Goal: Task Accomplishment & Management: Use online tool/utility

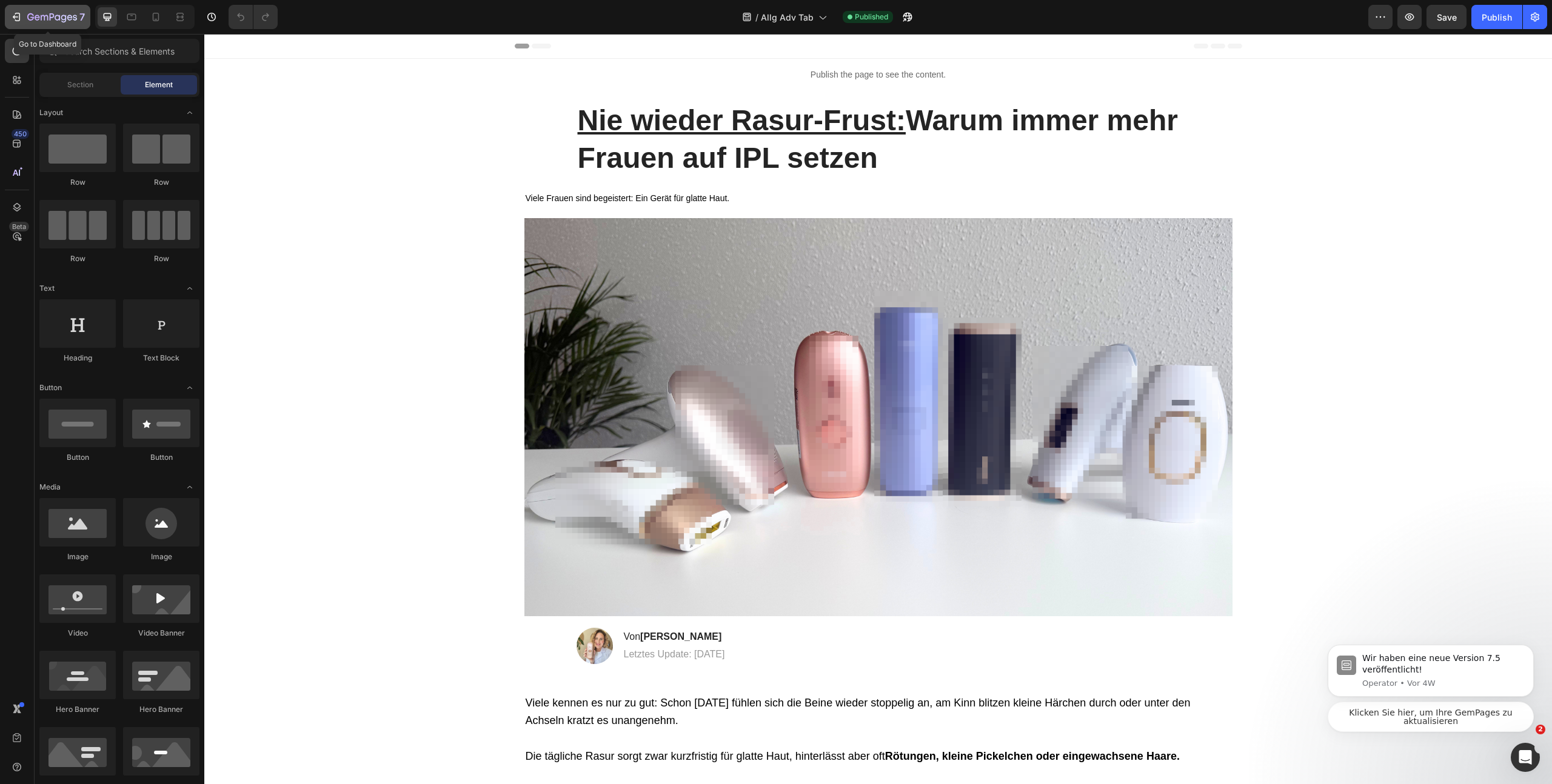
click at [41, 21] on icon "button" at bounding box center [52, 17] width 50 height 10
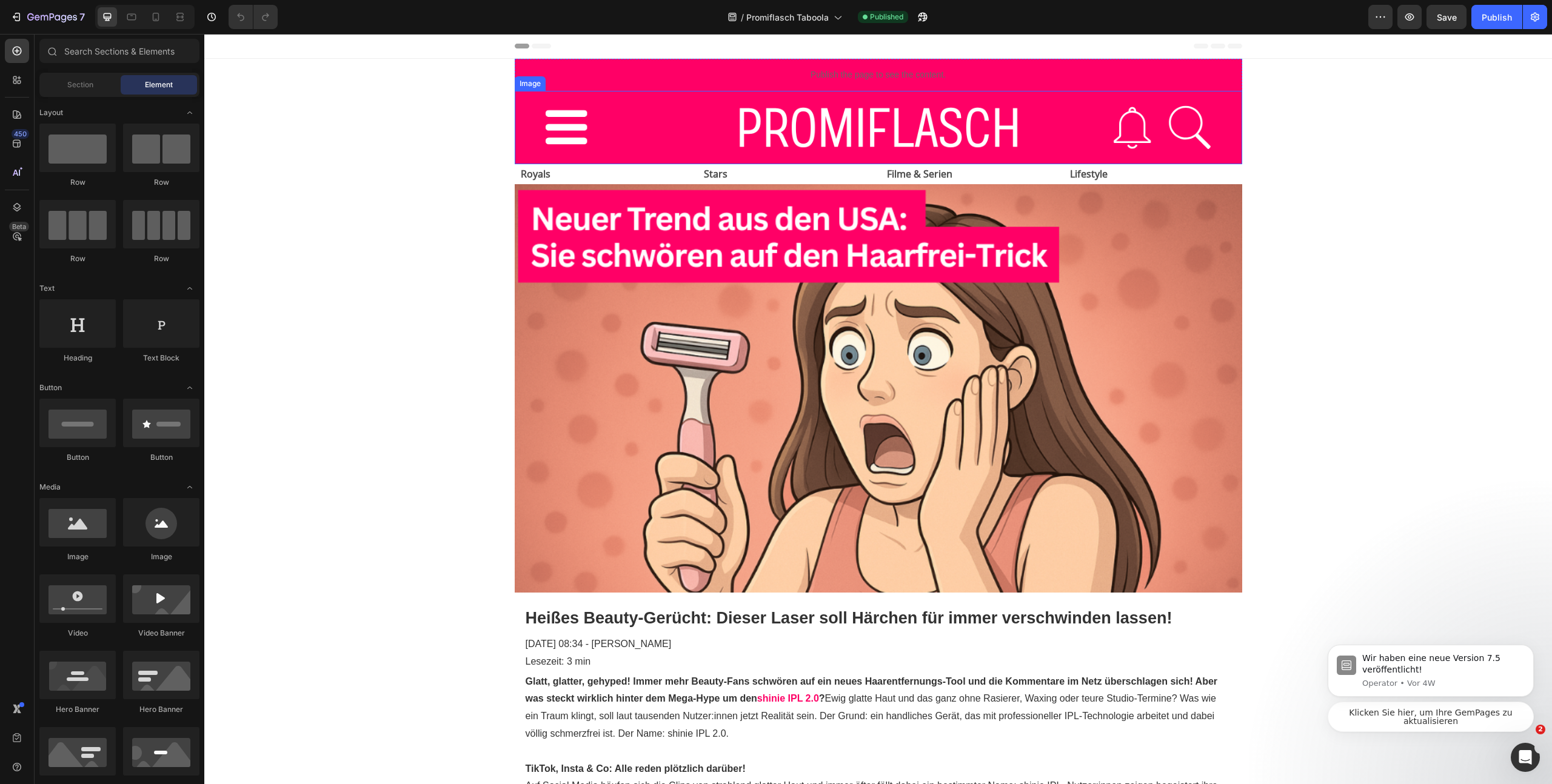
click at [832, 124] on img at bounding box center [878, 127] width 728 height 74
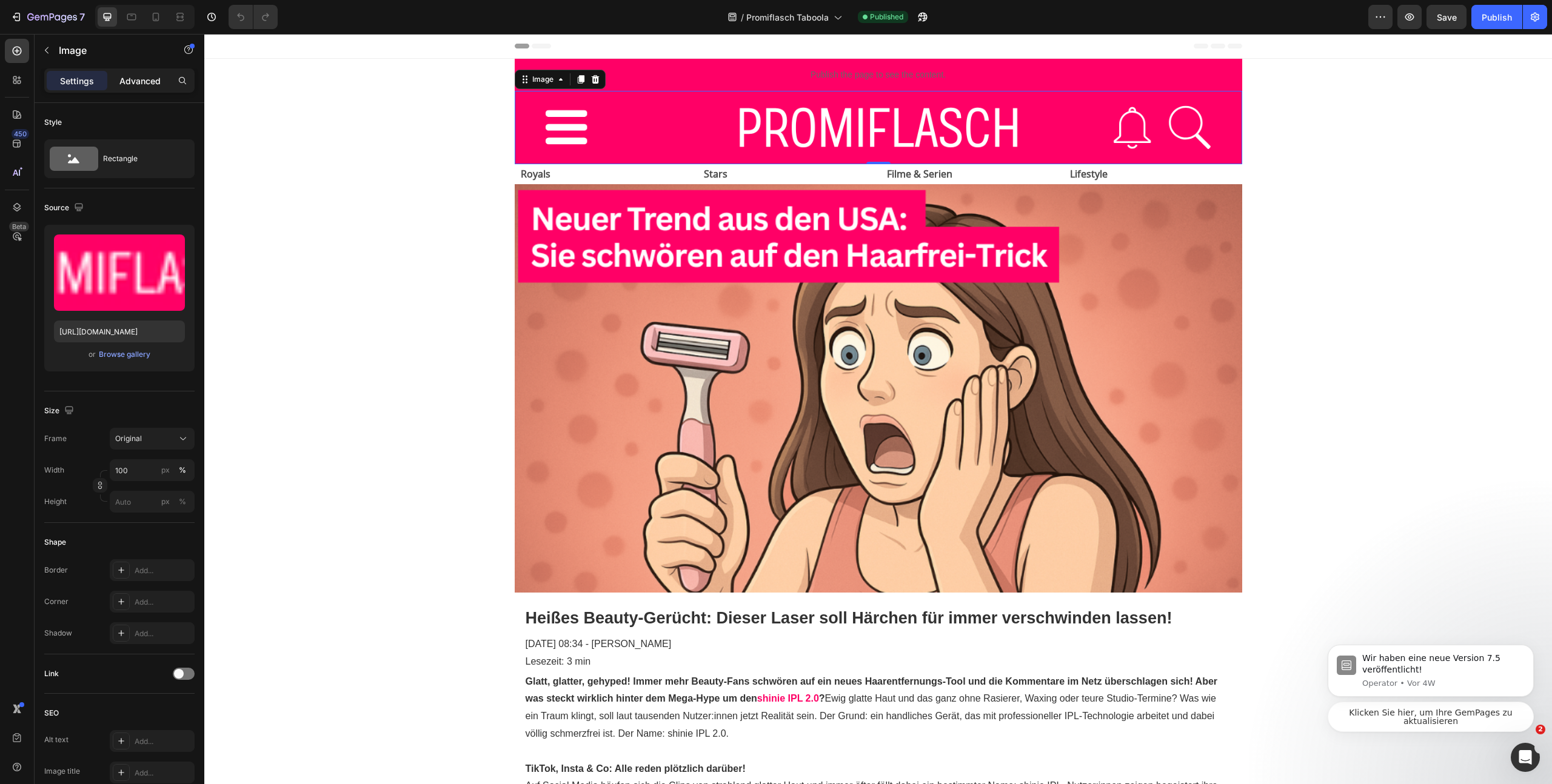
click at [129, 80] on p "Advanced" at bounding box center [139, 81] width 41 height 13
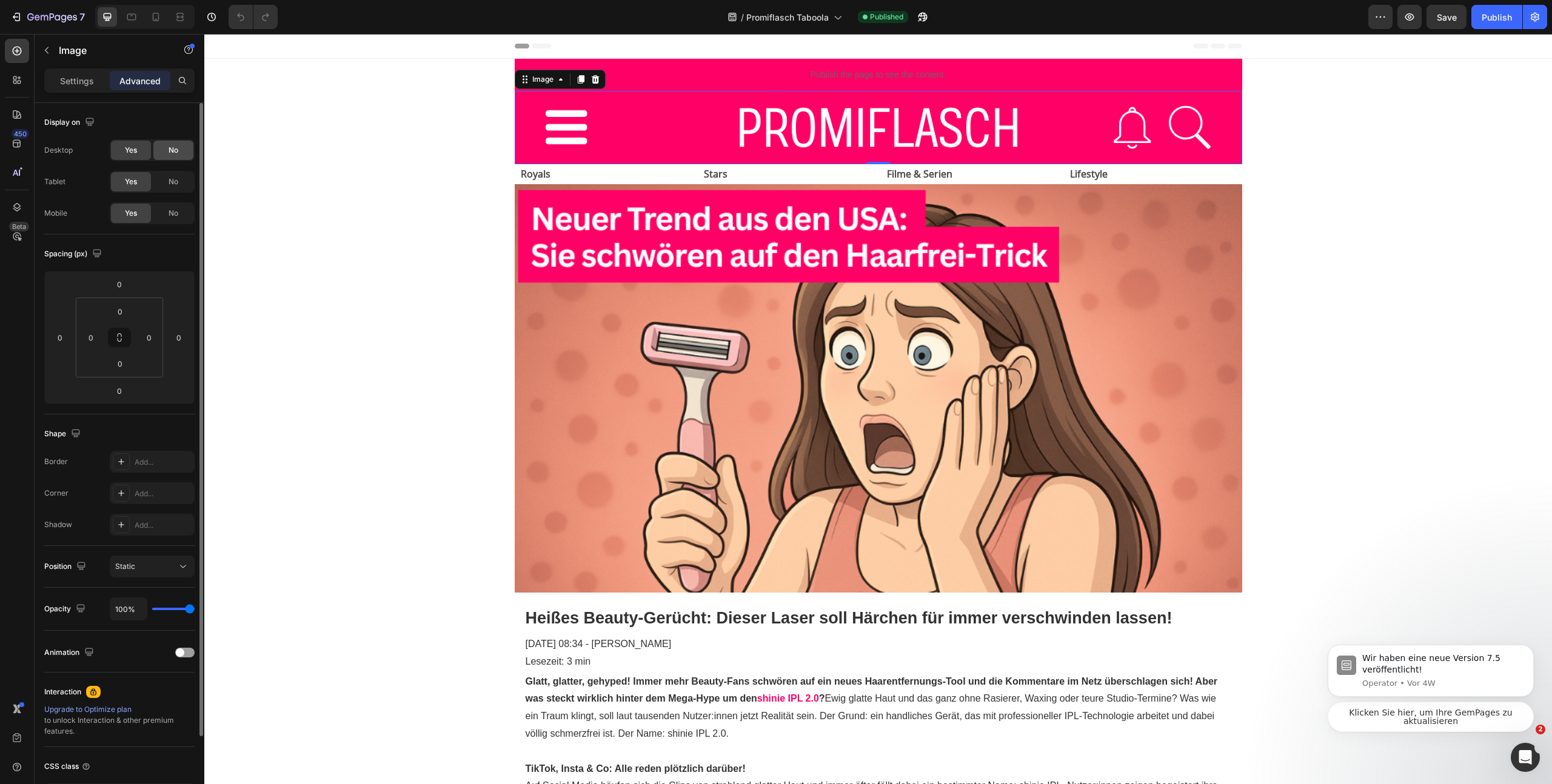
click at [177, 151] on span "No" at bounding box center [173, 150] width 10 height 11
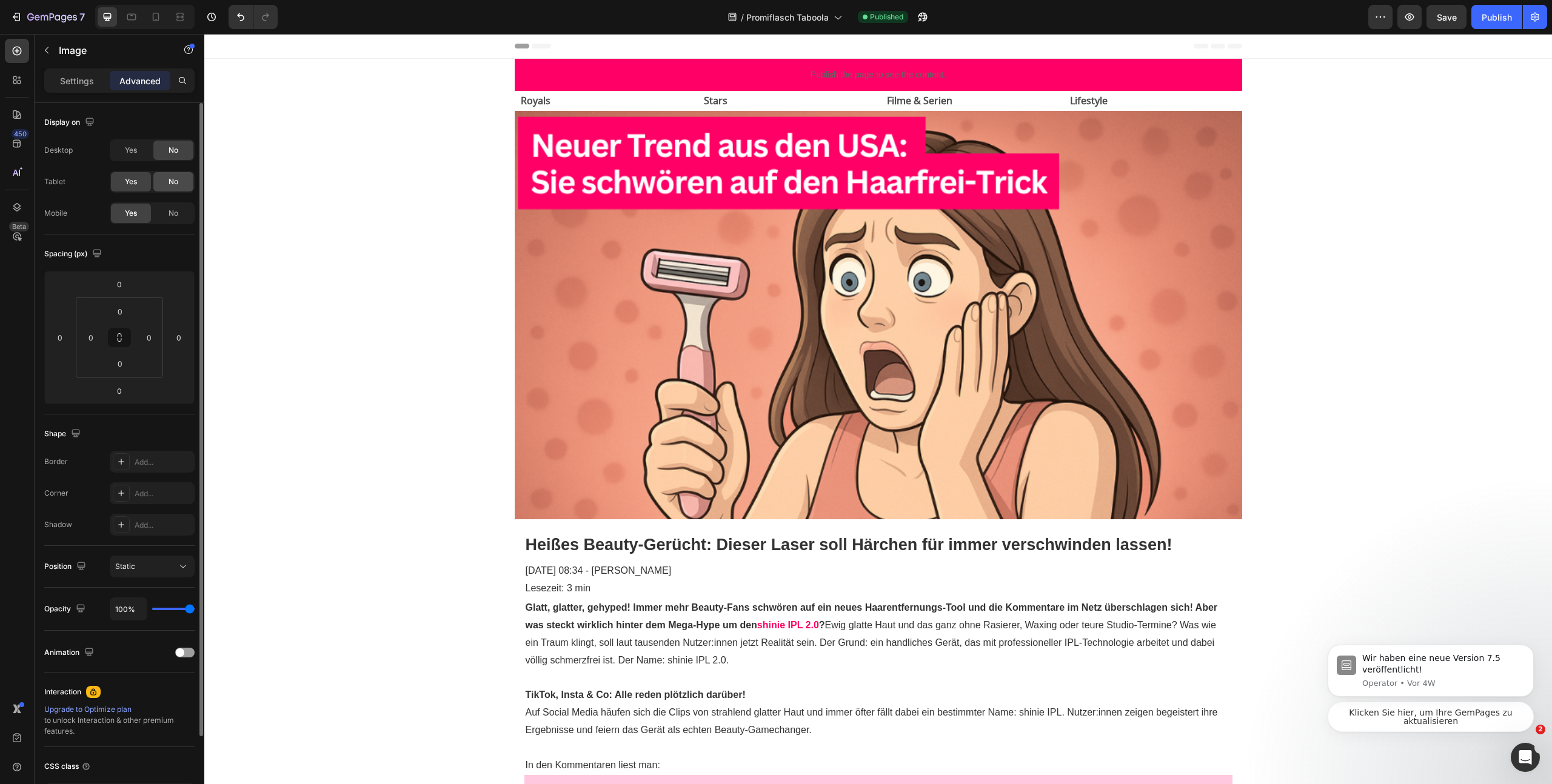
click at [180, 188] on div "No" at bounding box center [173, 181] width 40 height 19
click at [177, 212] on span "No" at bounding box center [173, 213] width 10 height 11
click at [180, 215] on div "No" at bounding box center [173, 213] width 40 height 19
click at [129, 146] on span "Yes" at bounding box center [130, 150] width 12 height 11
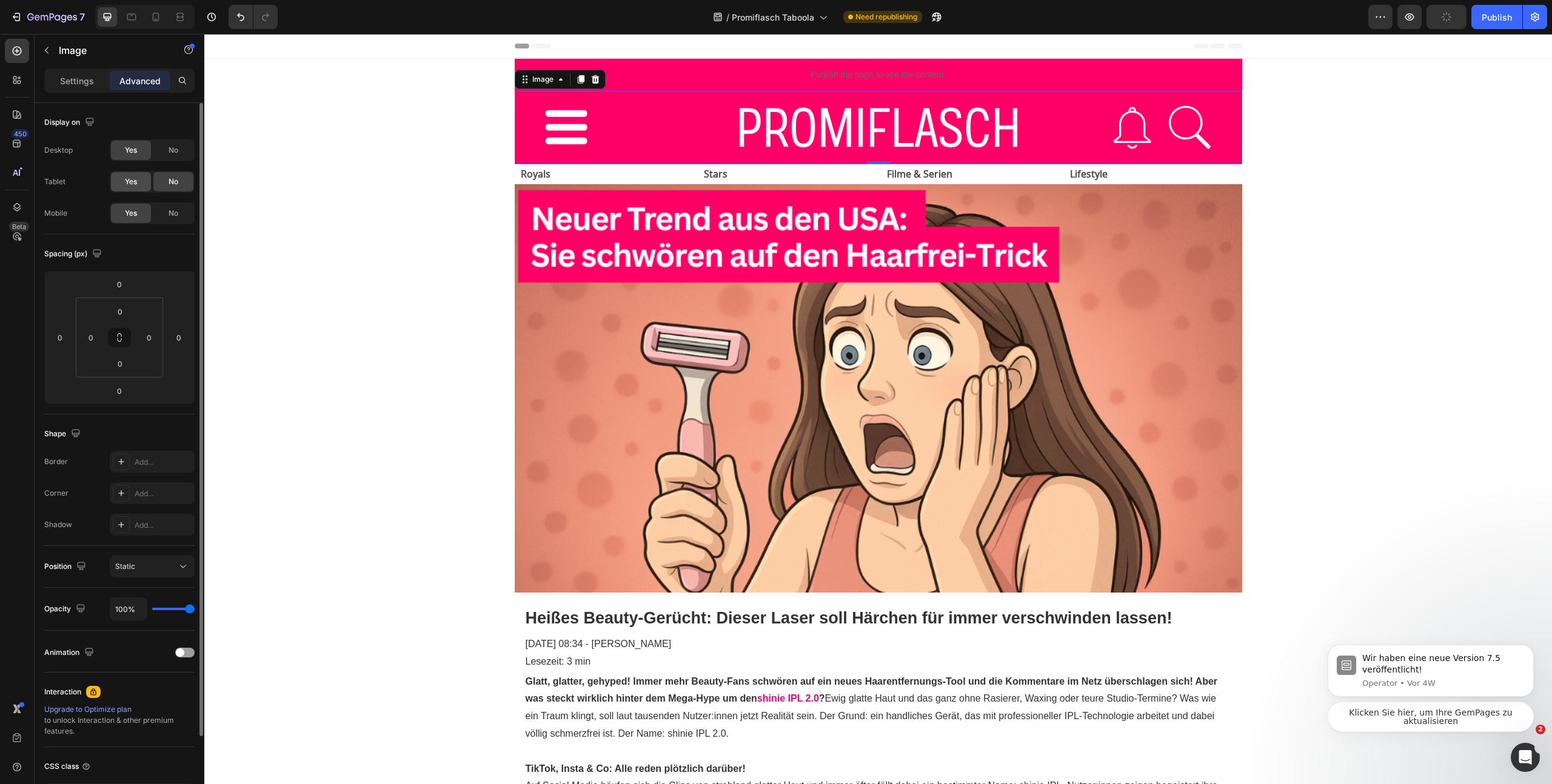
click at [137, 184] on span "Yes" at bounding box center [130, 182] width 12 height 11
click at [592, 85] on div at bounding box center [596, 79] width 15 height 15
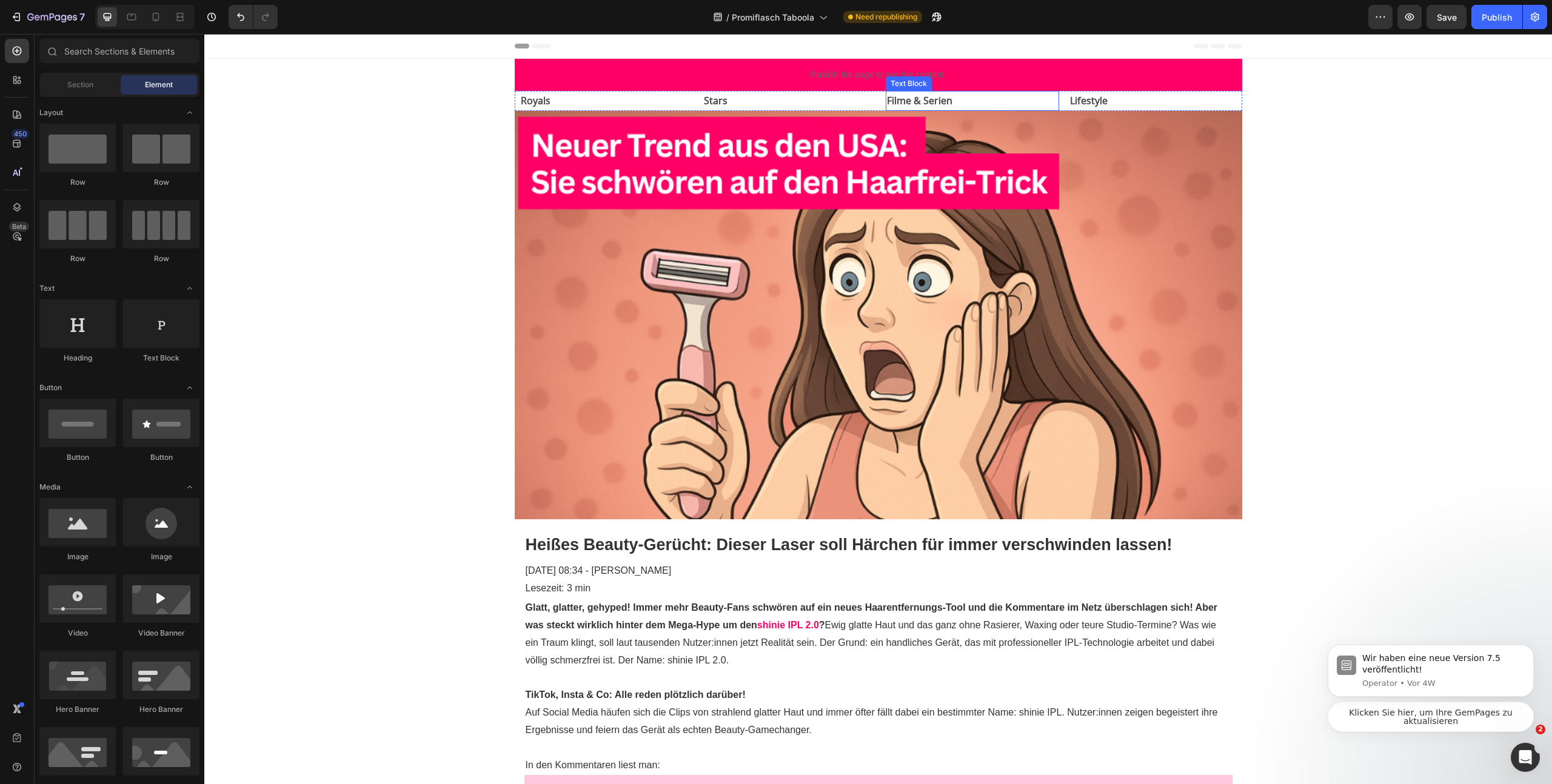
click at [936, 98] on p "Filme & Serien" at bounding box center [973, 100] width 171 height 17
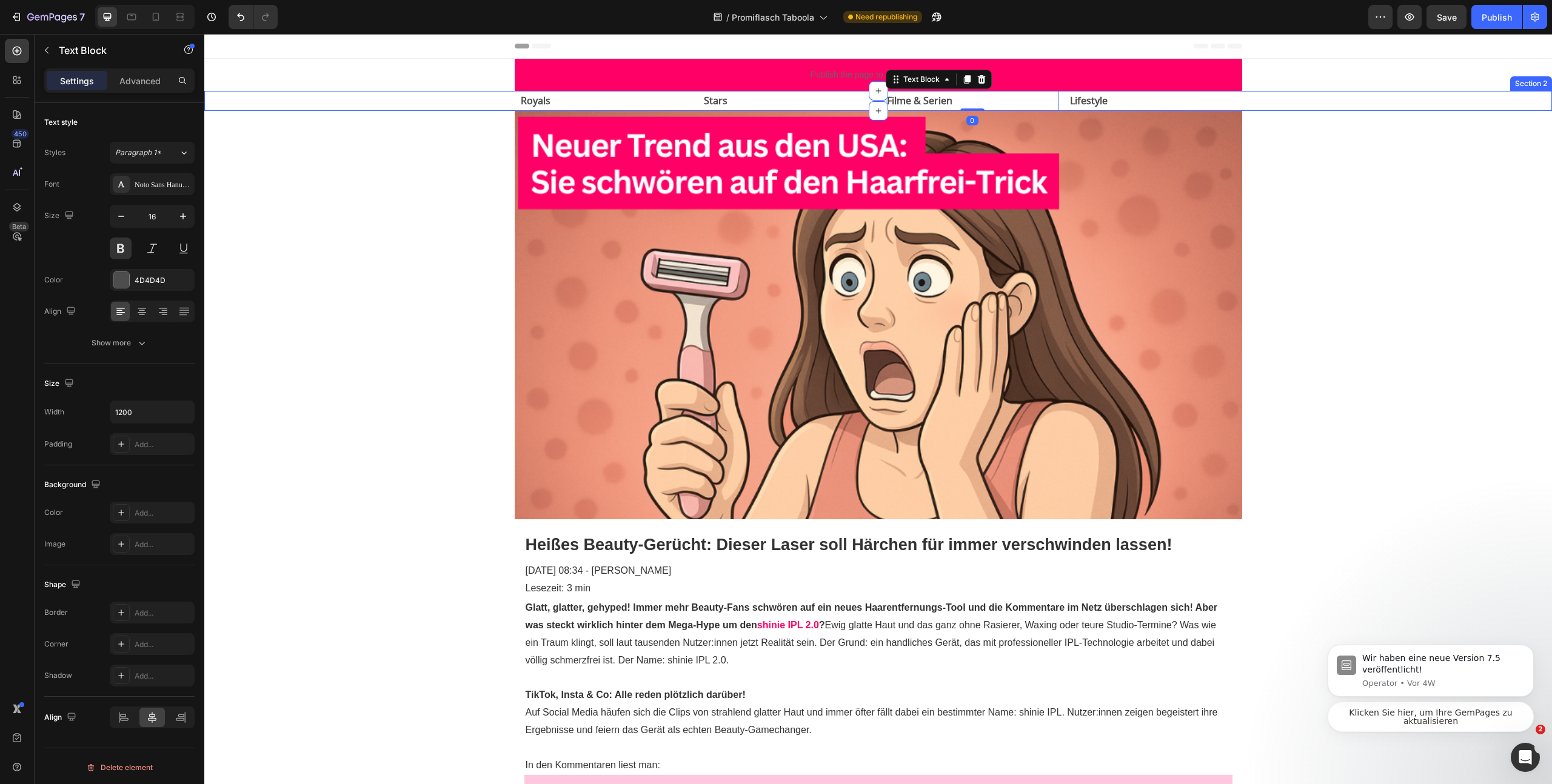
click at [452, 98] on div "Royals Text Block Stars Text Block Filme & Serien Text Block 0 Lifestyle Text B…" at bounding box center [878, 101] width 1348 height 20
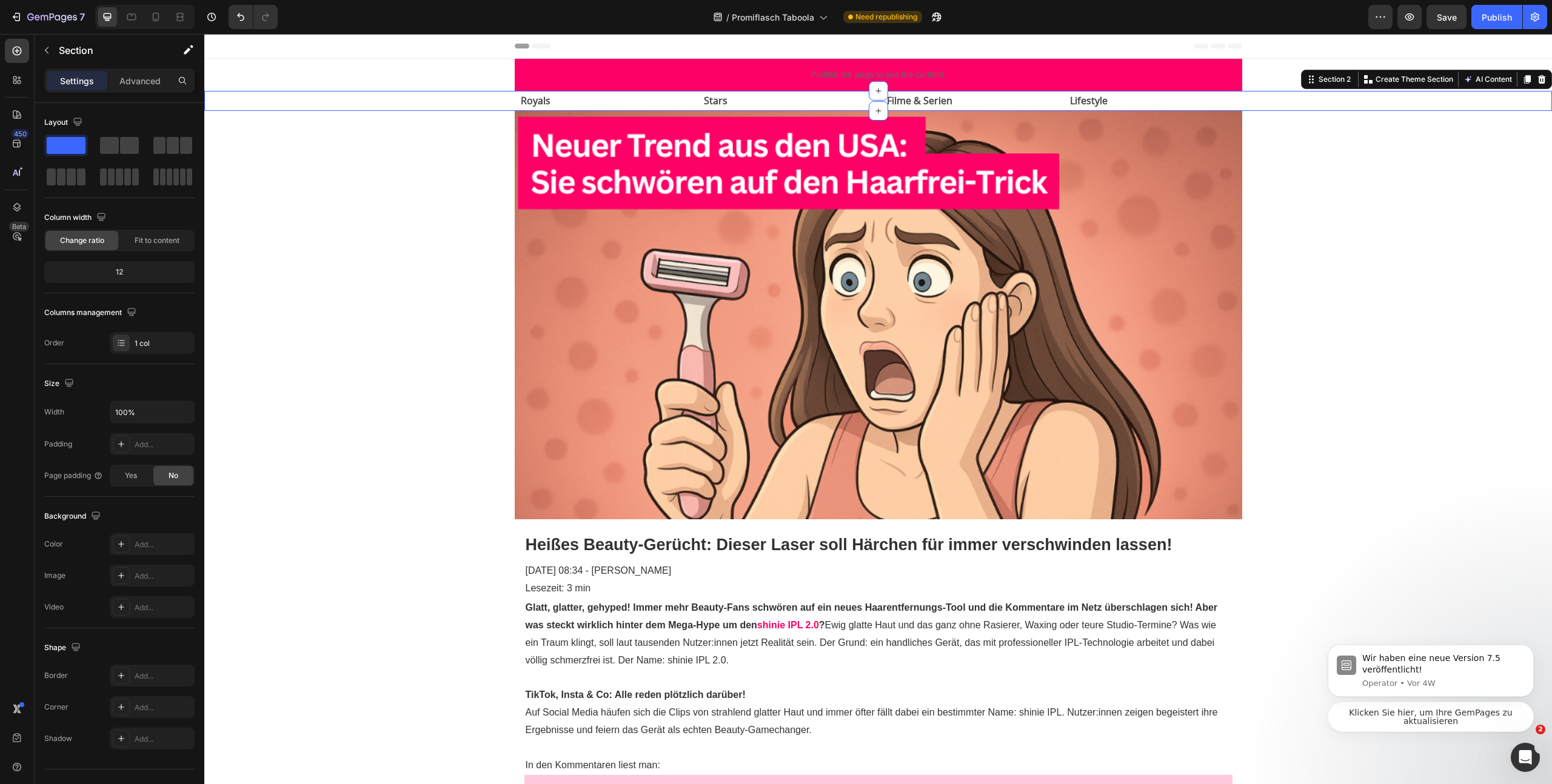
click at [1533, 87] on div "Section 2 You can create reusable sections Create Theme Section AI Content Writ…" at bounding box center [1426, 79] width 251 height 19
click at [1538, 83] on div at bounding box center [1541, 79] width 15 height 15
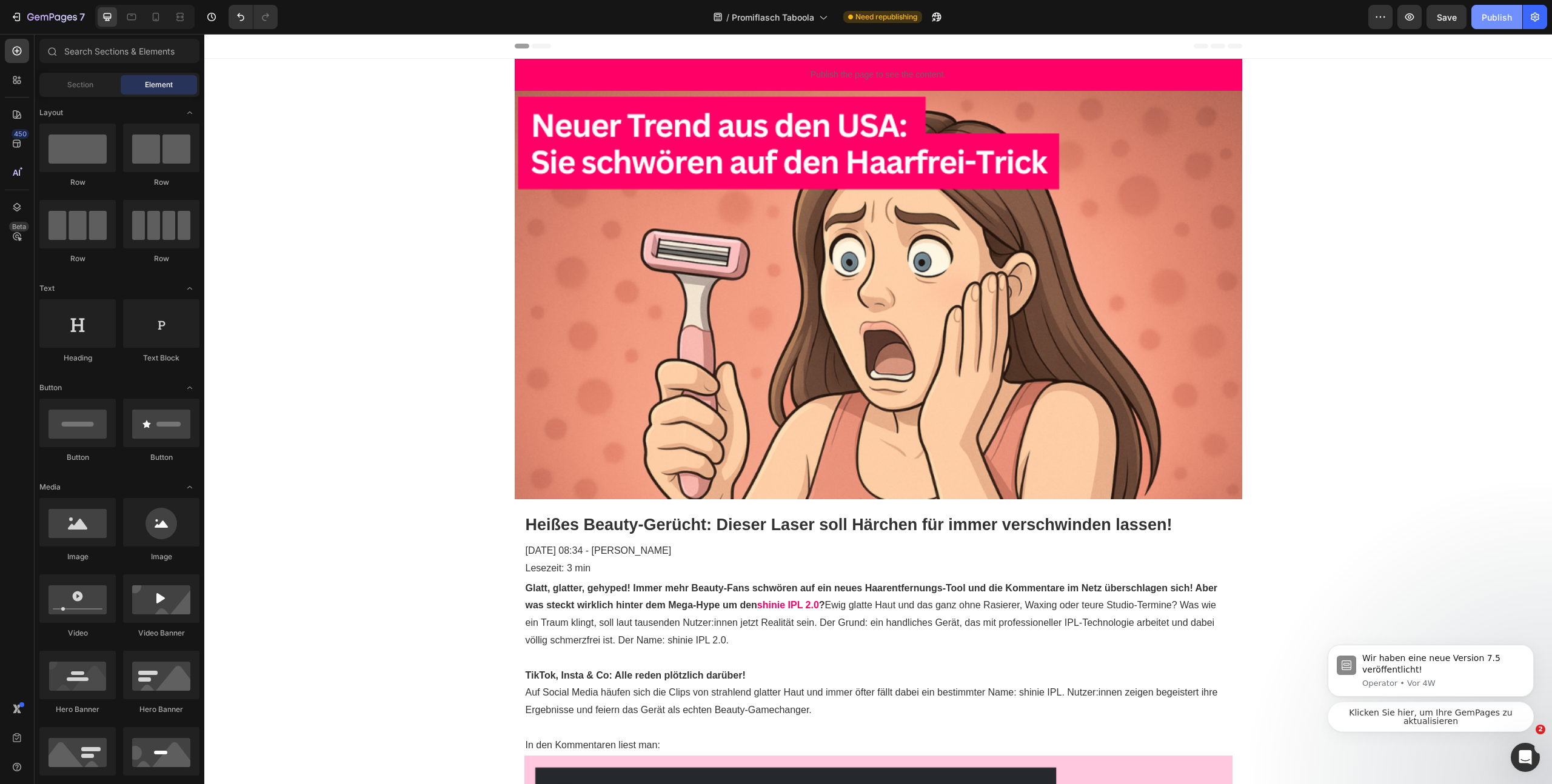
click at [1499, 15] on div "Publish" at bounding box center [1496, 17] width 30 height 13
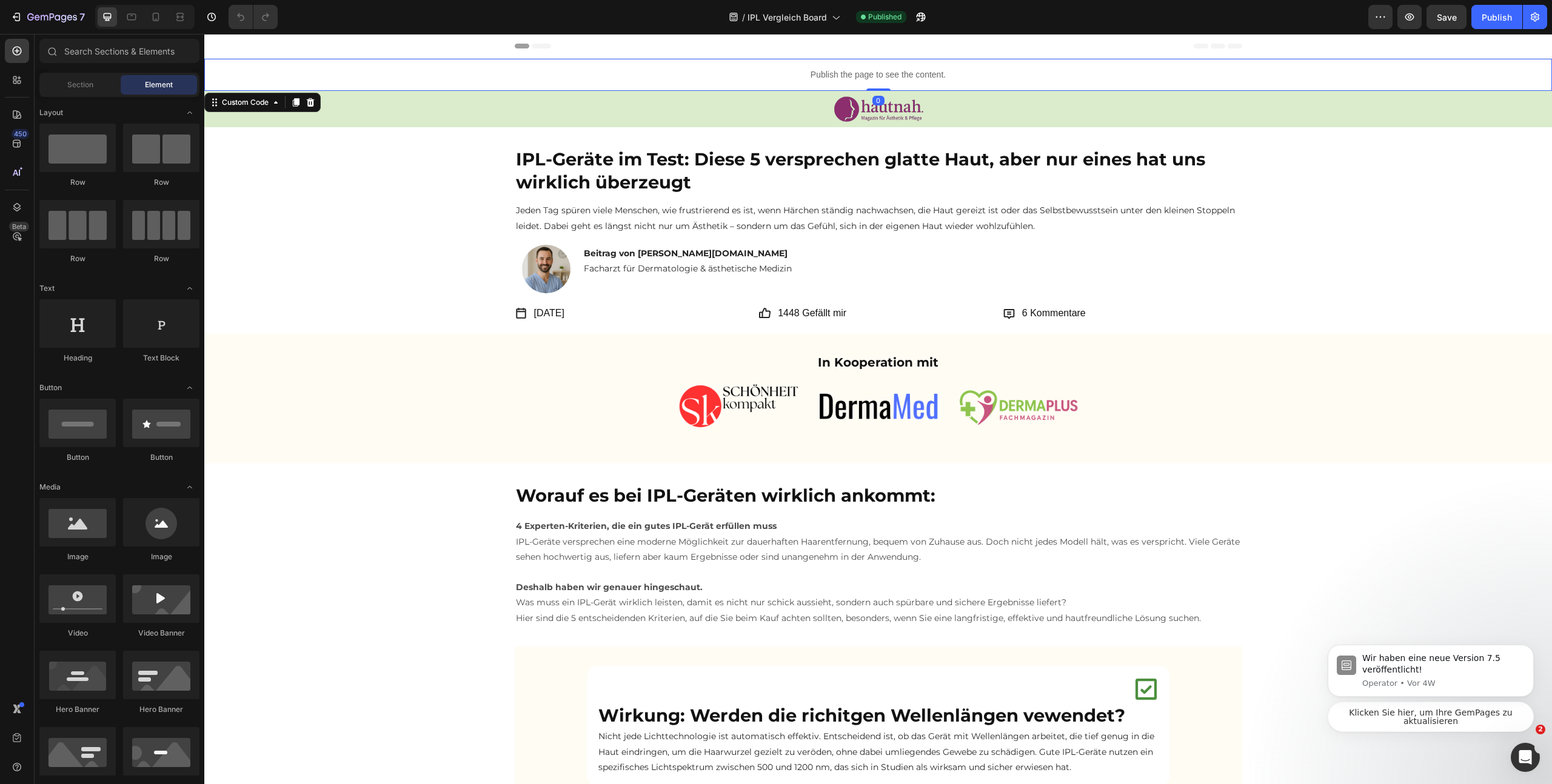
click at [930, 77] on p "Publish the page to see the content." at bounding box center [878, 75] width 1348 height 13
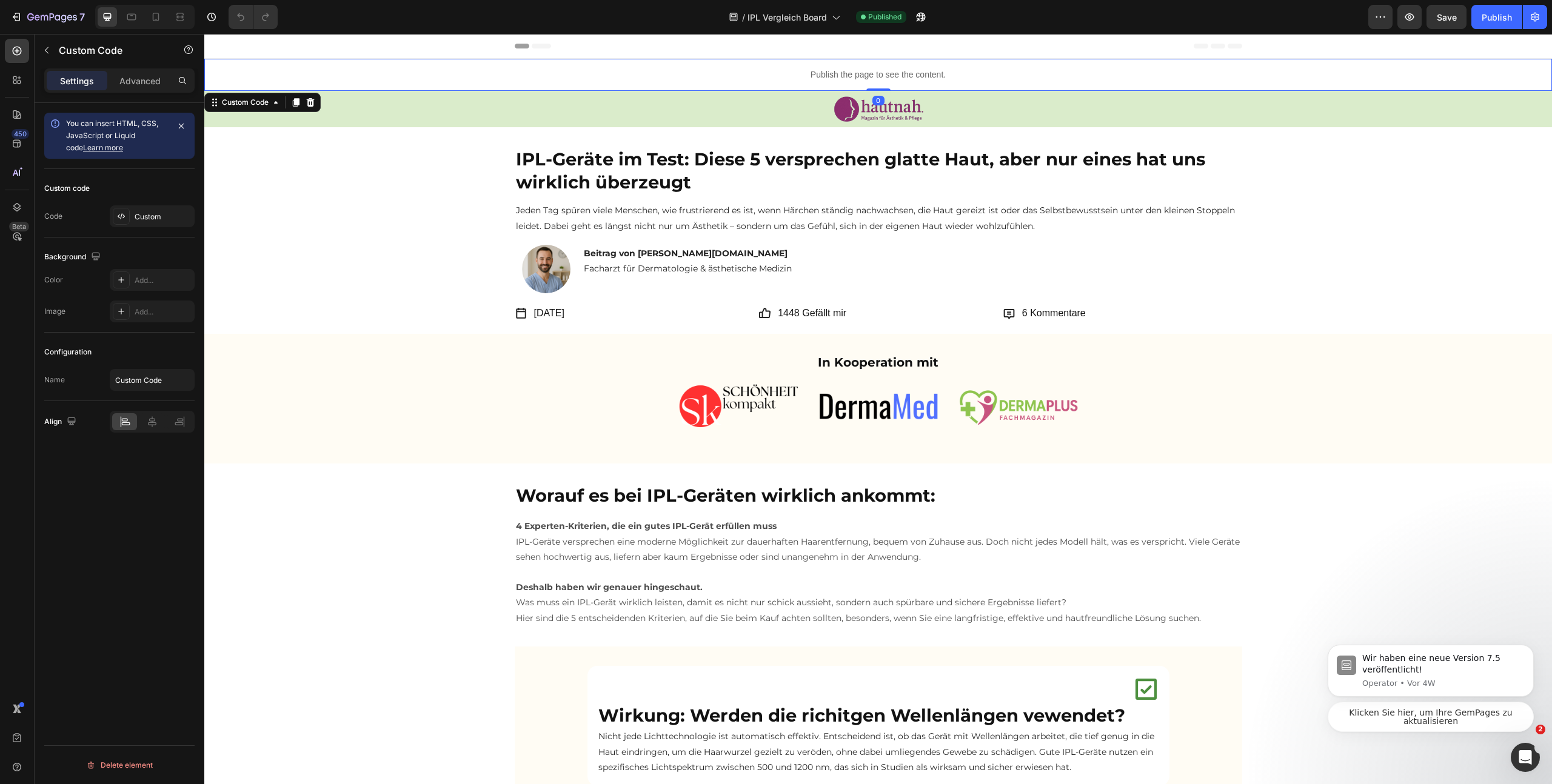
click at [930, 77] on p "Publish the page to see the content." at bounding box center [878, 75] width 1348 height 13
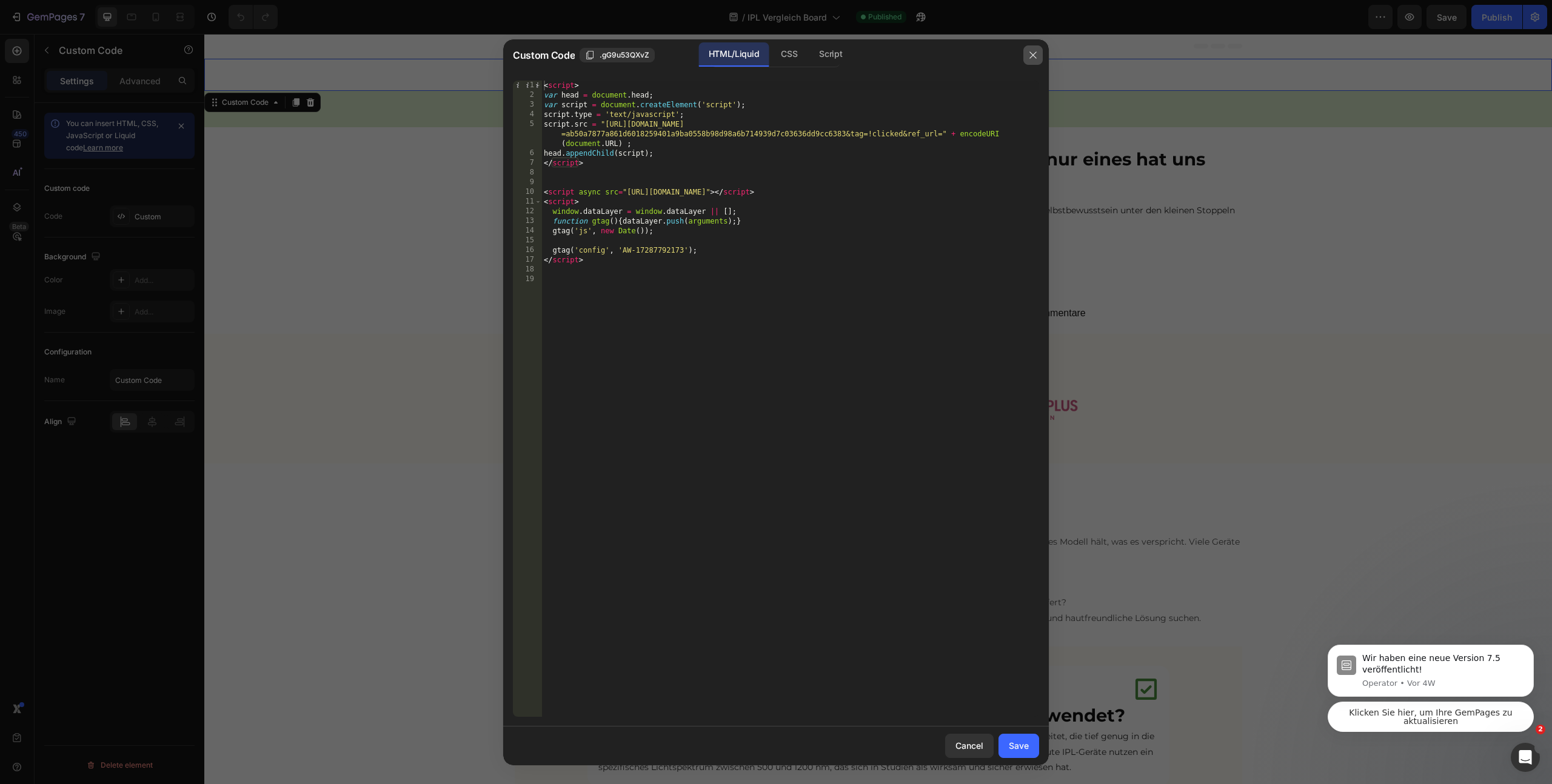
click at [1029, 56] on icon "button" at bounding box center [1033, 55] width 10 height 10
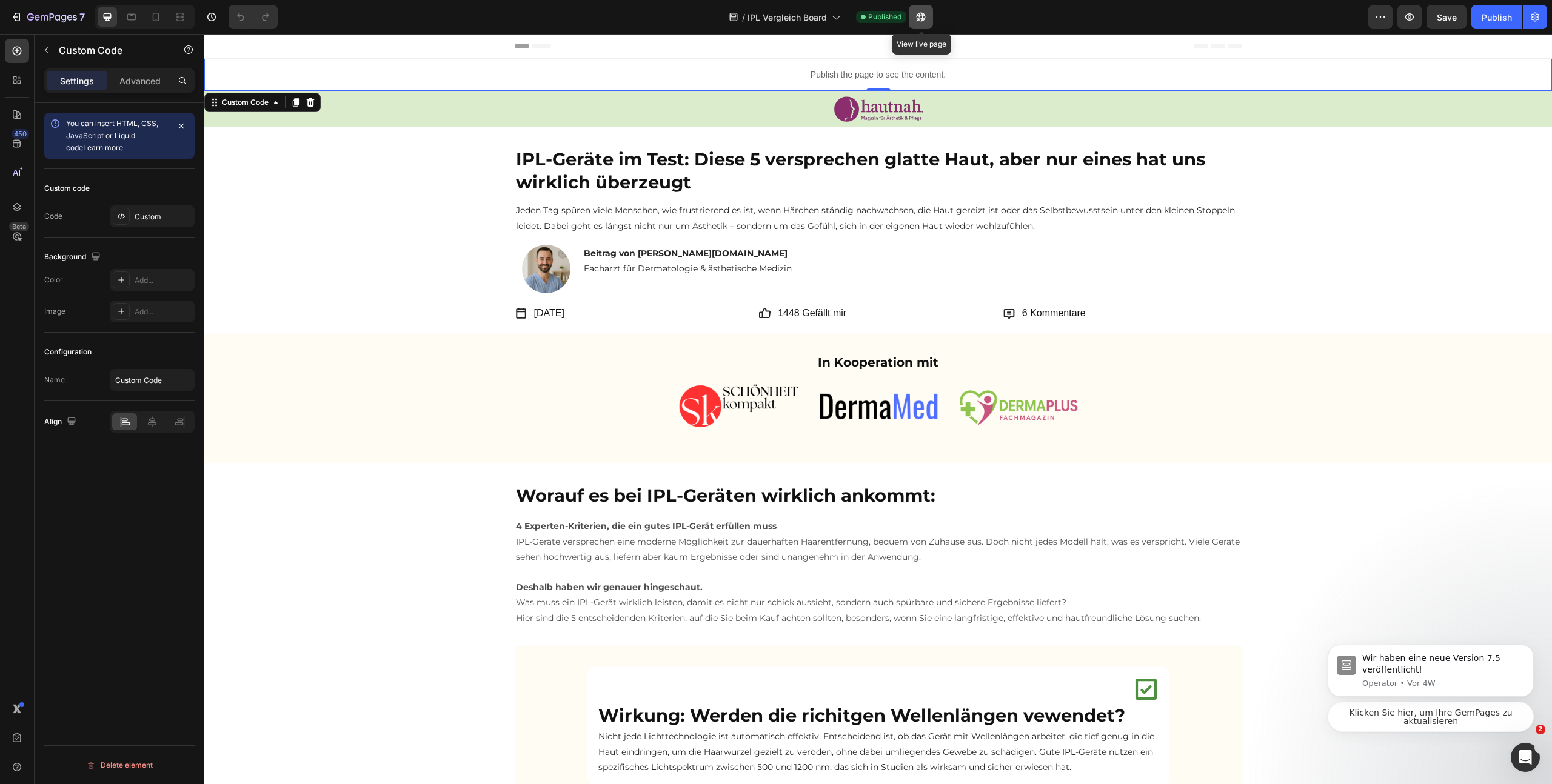
click at [916, 18] on icon "button" at bounding box center [917, 19] width 3 height 3
click at [57, 14] on icon "button" at bounding box center [52, 17] width 50 height 10
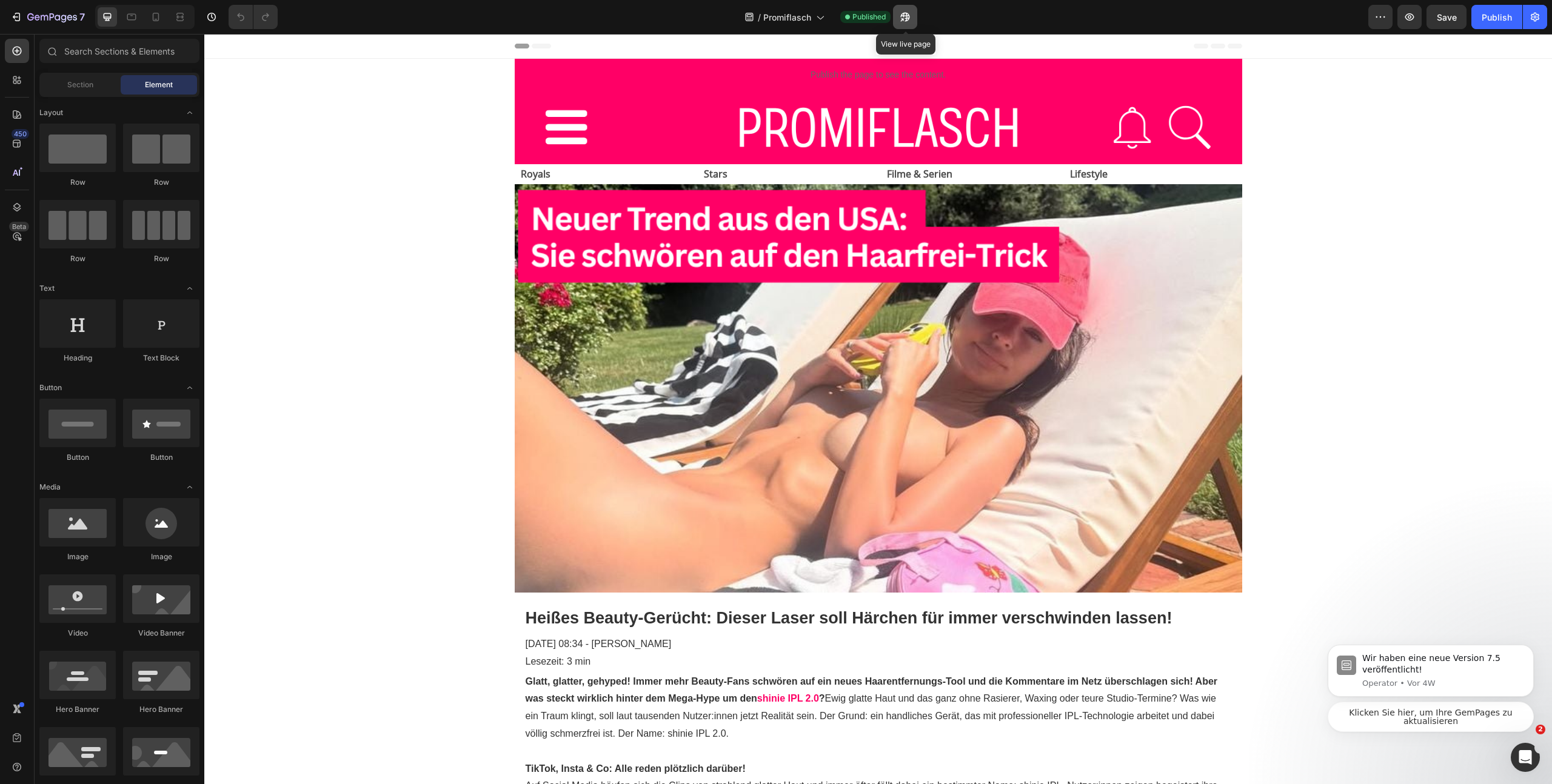
click at [904, 18] on icon "button" at bounding box center [902, 19] width 3 height 3
click at [66, 12] on div "7" at bounding box center [56, 17] width 57 height 15
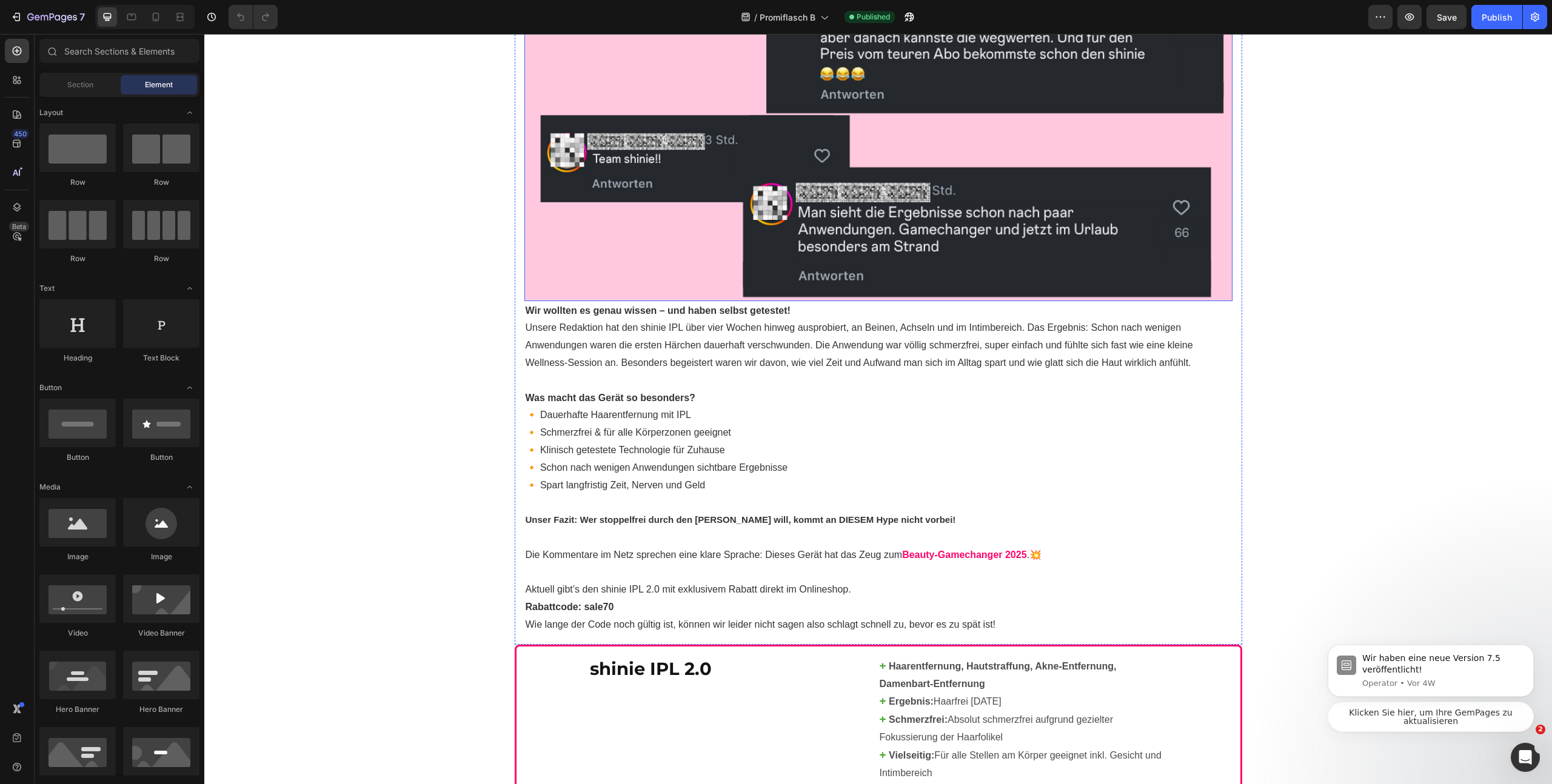
scroll to position [1434, 0]
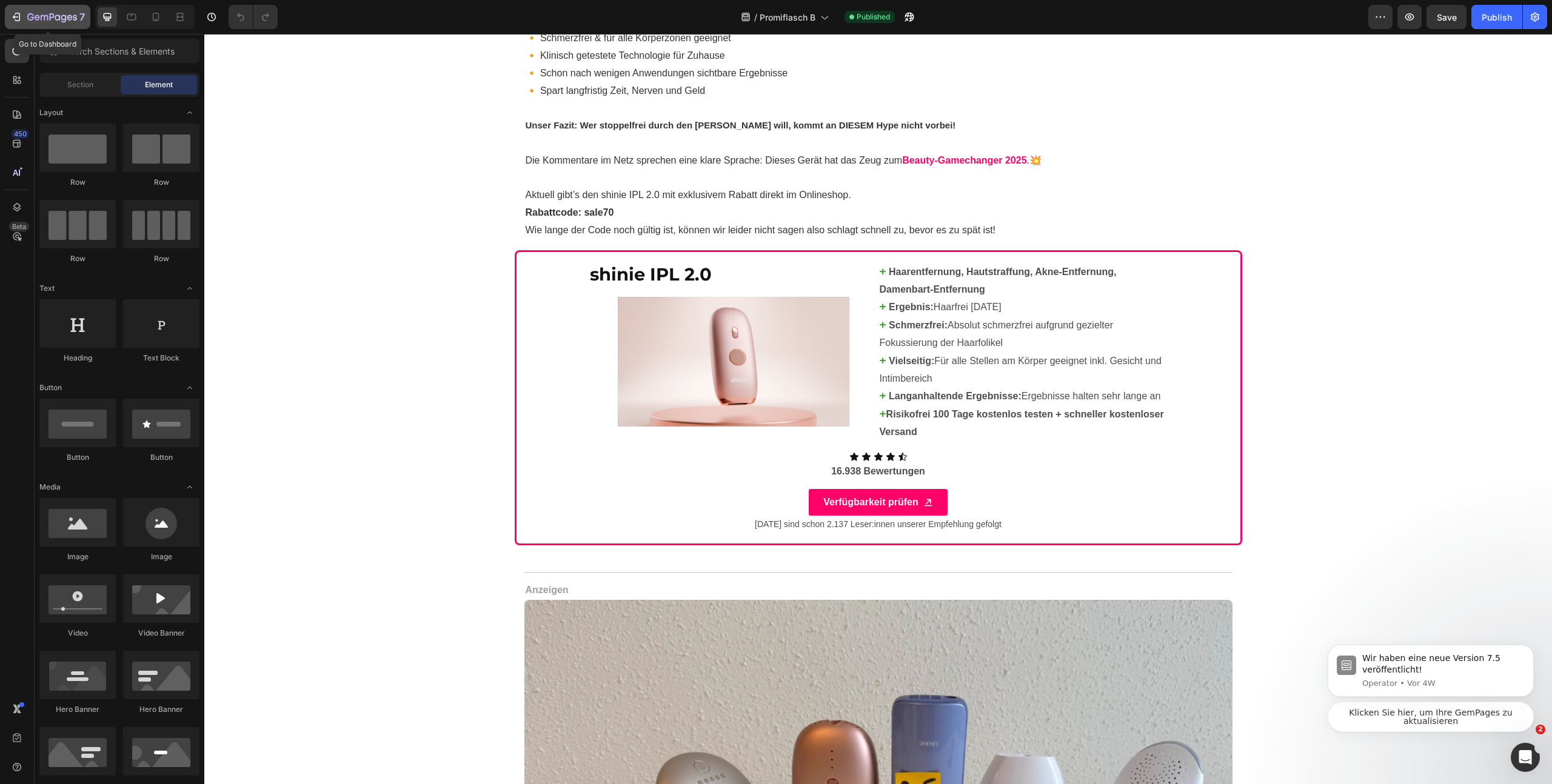
click at [44, 19] on icon "button" at bounding box center [45, 18] width 7 height 5
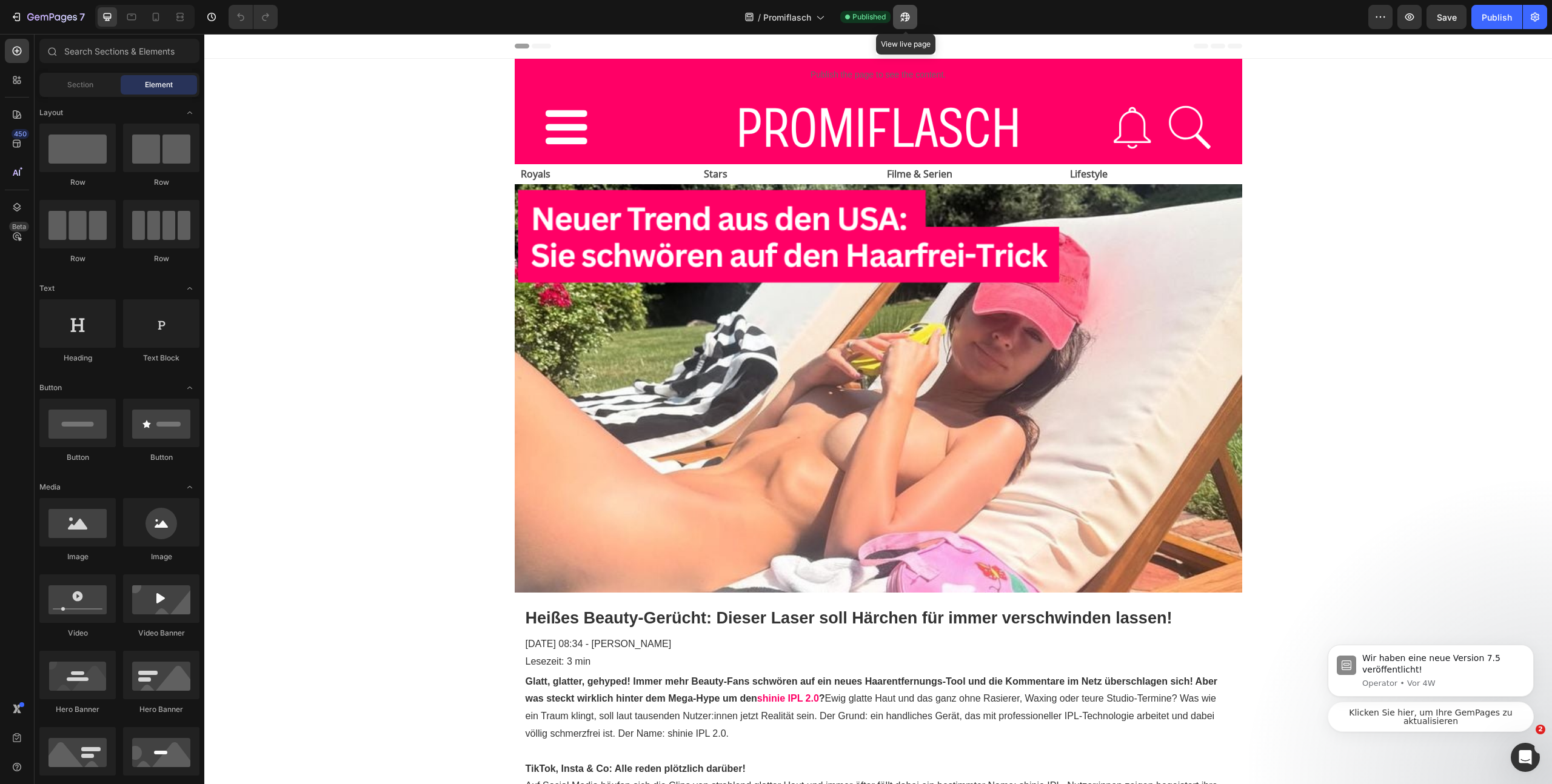
click at [911, 15] on icon "button" at bounding box center [904, 16] width 12 height 12
click at [60, 21] on icon "button" at bounding box center [52, 17] width 50 height 10
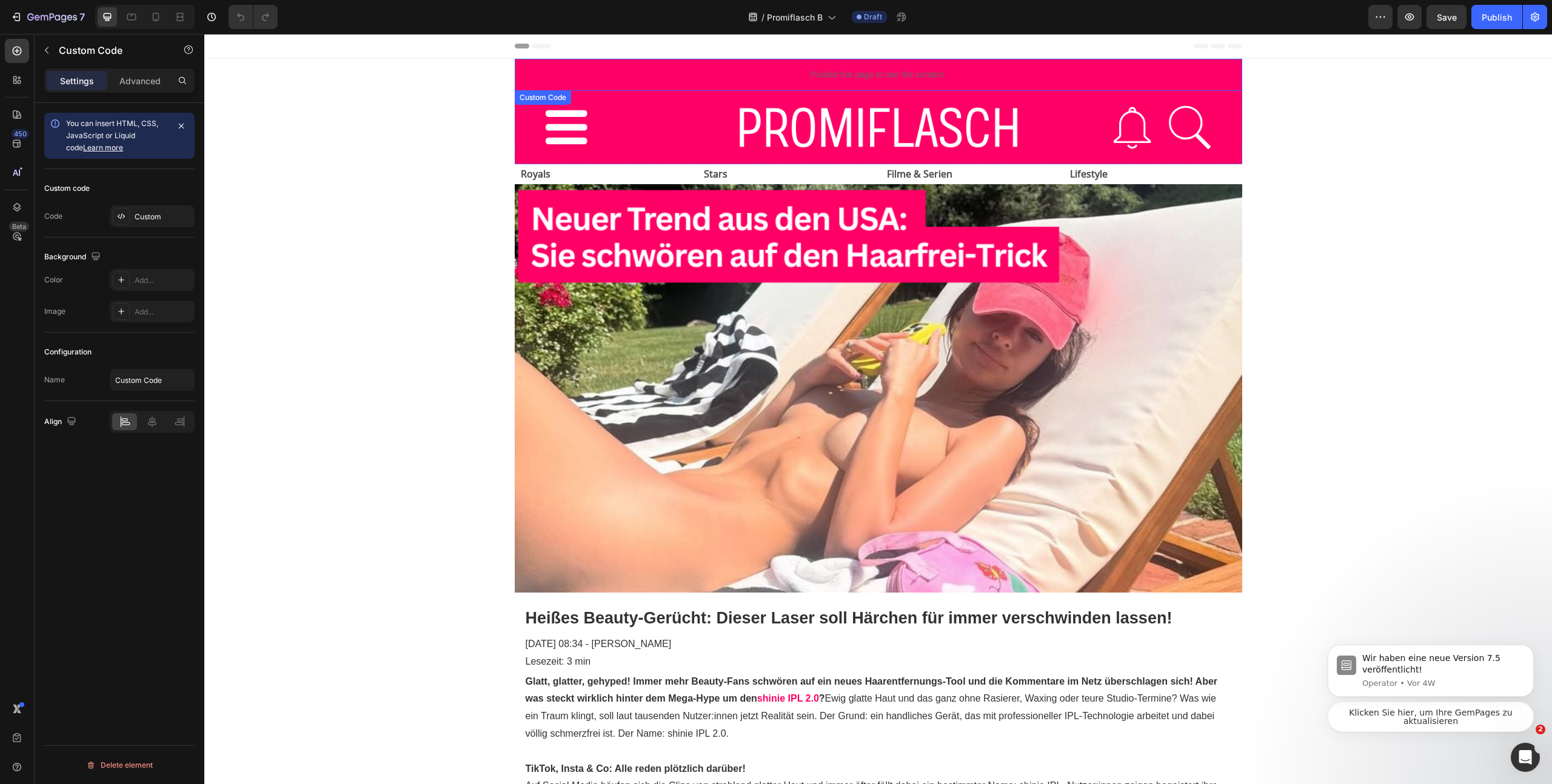
click at [858, 75] on p "Publish the page to see the content." at bounding box center [878, 75] width 728 height 13
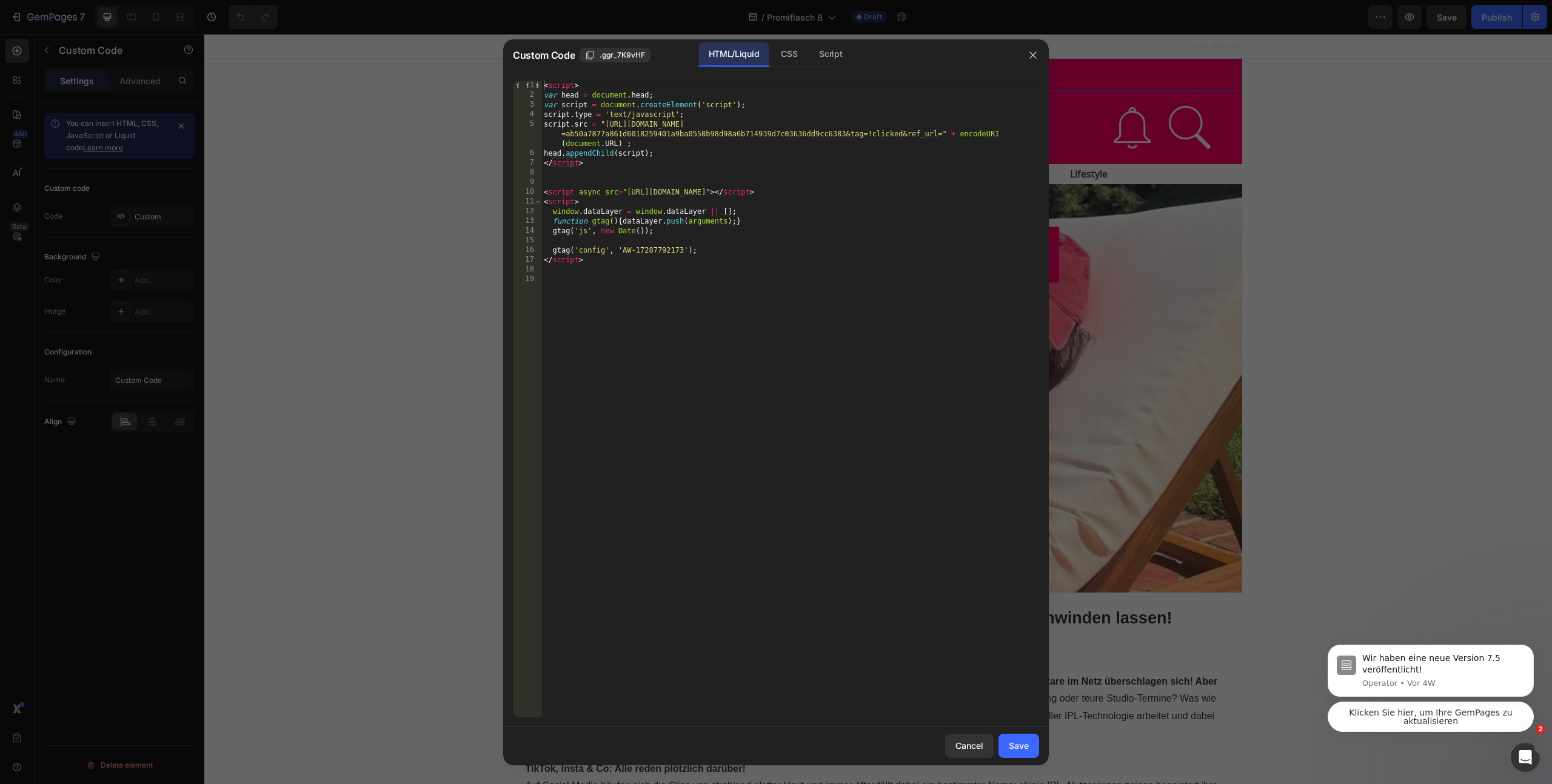
click at [873, 281] on div "< script > var head = document . head ; var script = document . createElement (…" at bounding box center [790, 409] width 497 height 656
paste textarea "<link rel="icon" type="image/png" href="/favicon-landing1.png">"
drag, startPoint x: 718, startPoint y: 280, endPoint x: 809, endPoint y: 278, distance: 91.0
click at [809, 278] on div "< script > var head = document . head ; var script = document . createElement (…" at bounding box center [790, 409] width 497 height 656
paste textarea "[URL][DOMAIN_NAME]"
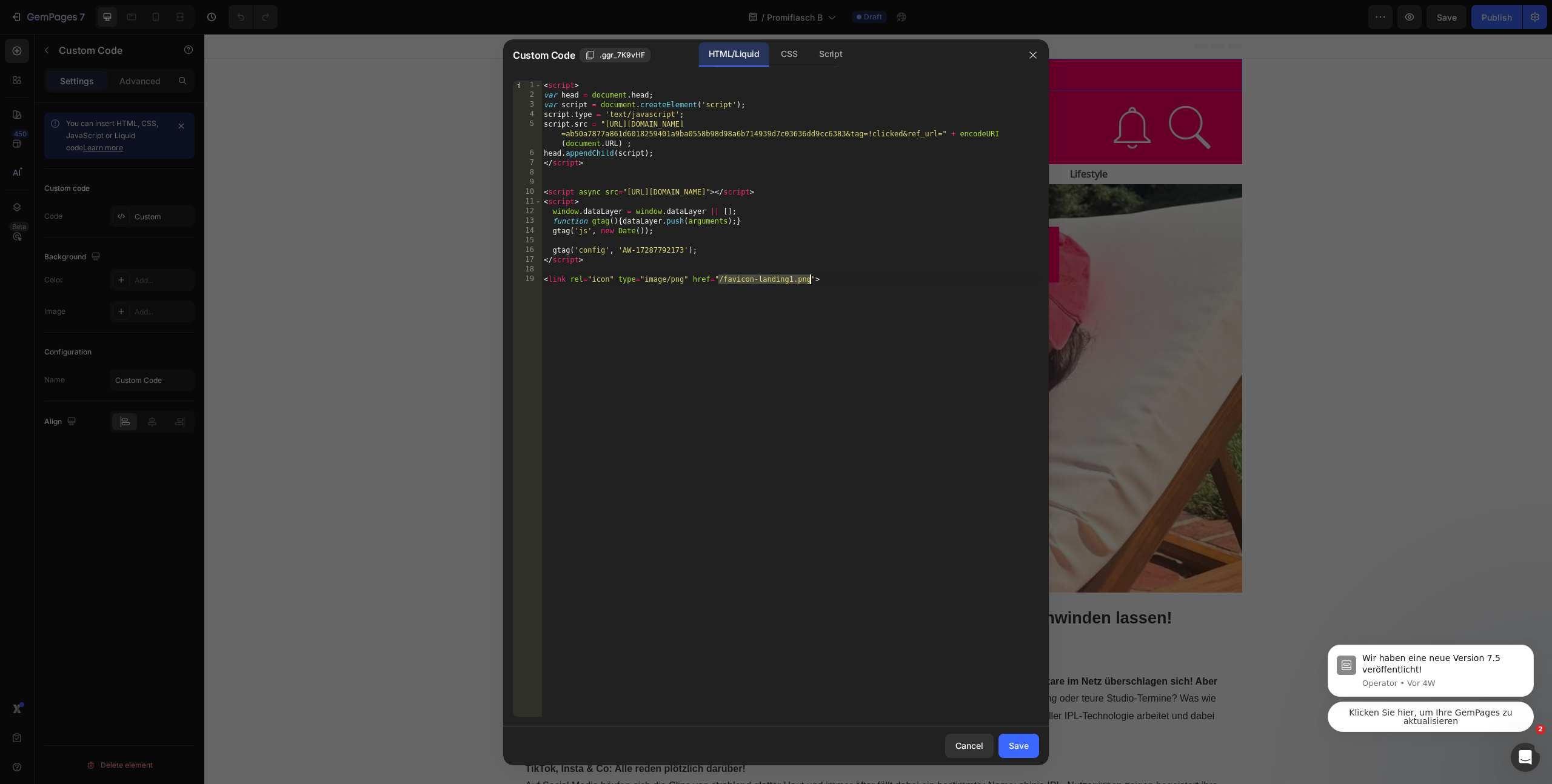
type textarea "<link rel="icon" type="image/png" href="[URL][DOMAIN_NAME]">"
click at [1019, 746] on div "Save" at bounding box center [1018, 746] width 20 height 13
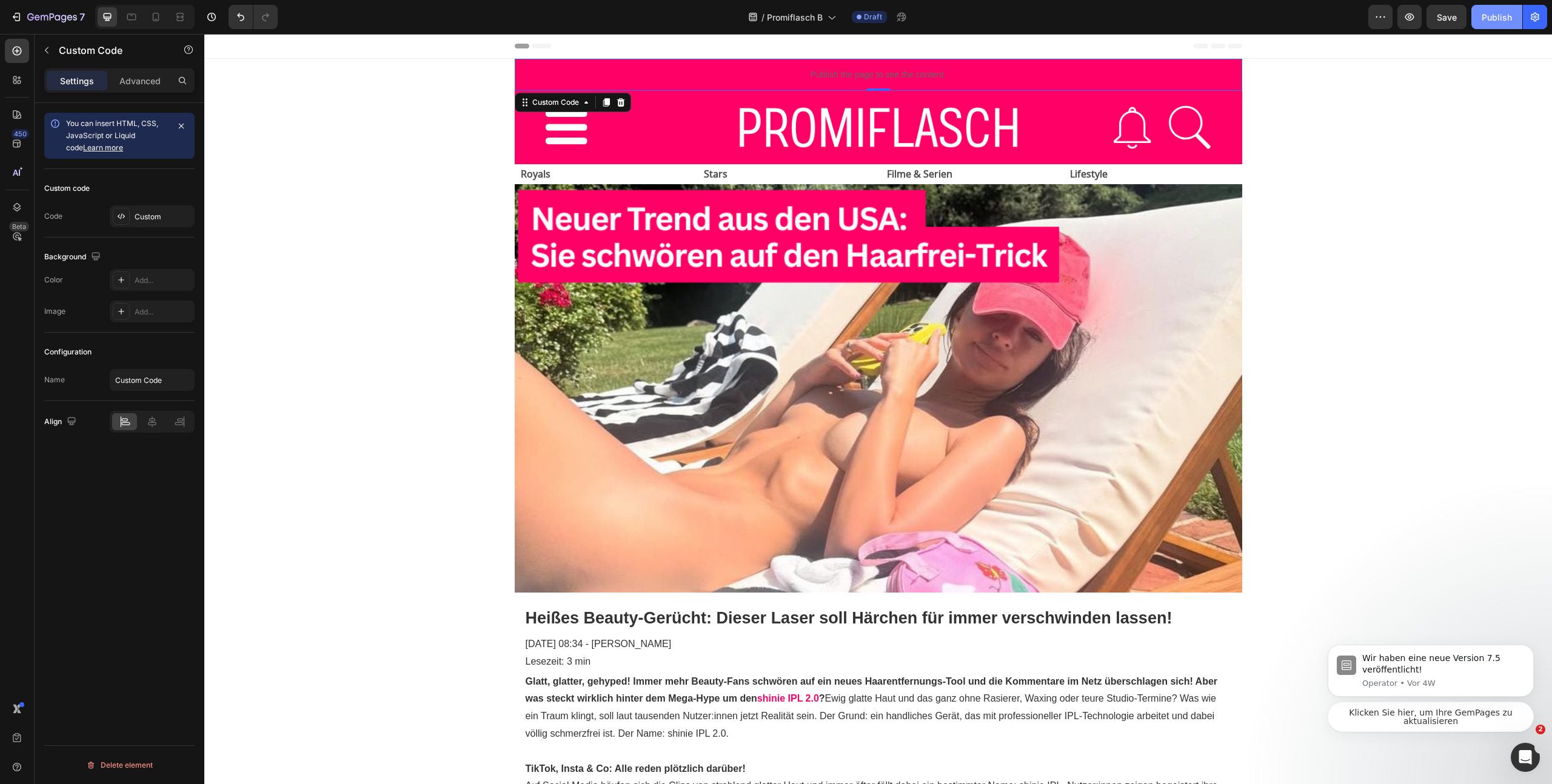
click at [1487, 14] on div "Publish" at bounding box center [1496, 17] width 30 height 13
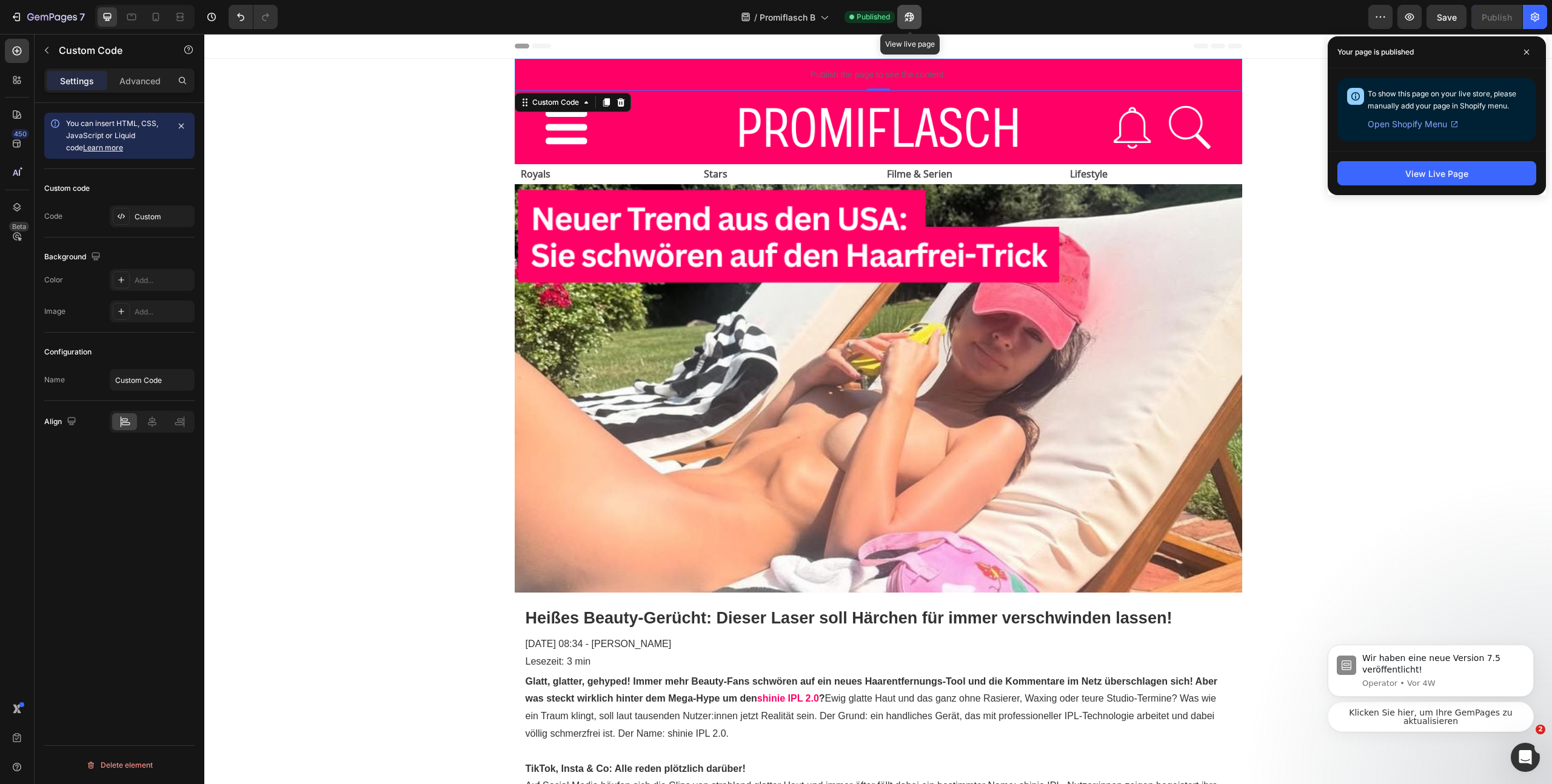
click at [907, 17] on icon "button" at bounding box center [909, 16] width 12 height 12
click at [0, 0] on div "7 Version history / Promiflasch B Published View live page Preview Save Publish" at bounding box center [776, 17] width 1552 height 35
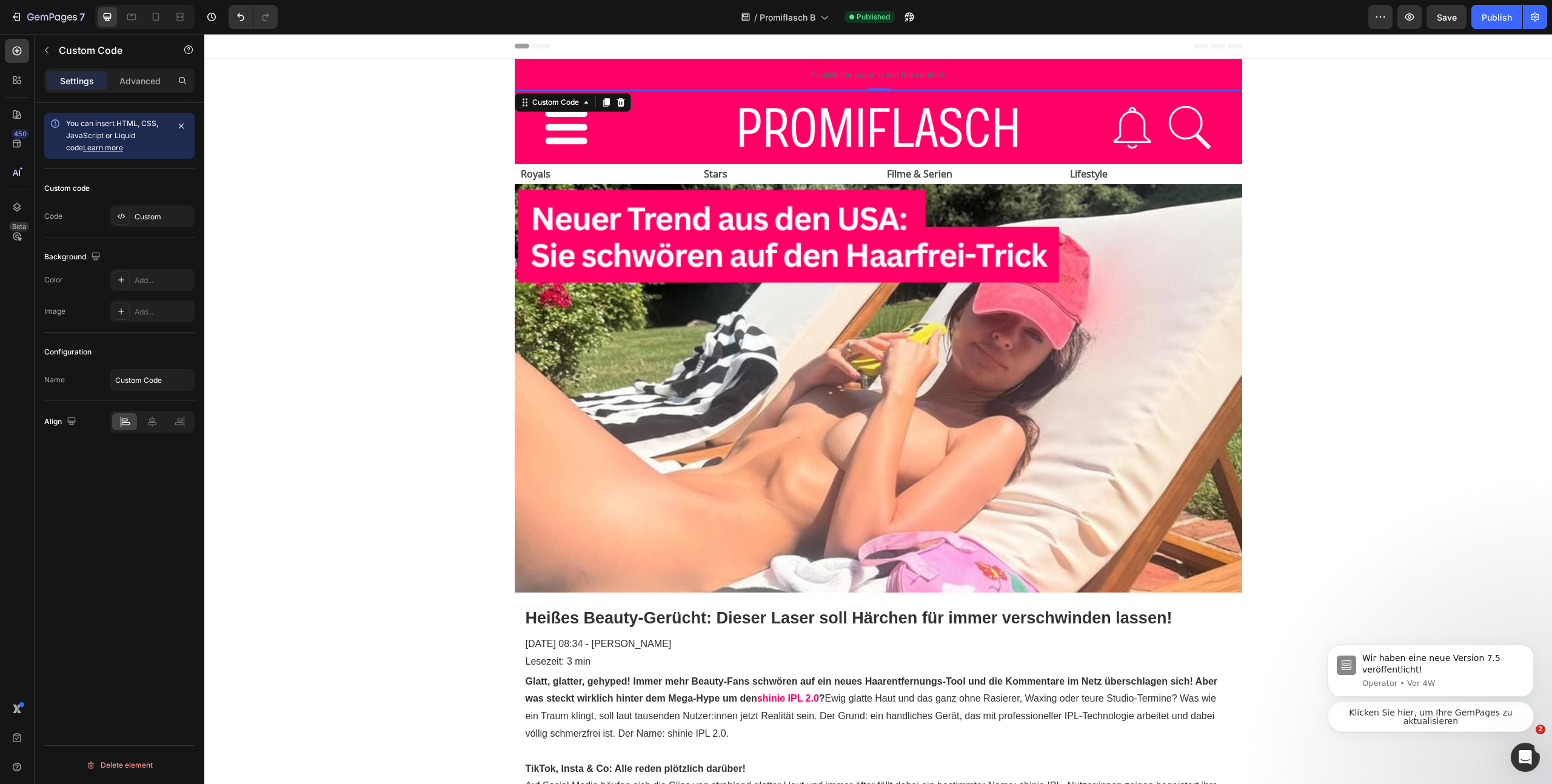
click at [693, 76] on p "Publish the page to see the content." at bounding box center [878, 75] width 728 height 13
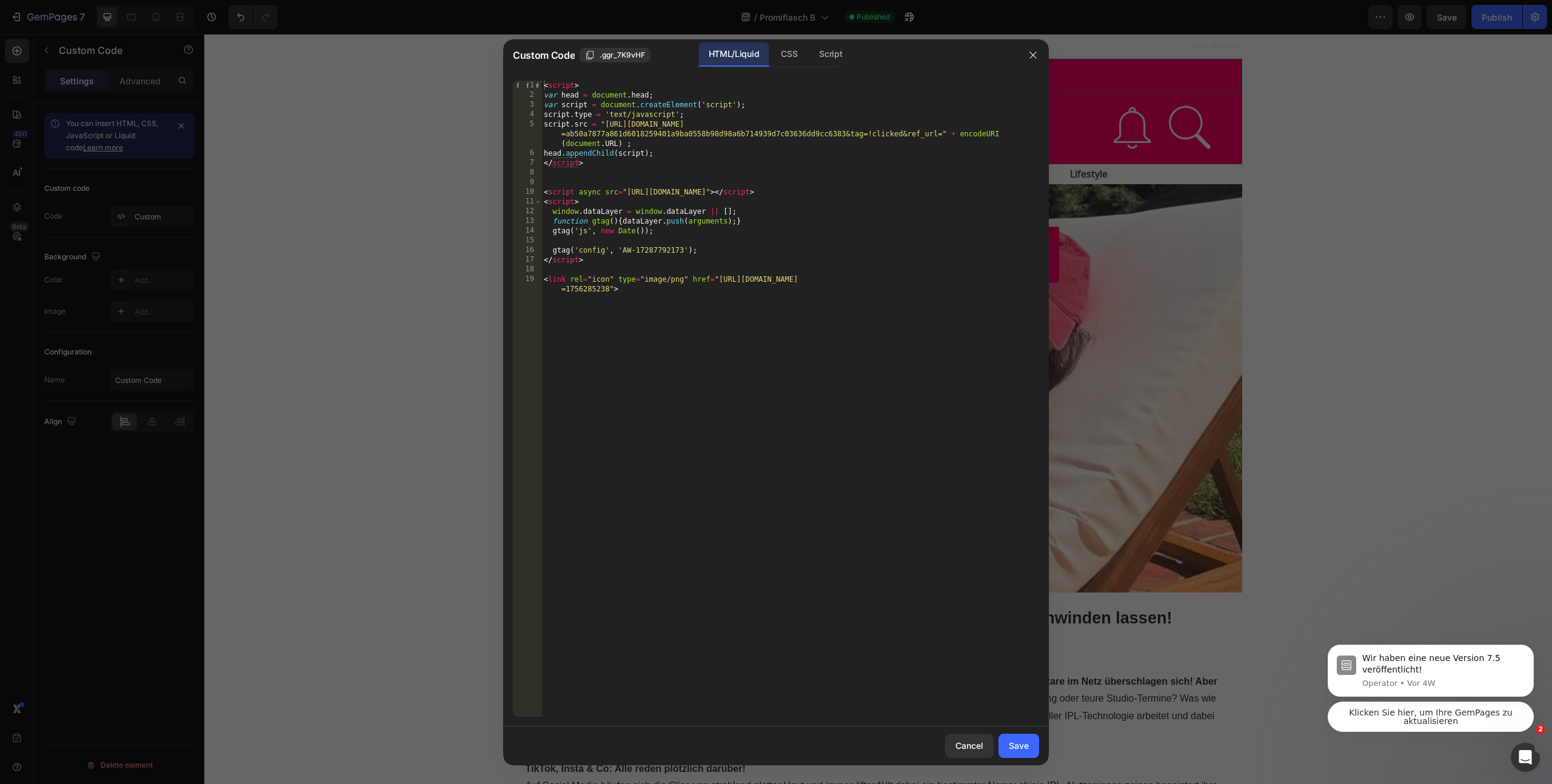
type textarea "<link rel="icon" type="image/png" href="[URL][DOMAIN_NAME]">"
drag, startPoint x: 845, startPoint y: 358, endPoint x: 498, endPoint y: 278, distance: 356.1
click at [498, 278] on div "Custom Code .ggr_7K9vHF HTML/Liquid CSS Script <link rel="icon" type="image/png…" at bounding box center [776, 392] width 1552 height 784
click at [768, 294] on div "< script > var head = document . head ; var script = document . createElement (…" at bounding box center [790, 413] width 497 height 666
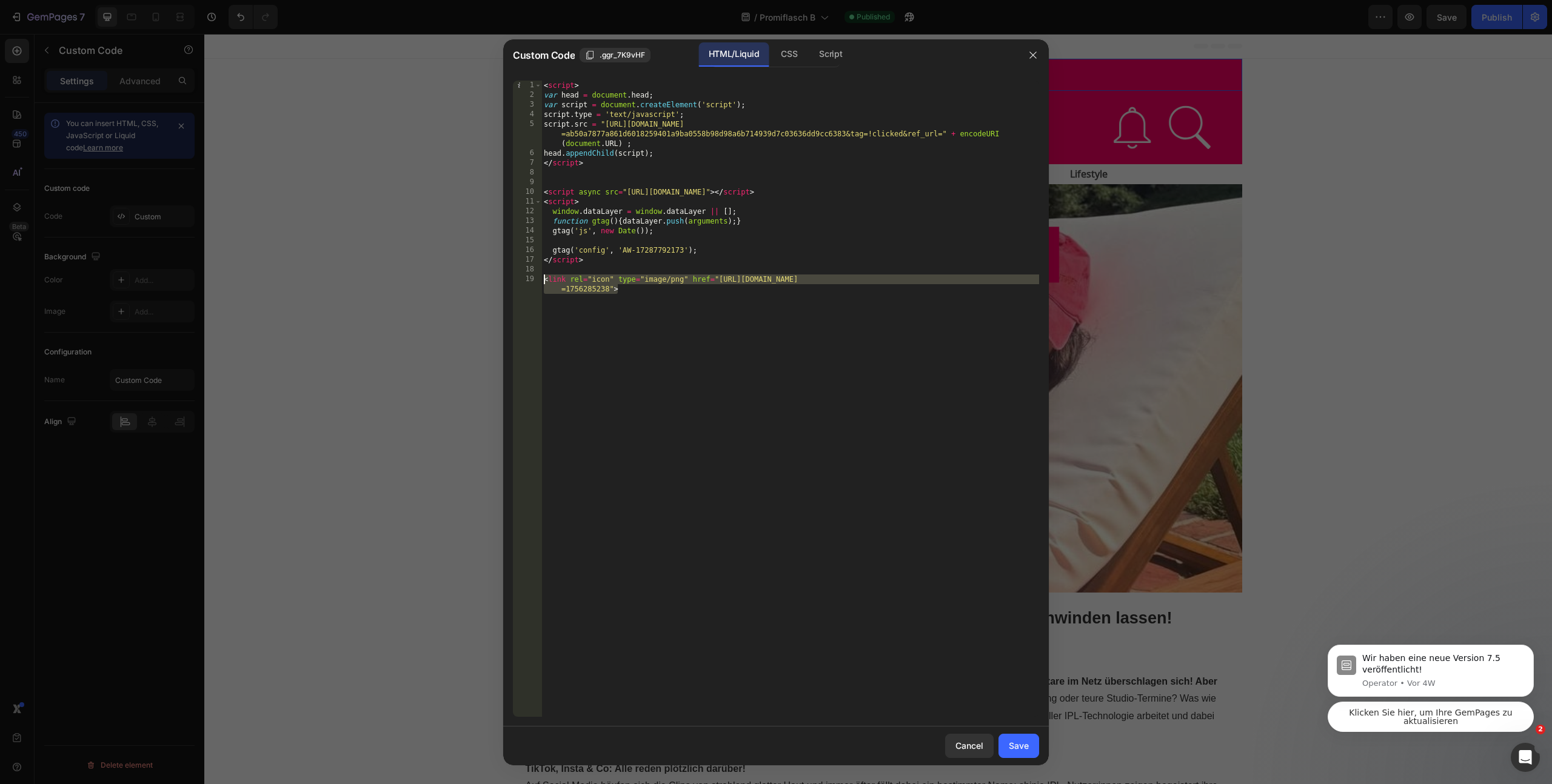
drag, startPoint x: 648, startPoint y: 299, endPoint x: 528, endPoint y: 276, distance: 122.2
click at [529, 278] on div "<link rel="icon" type="image/png" href="[URL][DOMAIN_NAME]"> 1 2 3 4 5 6 7 8 9 …" at bounding box center [776, 399] width 526 height 636
paste textarea
click at [1016, 749] on div "Save" at bounding box center [1018, 746] width 20 height 13
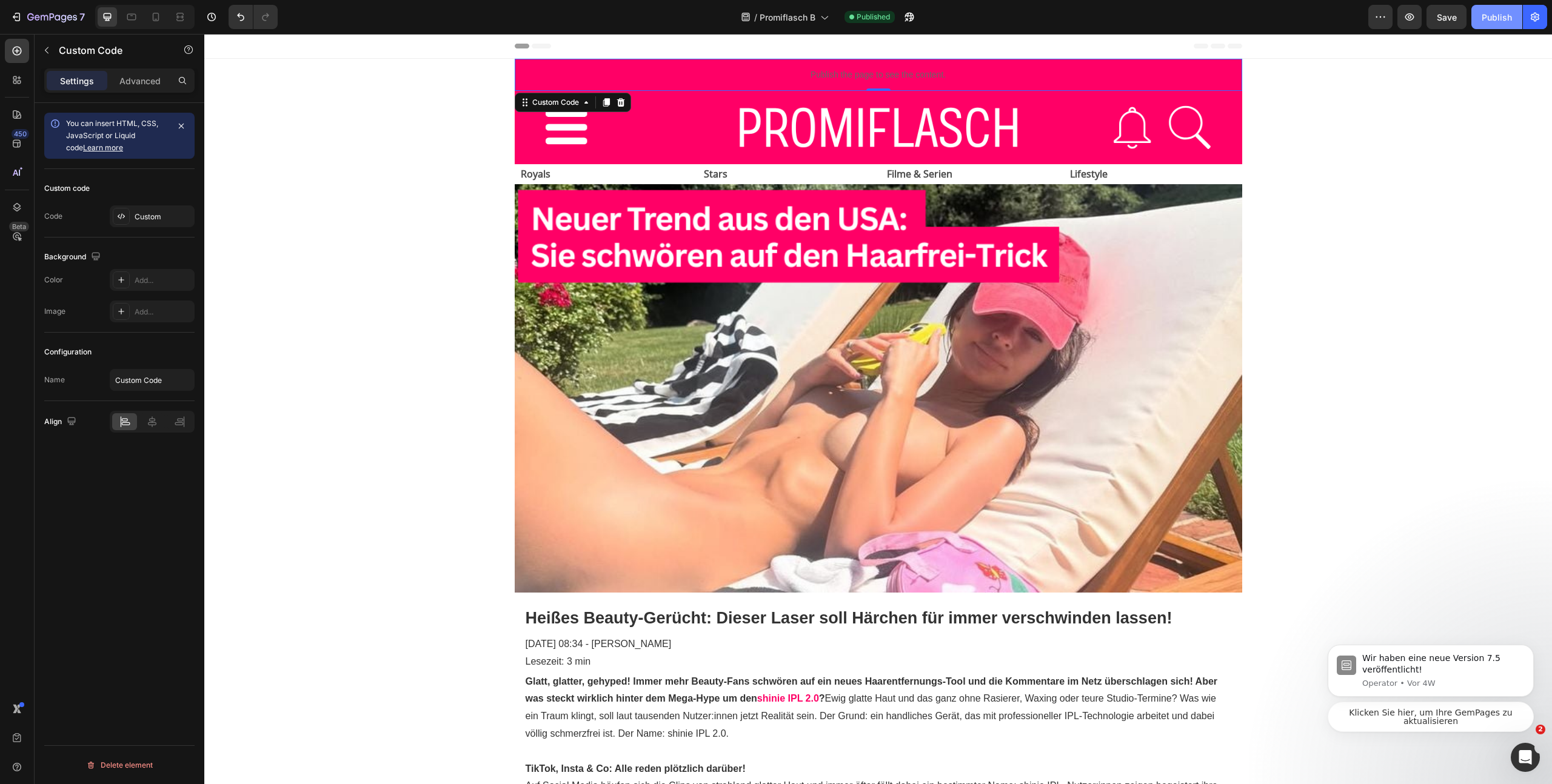
click at [1489, 10] on button "Publish" at bounding box center [1496, 16] width 51 height 25
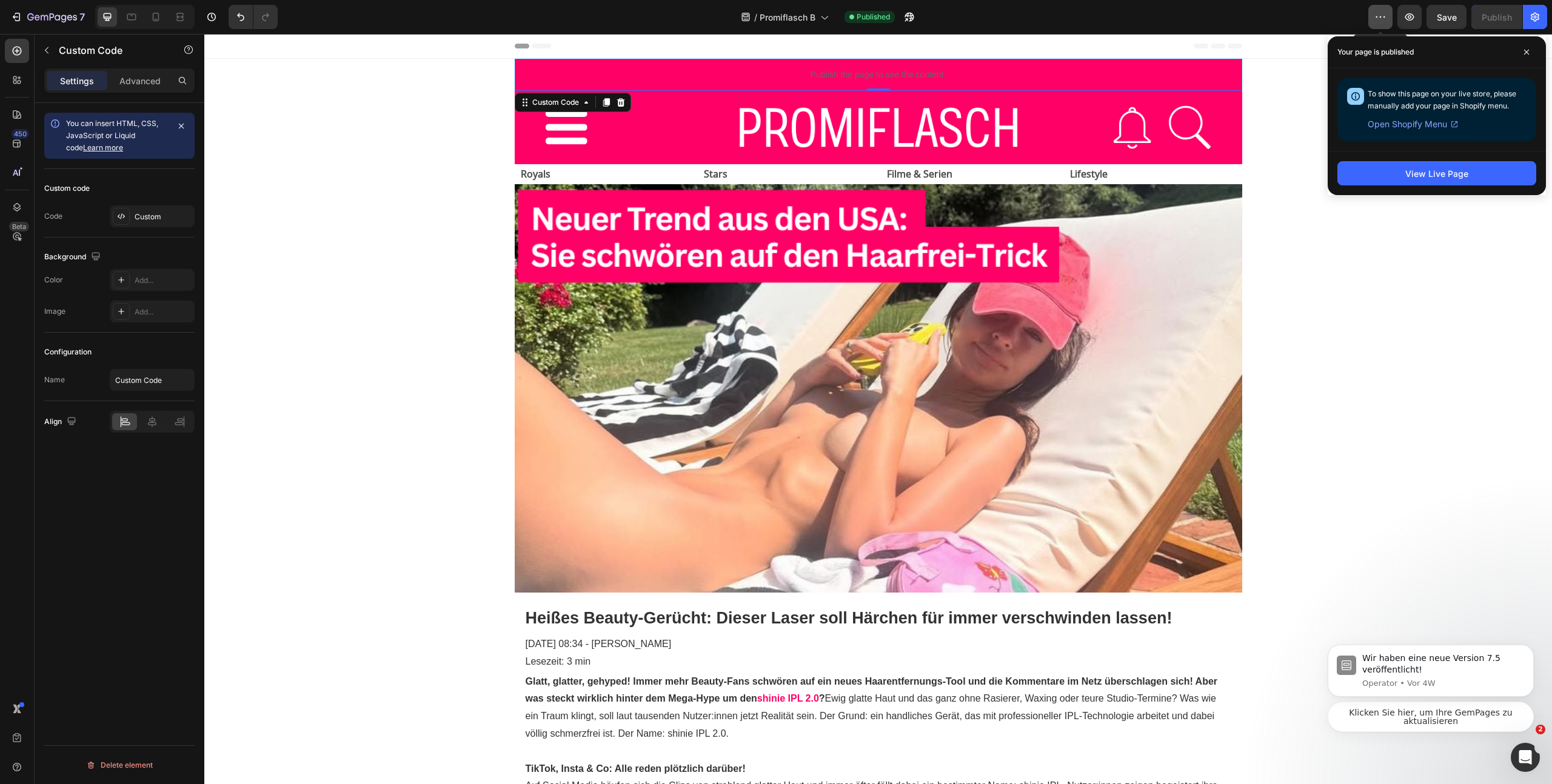
click at [1388, 15] on button "button" at bounding box center [1380, 16] width 25 height 25
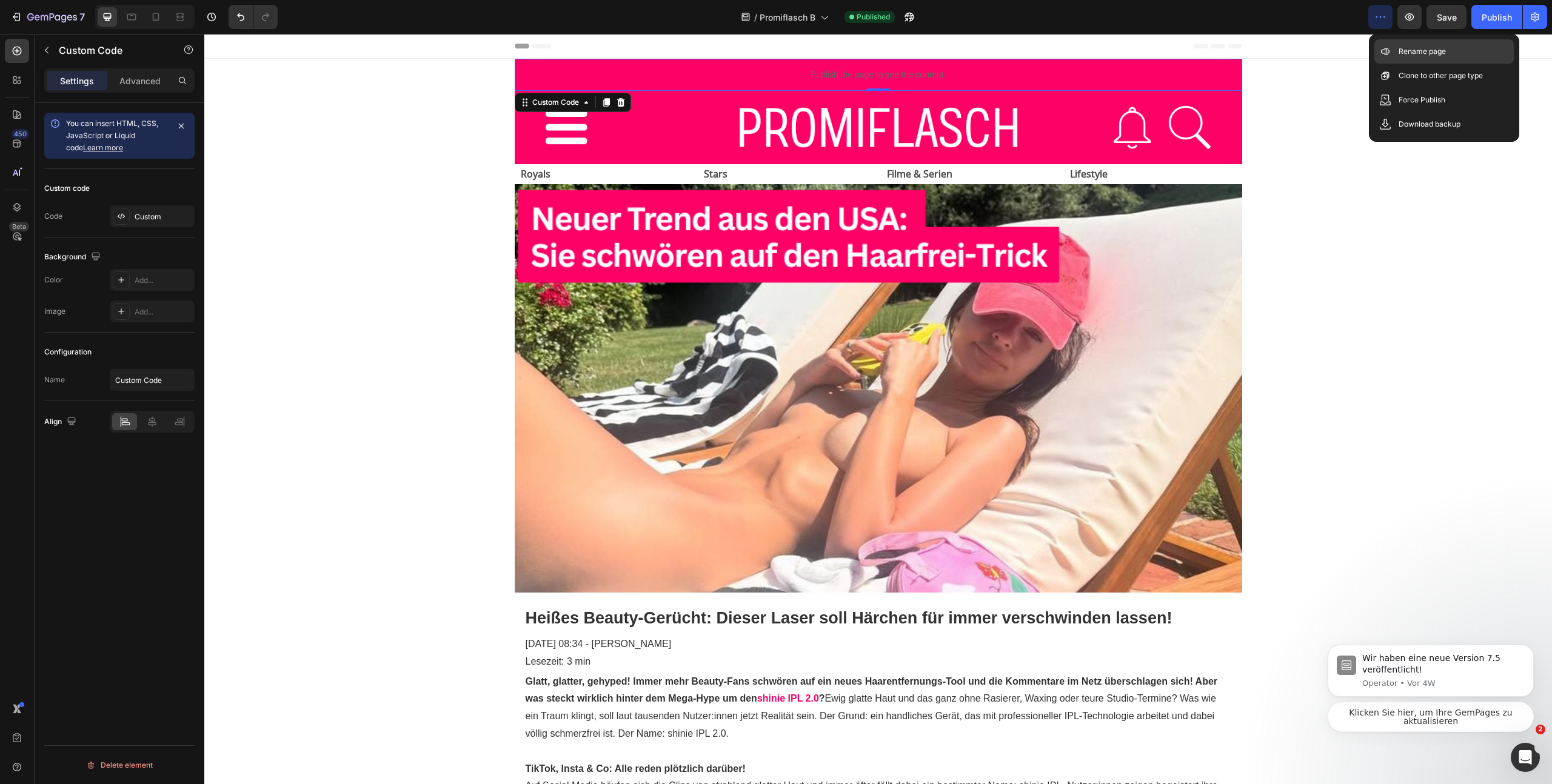
click at [1403, 46] on p "Rename page" at bounding box center [1422, 51] width 47 height 12
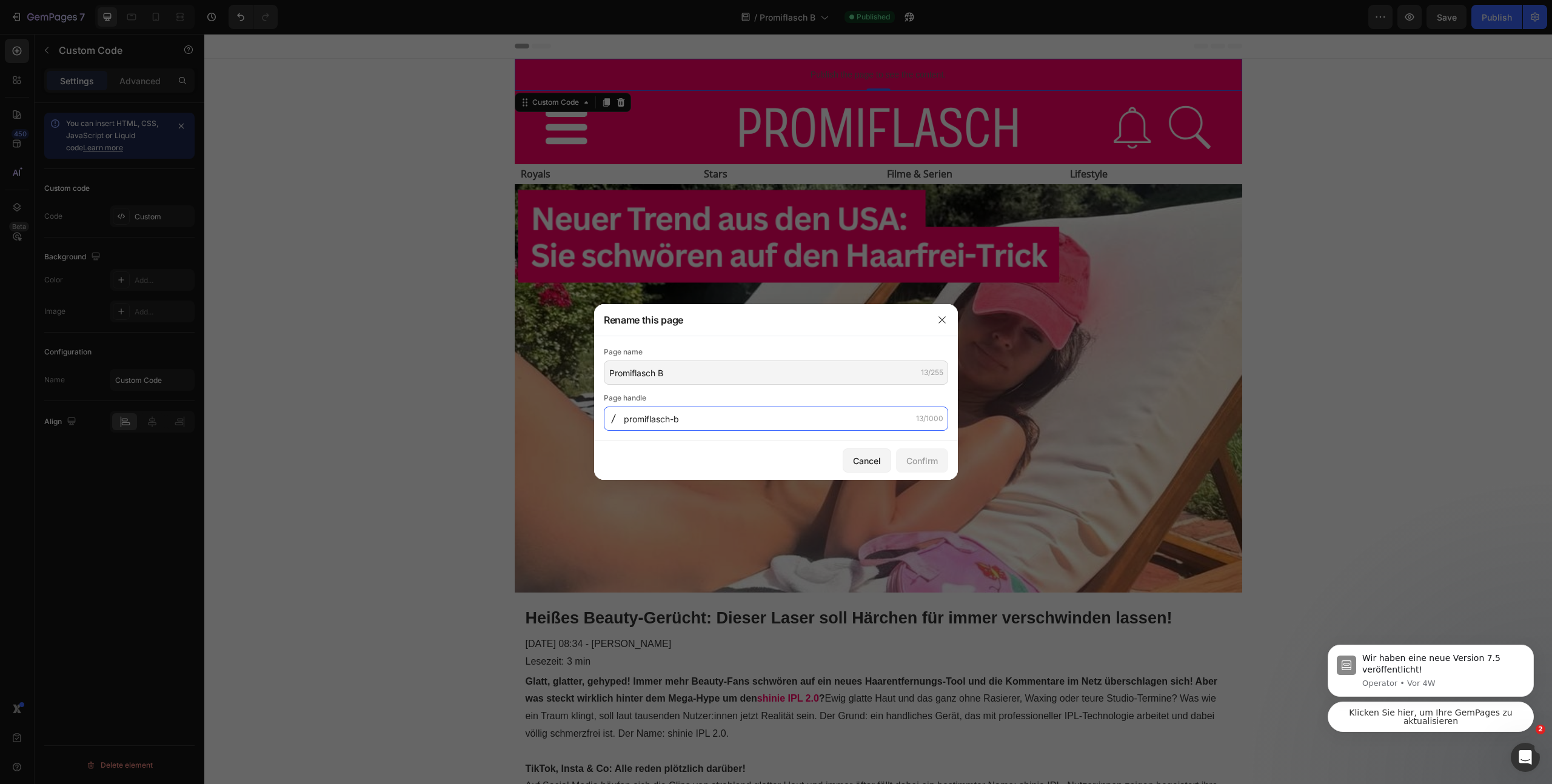
click at [705, 420] on input "promiflasch-b" at bounding box center [776, 419] width 344 height 25
click at [947, 323] on button "button" at bounding box center [942, 320] width 19 height 19
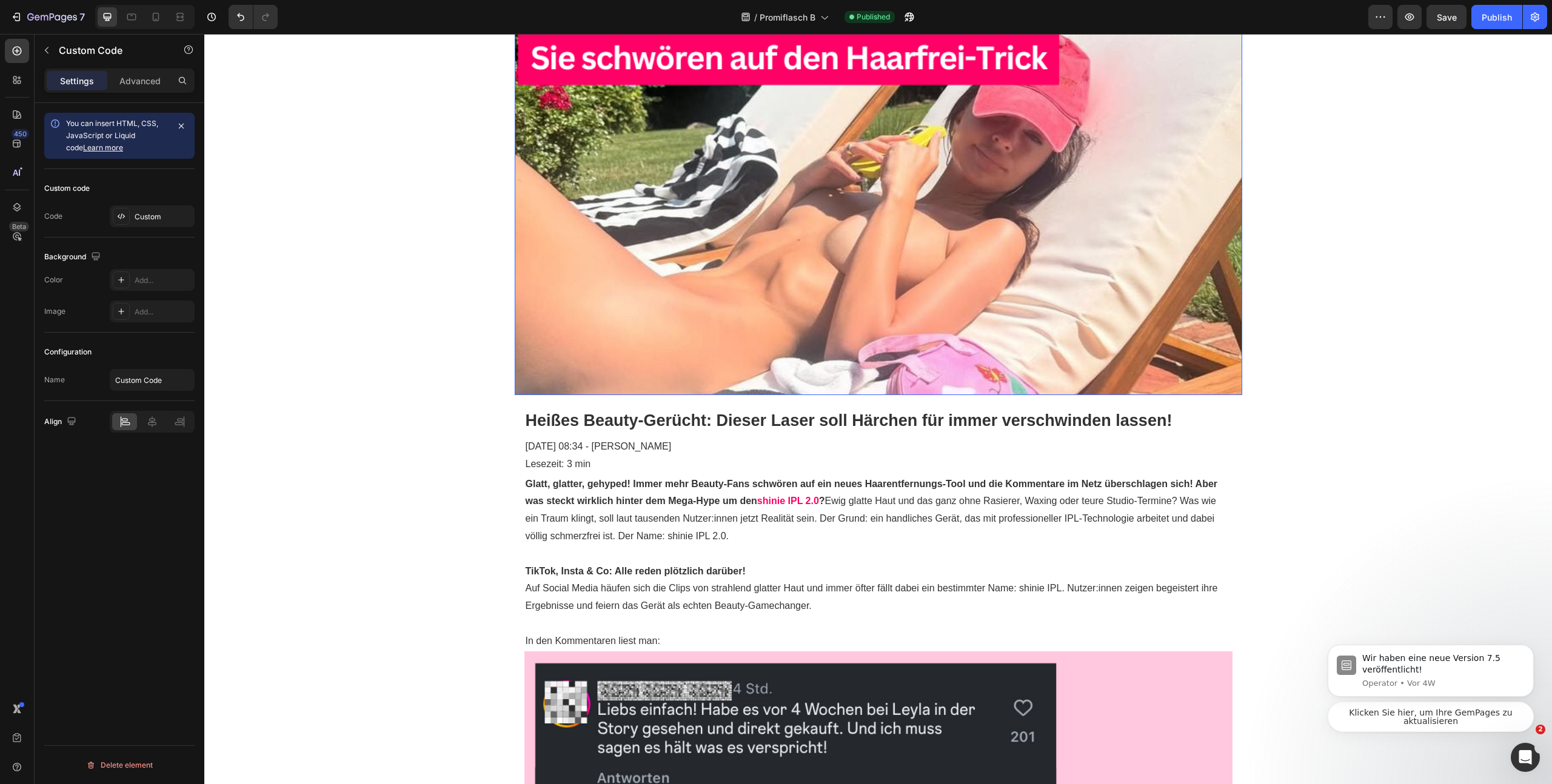
scroll to position [219, 0]
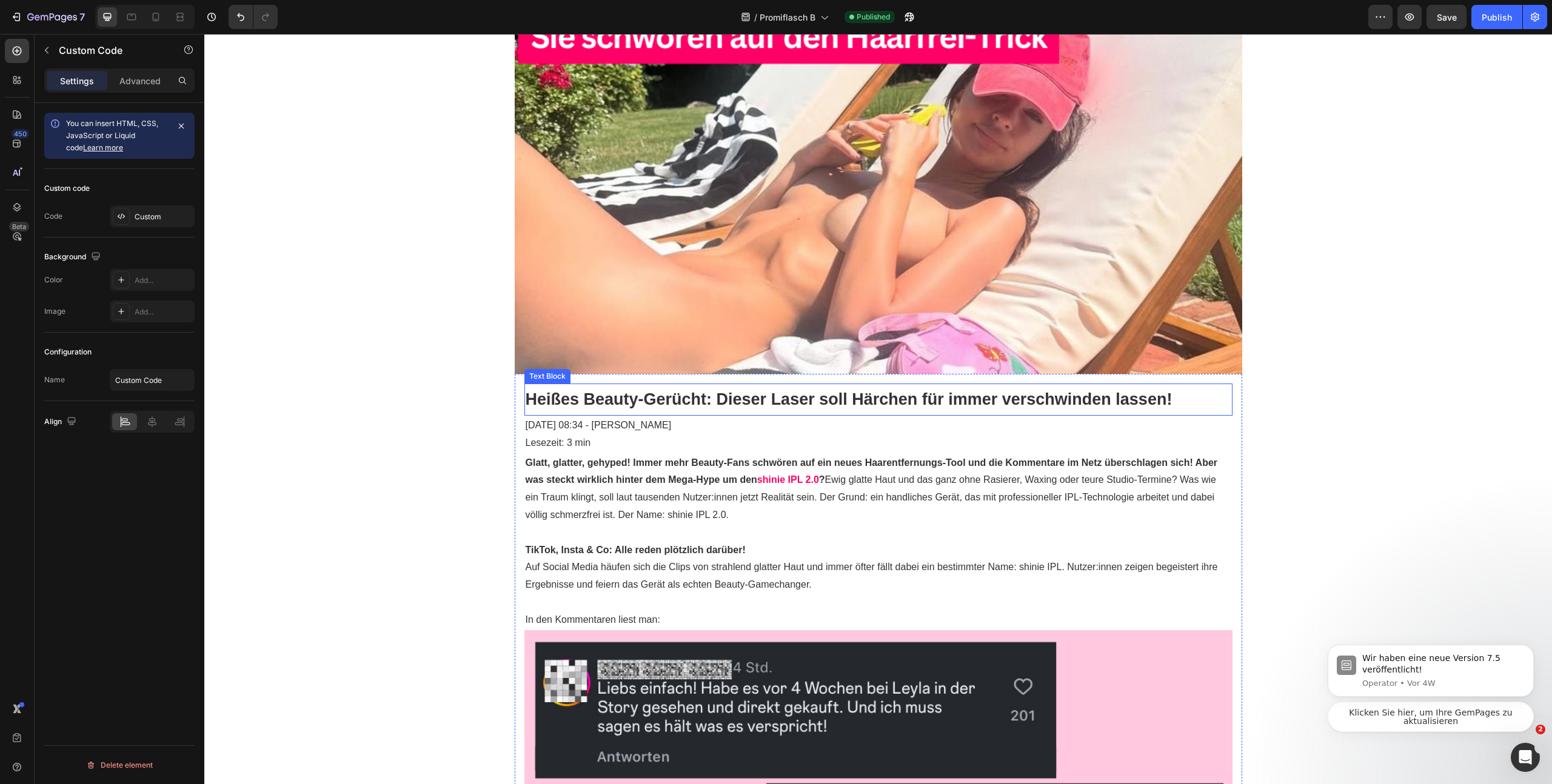
click at [903, 405] on p "Heißes Beauty-Gerücht: Dieser Laser soll Härchen für immer verschwinden lassen!" at bounding box center [878, 400] width 706 height 30
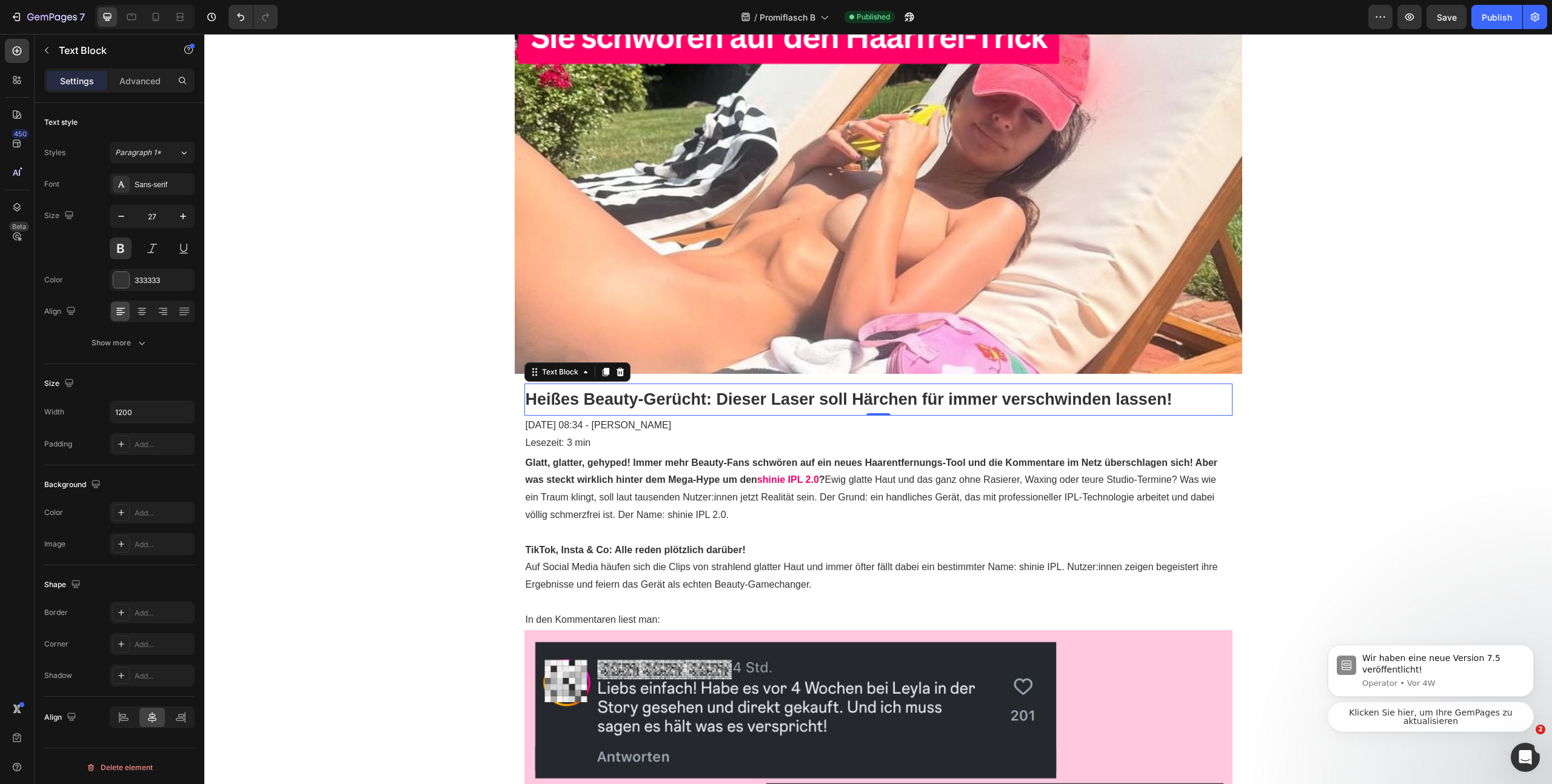
click at [885, 396] on p "Heißes Beauty-Gerücht: Dieser Laser soll Härchen für immer verschwinden lassen!" at bounding box center [878, 400] width 706 height 30
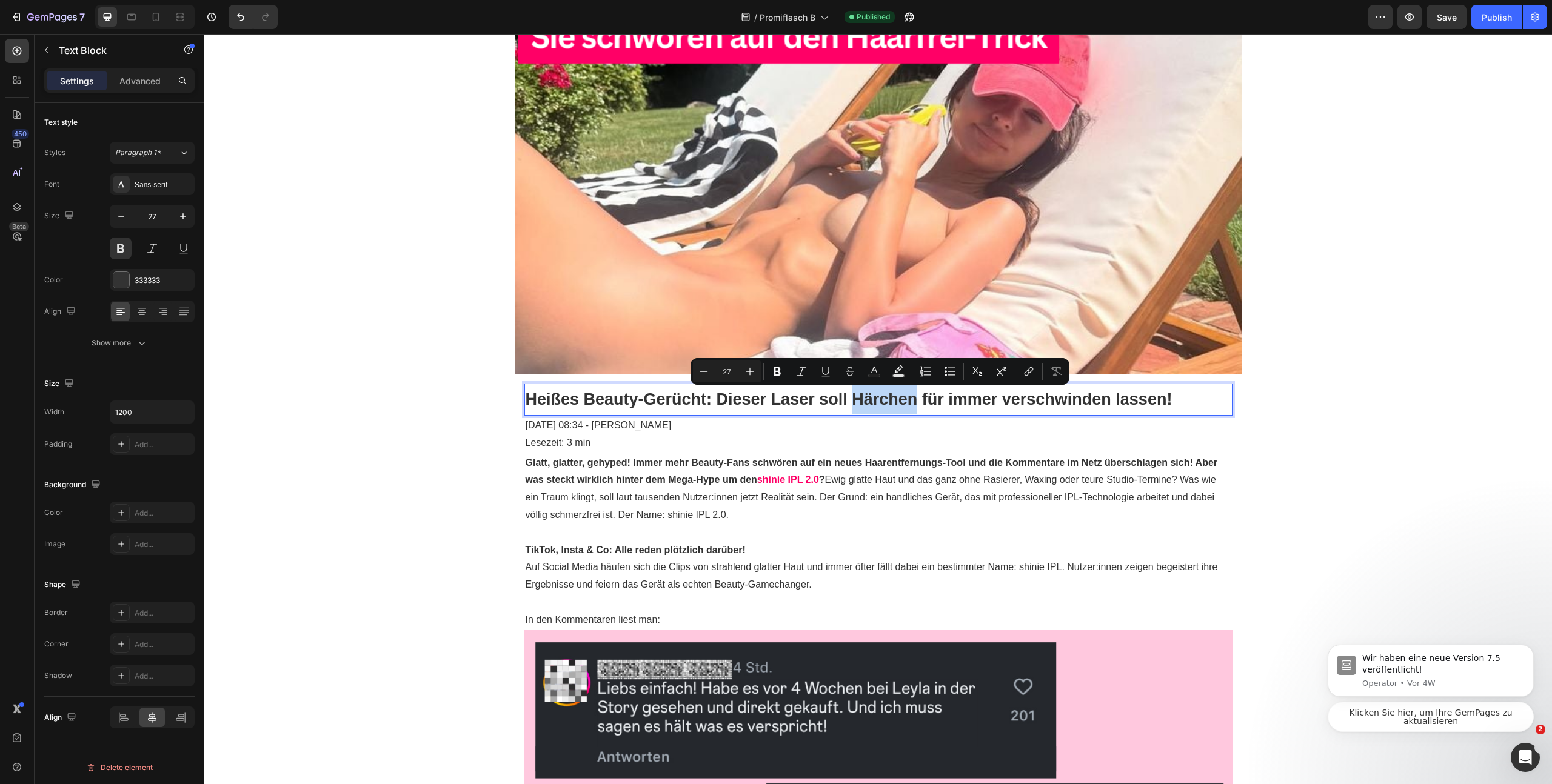
click at [885, 396] on p "Heißes Beauty-Gerücht: Dieser Laser soll Härchen für immer verschwinden lassen!" at bounding box center [878, 400] width 706 height 30
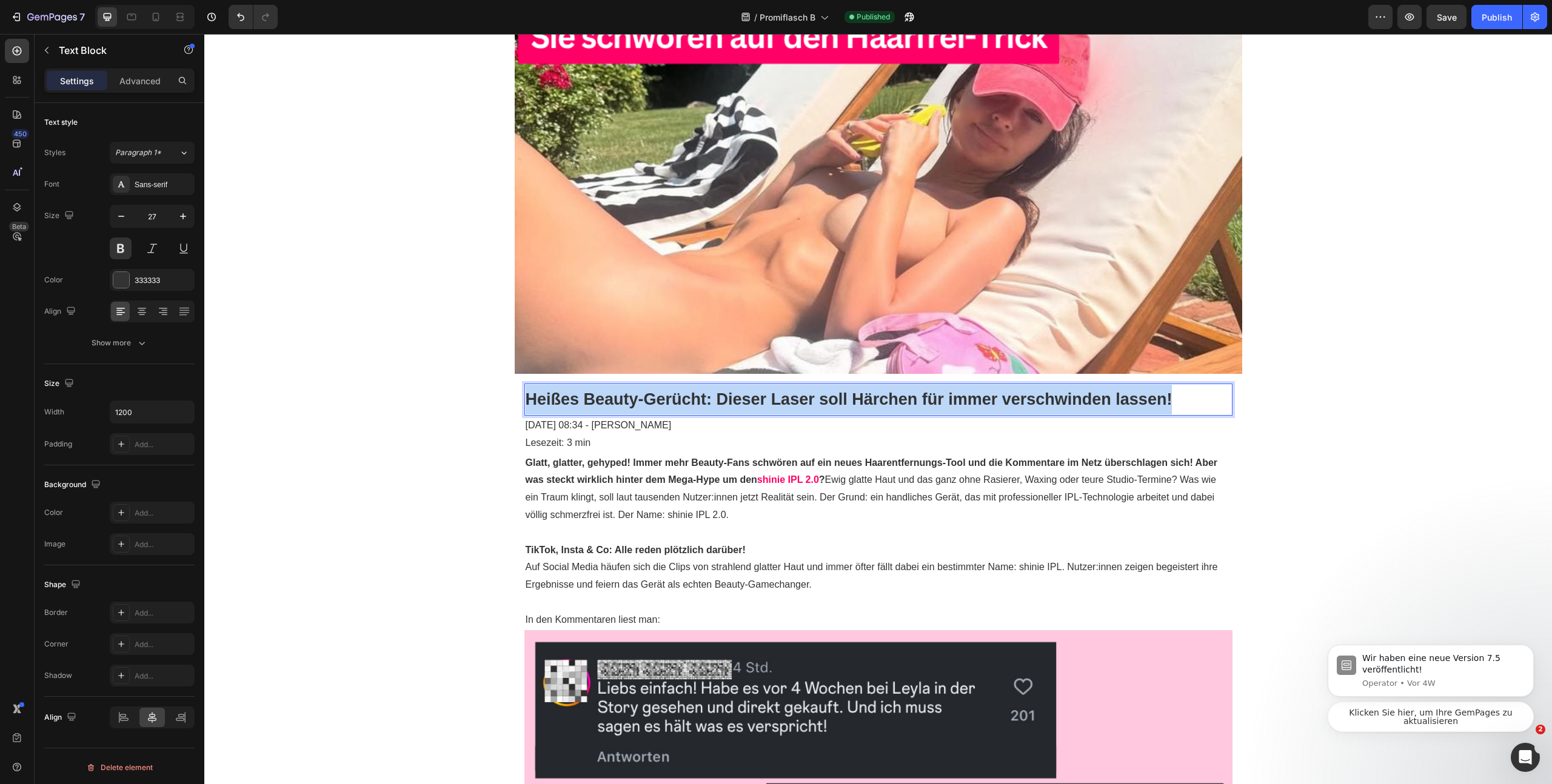
click at [885, 396] on p "Heißes Beauty-Gerücht: Dieser Laser soll Härchen für immer verschwinden lassen!" at bounding box center [878, 400] width 706 height 30
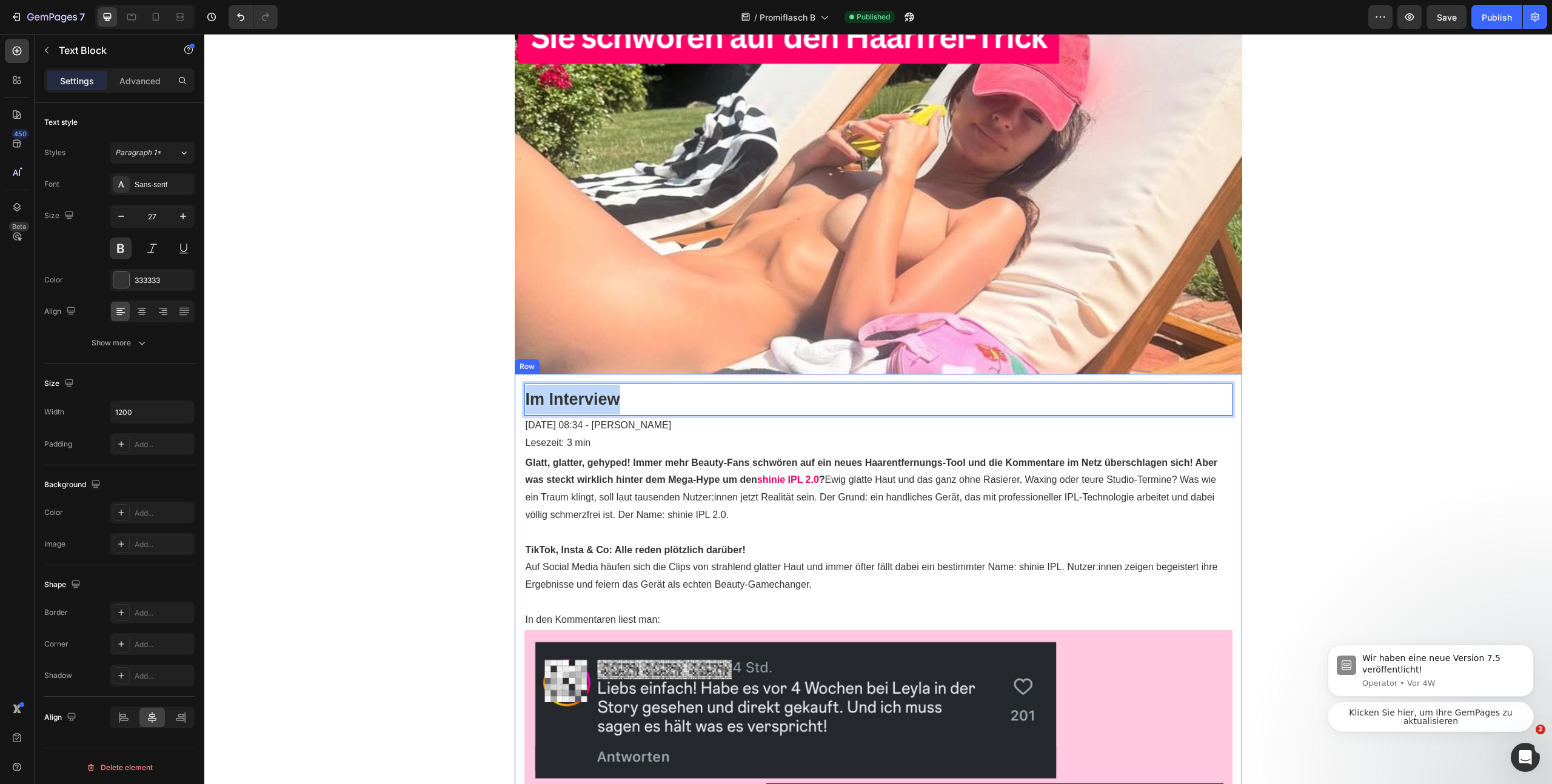
drag, startPoint x: 632, startPoint y: 395, endPoint x: 513, endPoint y: 388, distance: 119.2
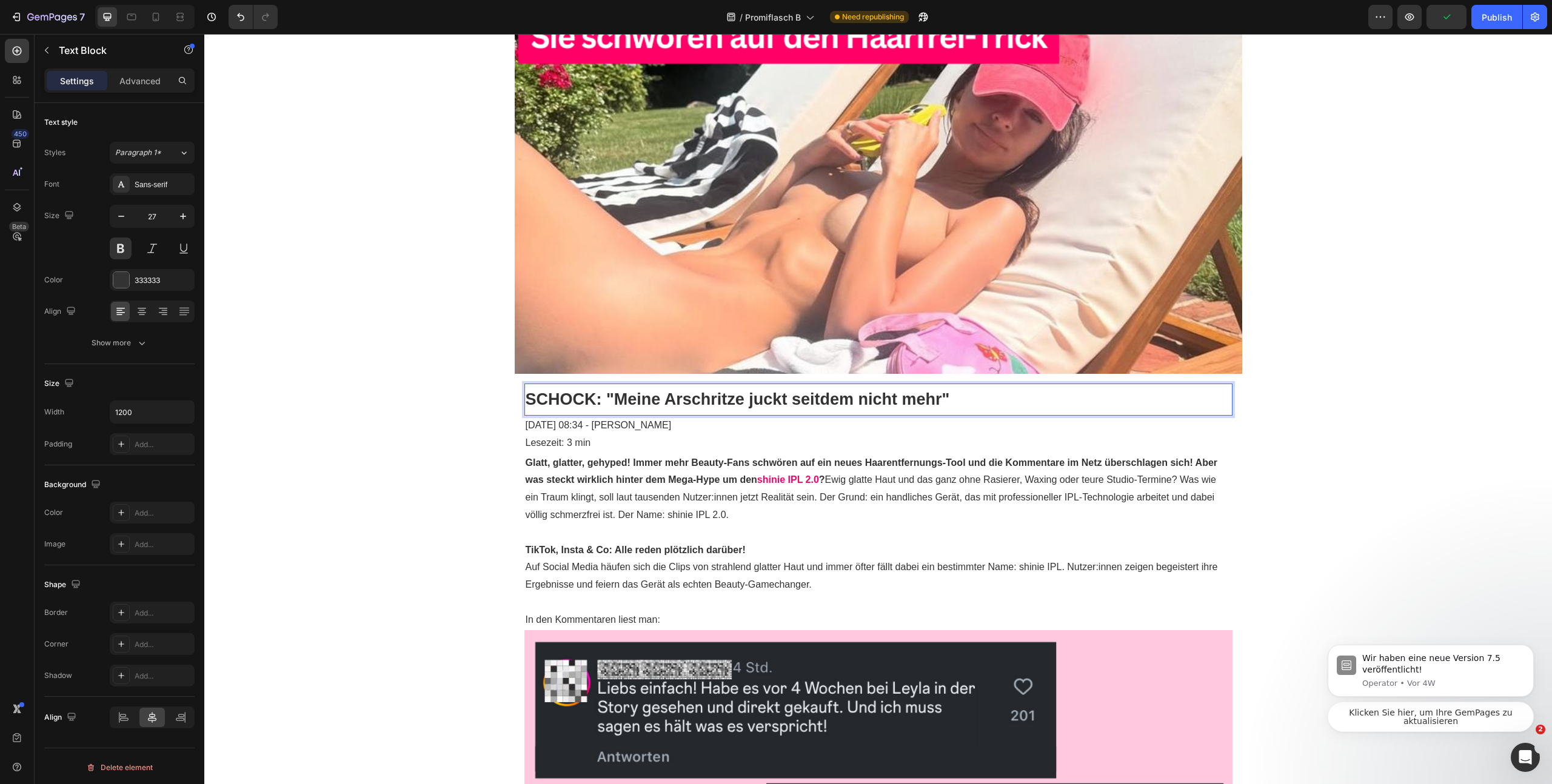
click at [590, 404] on p "SCHOCK: "Meine Arschritze juckt seitdem nicht mehr"" at bounding box center [878, 400] width 706 height 30
click at [1050, 399] on p "SCHOCK-ZITAT: "Meine Arschritze juckt seitdem nicht mehr"" at bounding box center [878, 400] width 706 height 30
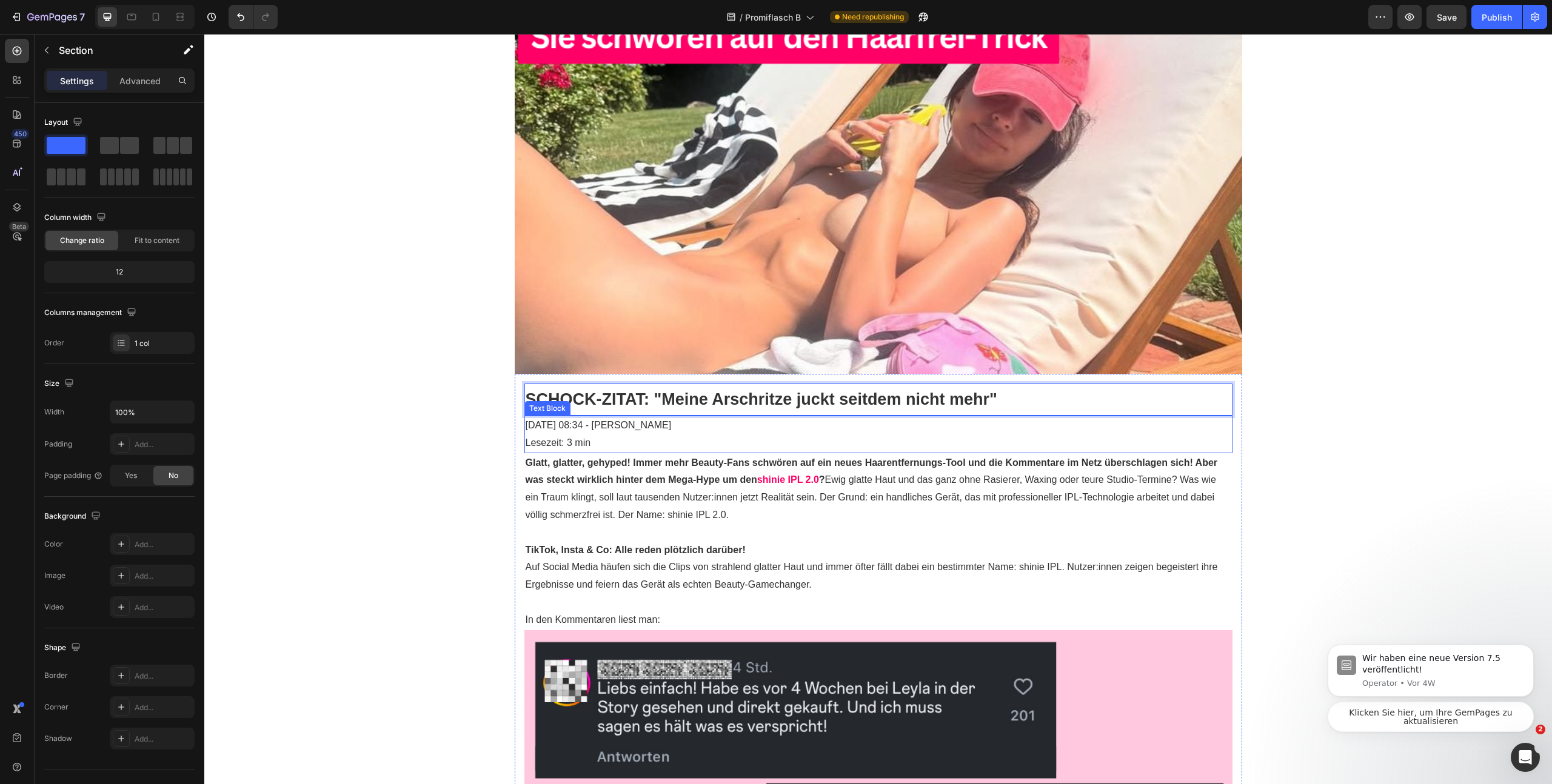
click at [972, 398] on p "SCHOCK-ZITAT: "Meine Arschritze juckt seitdem nicht mehr"" at bounding box center [878, 400] width 706 height 30
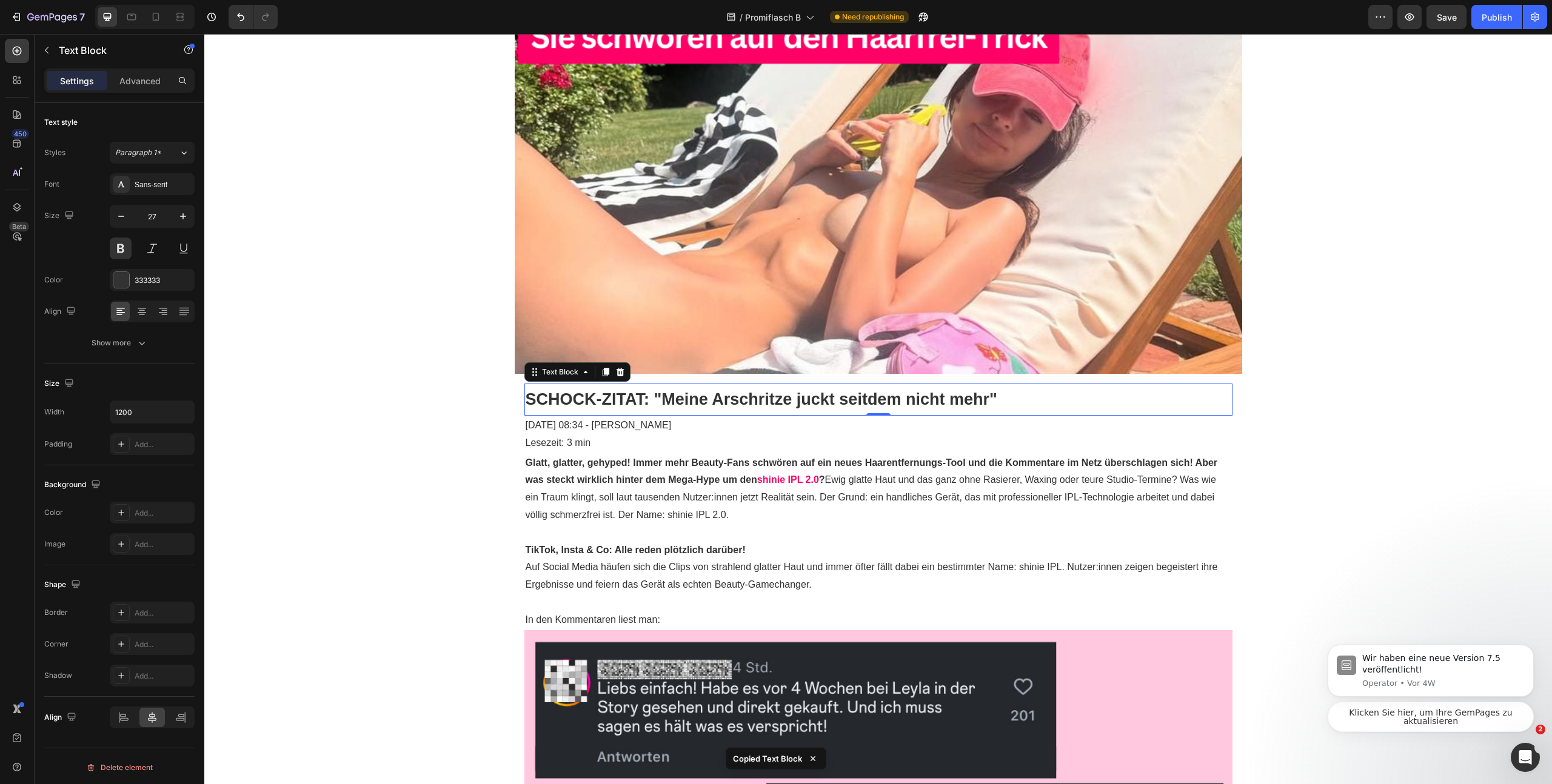
click at [601, 371] on icon at bounding box center [606, 372] width 10 height 10
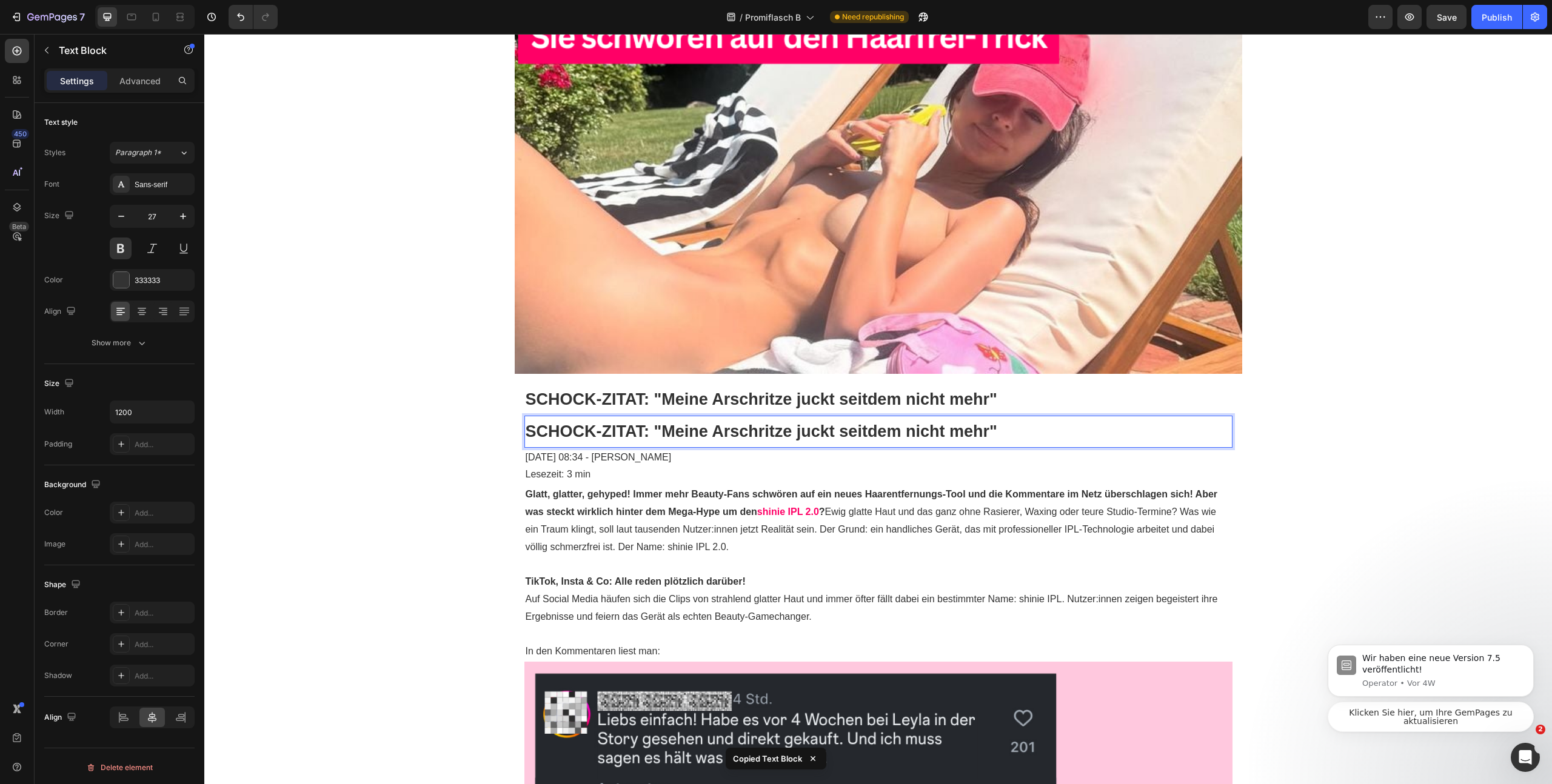
click at [631, 437] on p "SCHOCK-ZITAT: "Meine Arschritze juckt seitdem nicht mehr"" at bounding box center [878, 432] width 706 height 30
click at [631, 436] on p "SCHOCK-ZITAT: "Meine Arschritze juckt seitdem nicht mehr"" at bounding box center [878, 432] width 706 height 30
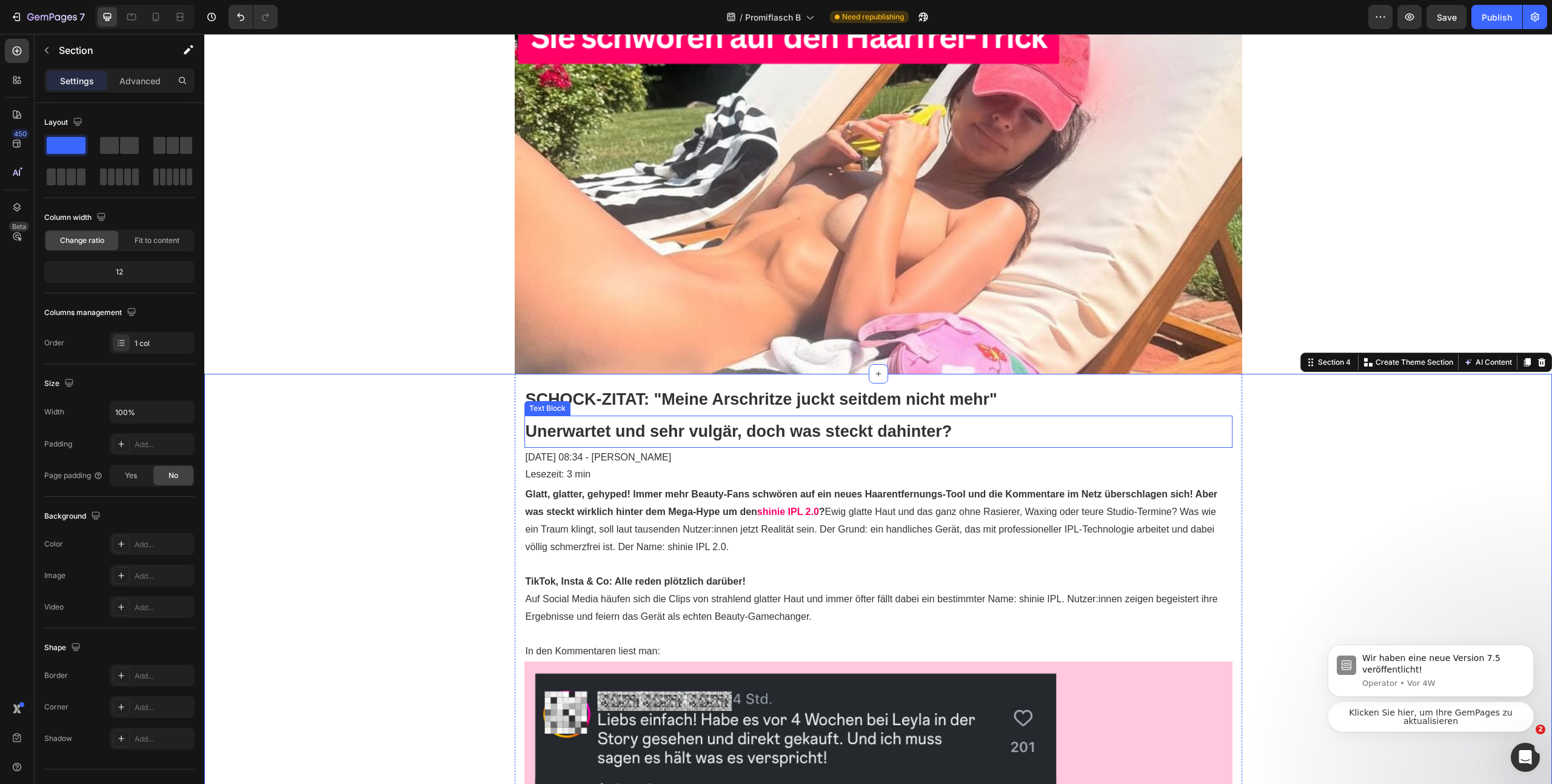
click at [907, 436] on p "Unerwartet und sehr vulgär, doch was steckt dahinter?" at bounding box center [878, 432] width 706 height 30
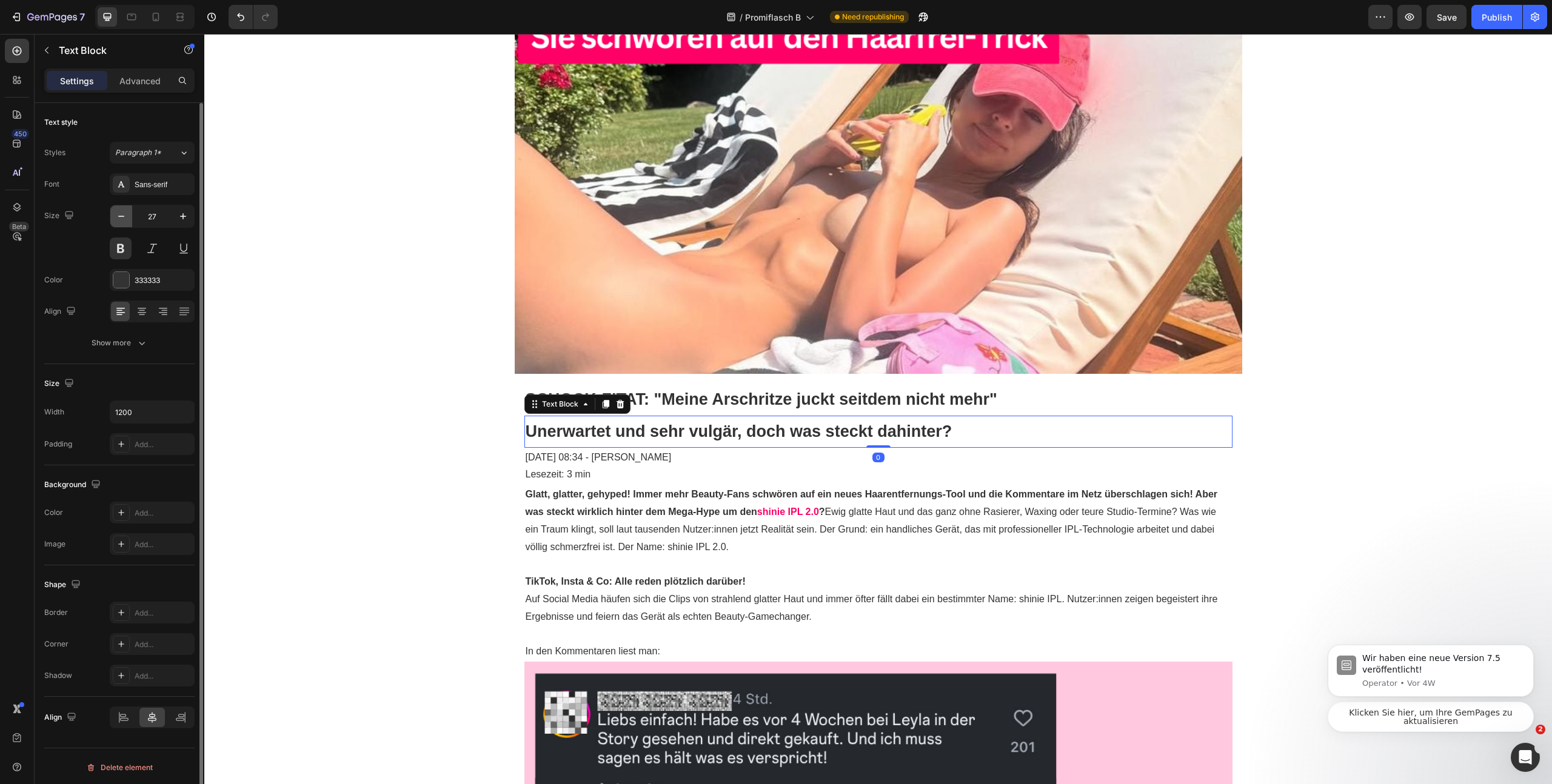
click at [117, 213] on icon "button" at bounding box center [120, 216] width 12 height 12
click at [115, 211] on icon "button" at bounding box center [120, 216] width 12 height 12
click at [115, 209] on button "button" at bounding box center [121, 217] width 22 height 22
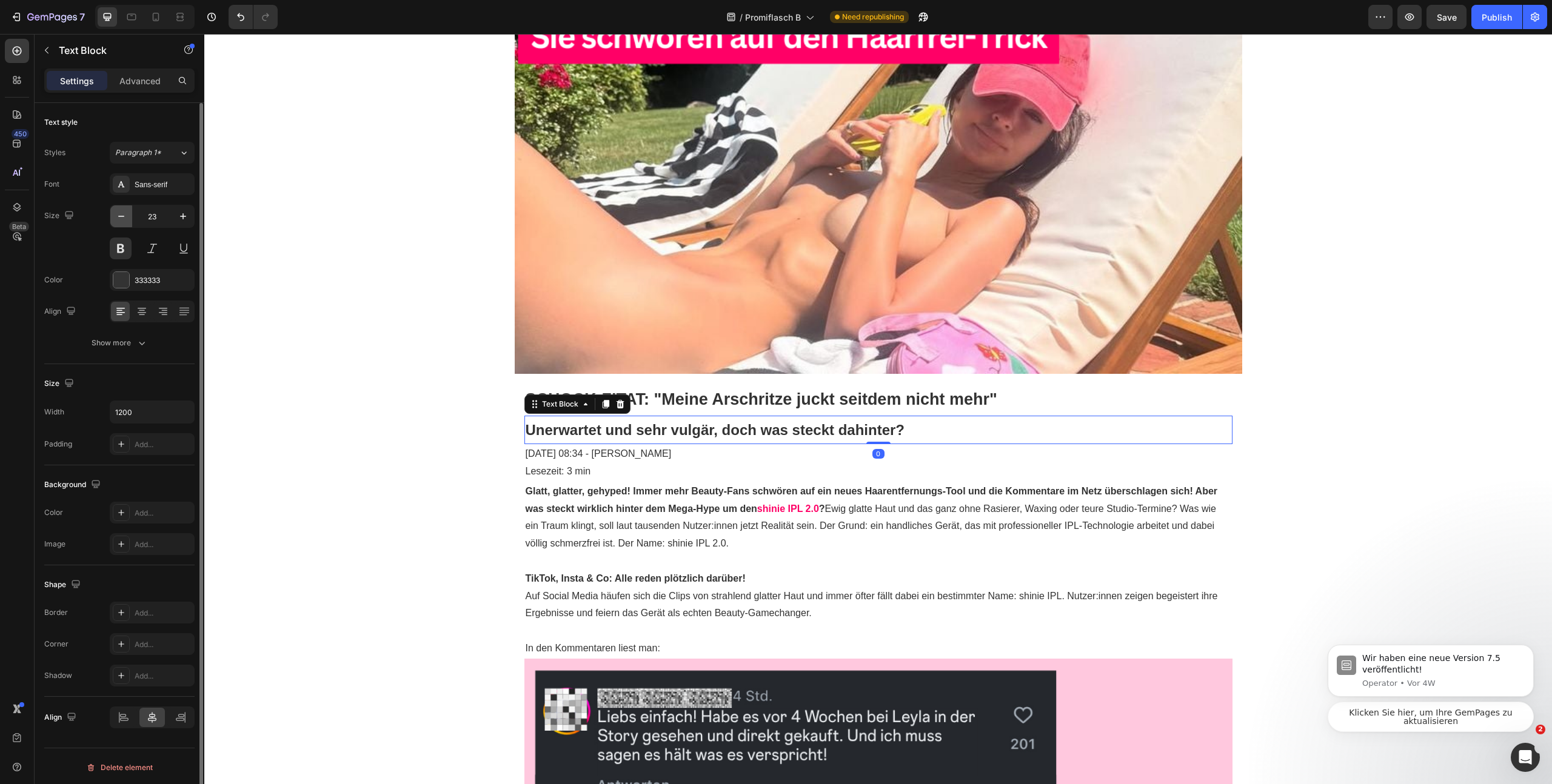
click at [115, 209] on button "button" at bounding box center [121, 217] width 22 height 22
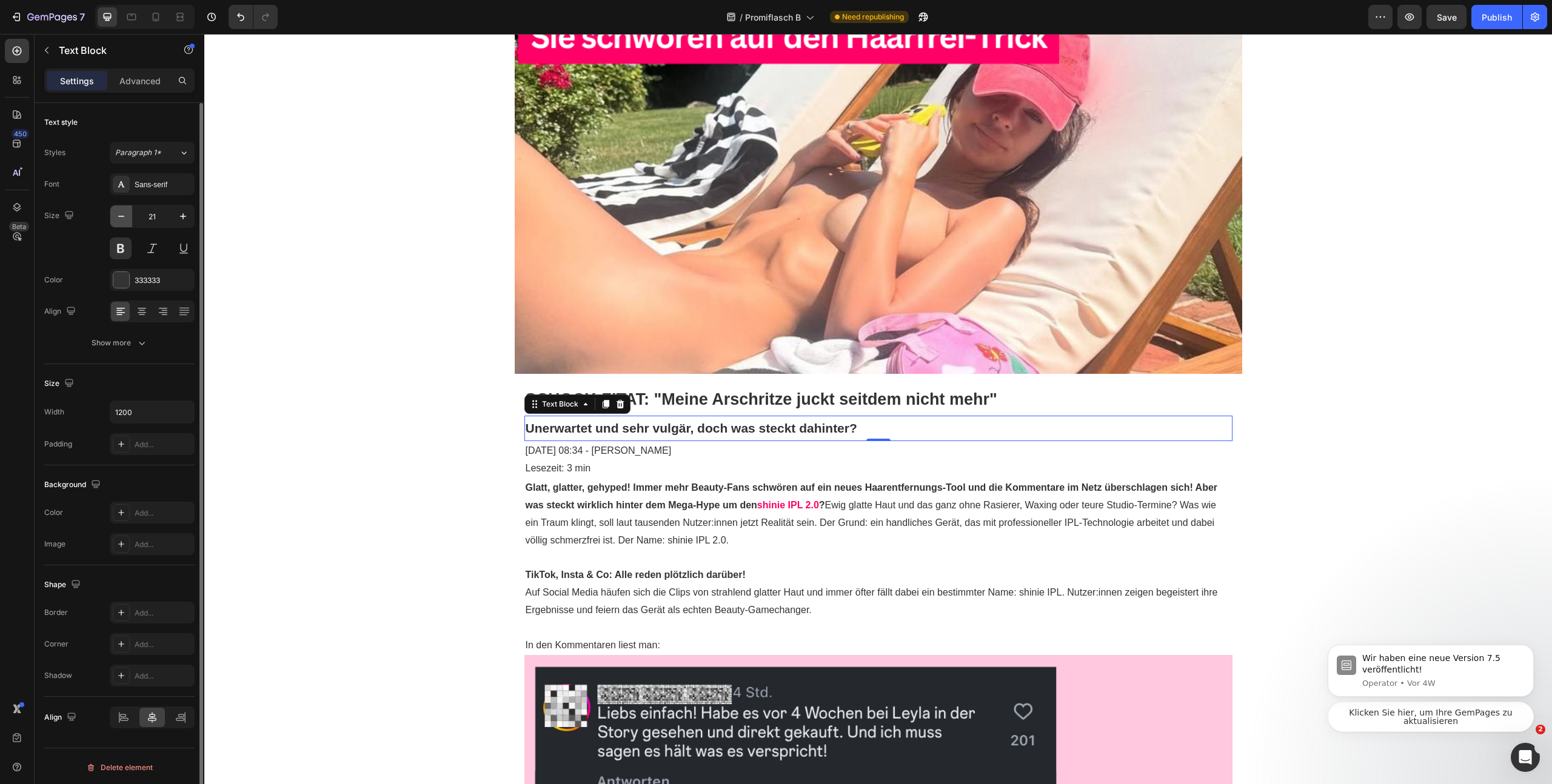
click at [115, 210] on icon "button" at bounding box center [120, 216] width 12 height 12
type input "20"
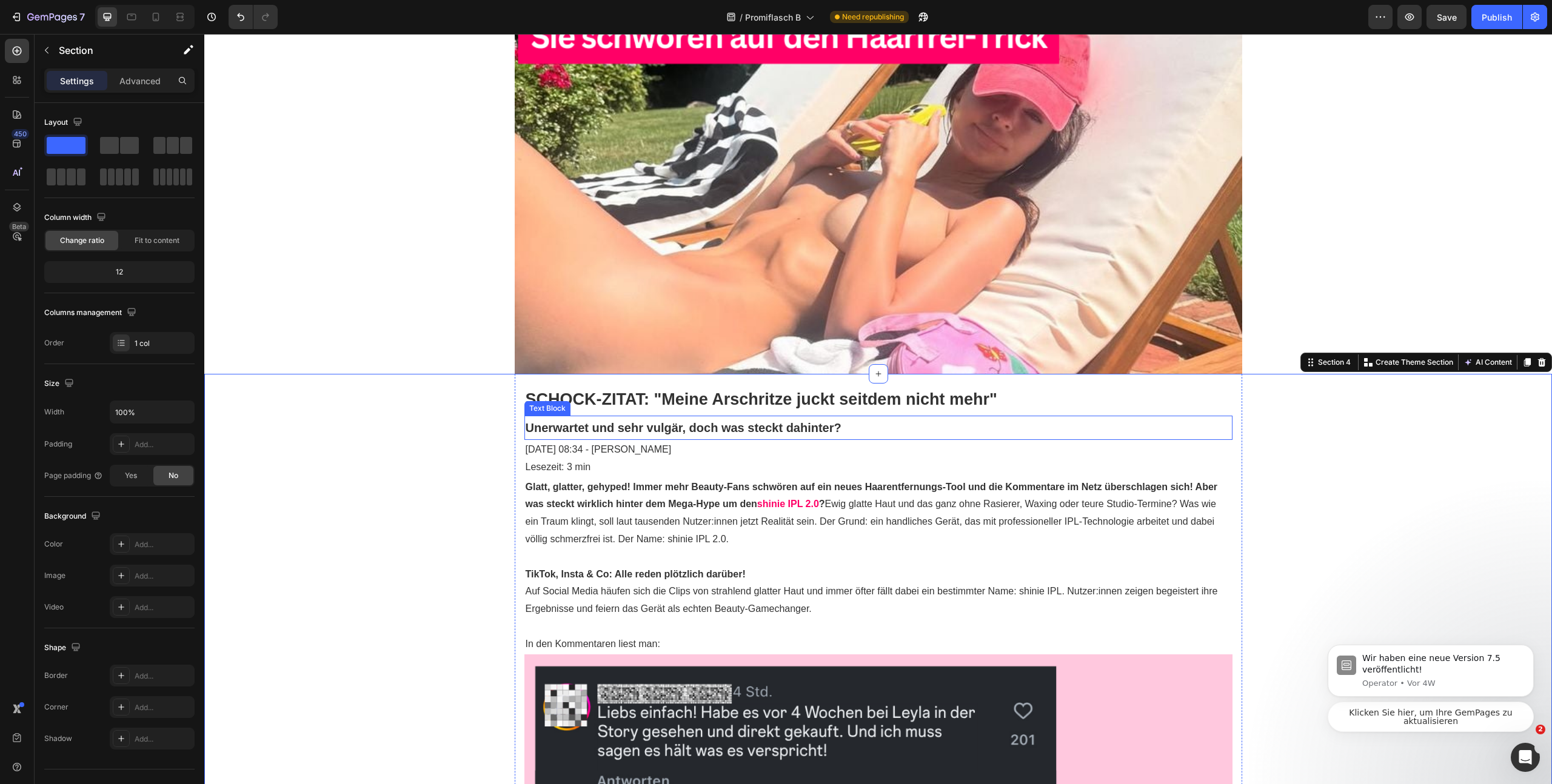
click at [686, 423] on p "Unerwartet und sehr vulgär, doch was steckt dahinter?" at bounding box center [878, 428] width 706 height 22
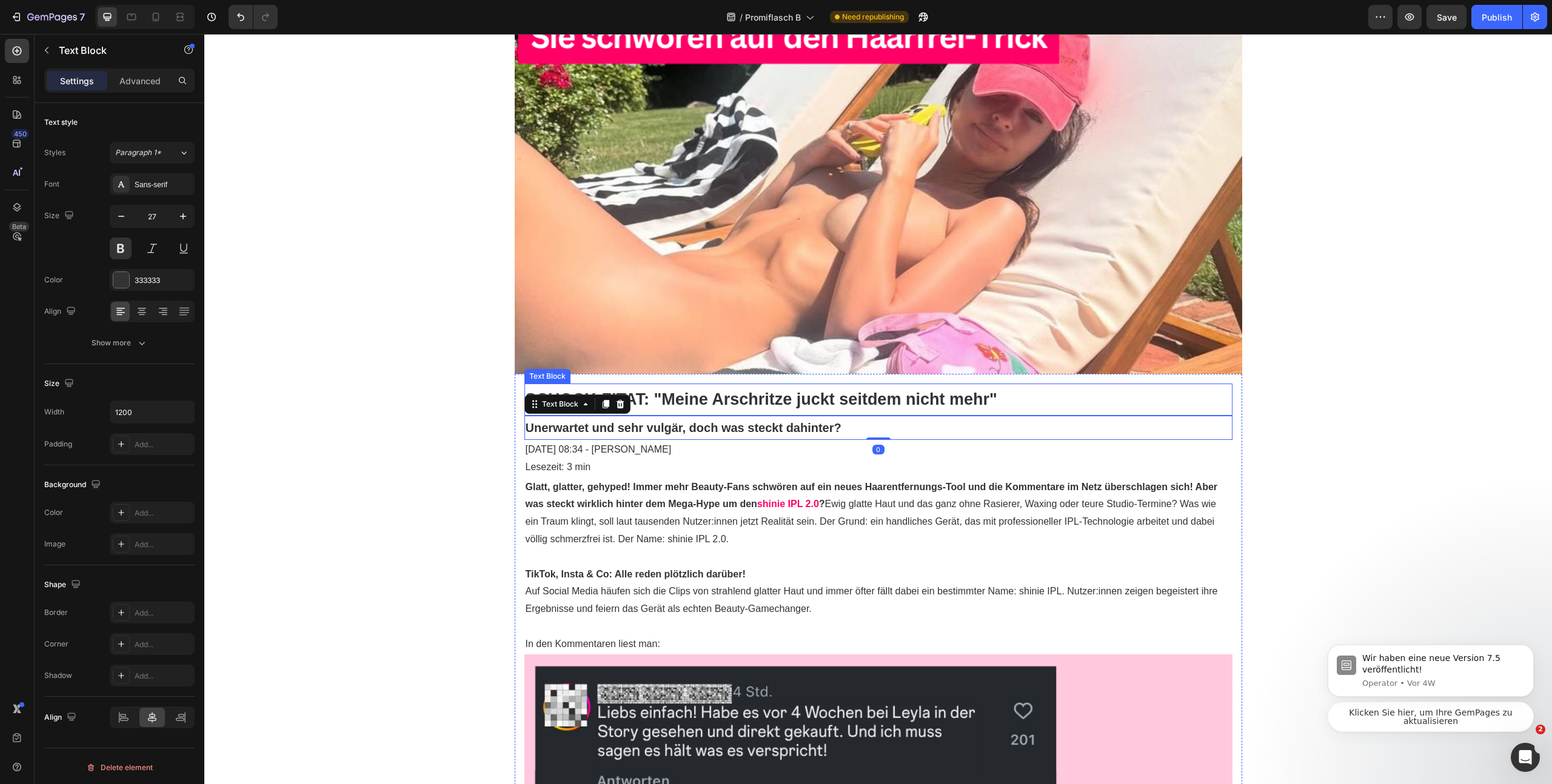
click at [722, 402] on p "SCHOCK-ZITAT: "Meine Arschritze juckt seitdem nicht mehr"" at bounding box center [878, 400] width 706 height 30
click at [708, 423] on p "Unerwartet und sehr vulgär, doch was steckt dahinter?" at bounding box center [878, 428] width 706 height 22
click at [142, 87] on p "Advanced" at bounding box center [139, 81] width 41 height 13
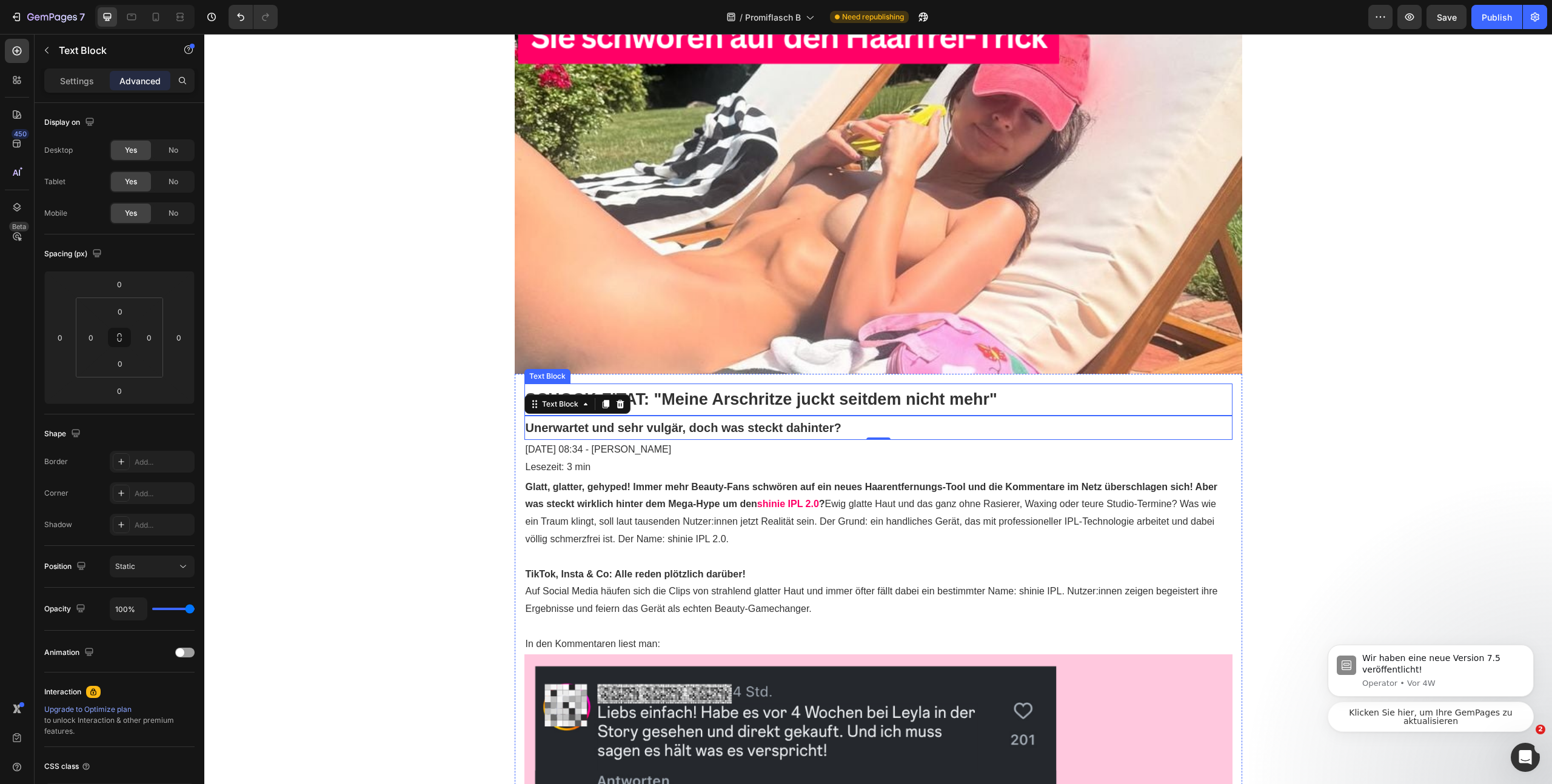
click at [688, 400] on p "SCHOCK-ZITAT: "Meine Arschritze juckt seitdem nicht mehr"" at bounding box center [878, 400] width 706 height 30
click at [662, 422] on p "Unerwartet und sehr vulgär, doch was steckt dahinter?" at bounding box center [878, 428] width 706 height 22
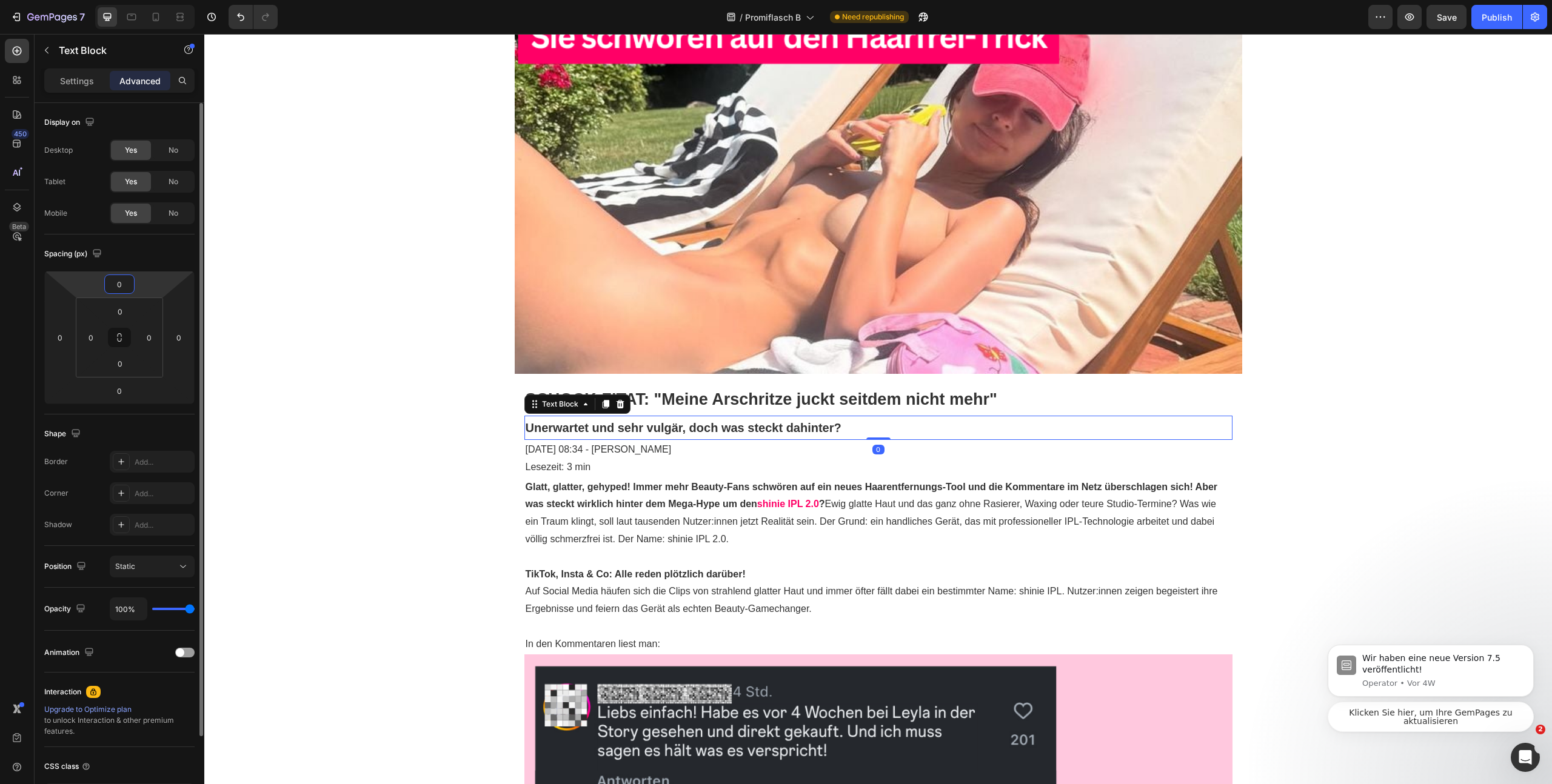
click at [127, 289] on input "0" at bounding box center [119, 284] width 25 height 18
type input "-5"
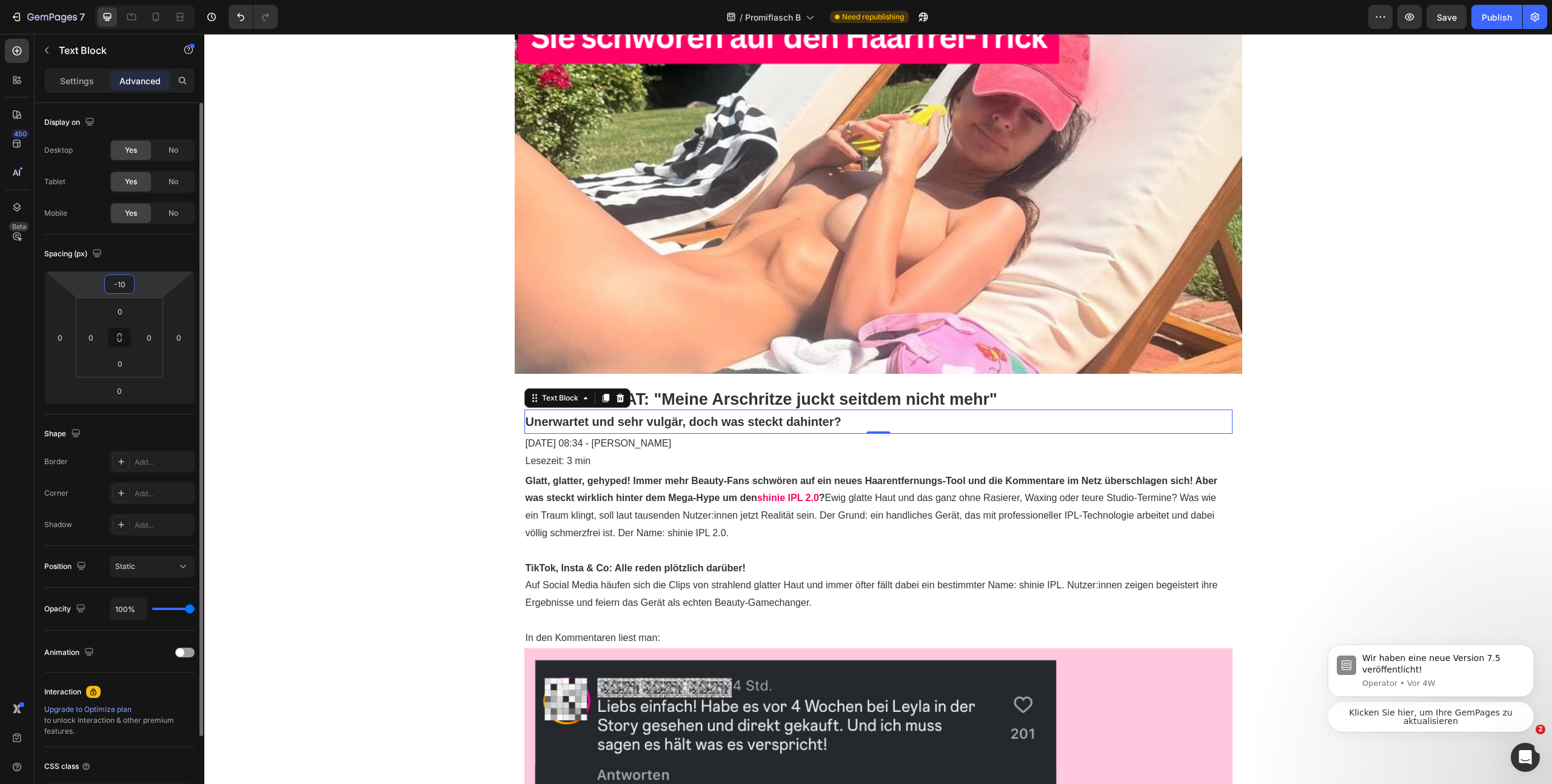
type input "-1"
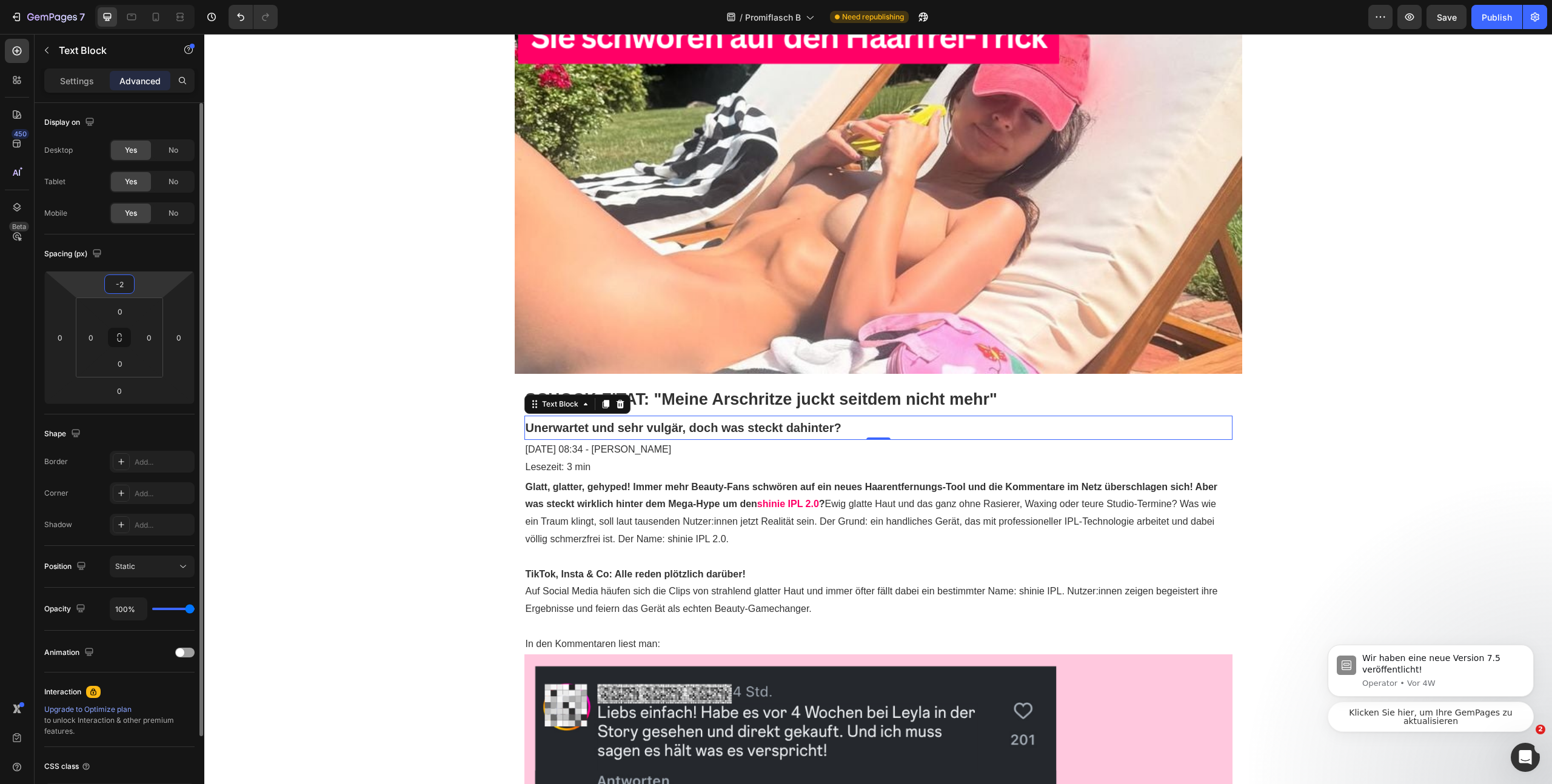
type input "-20"
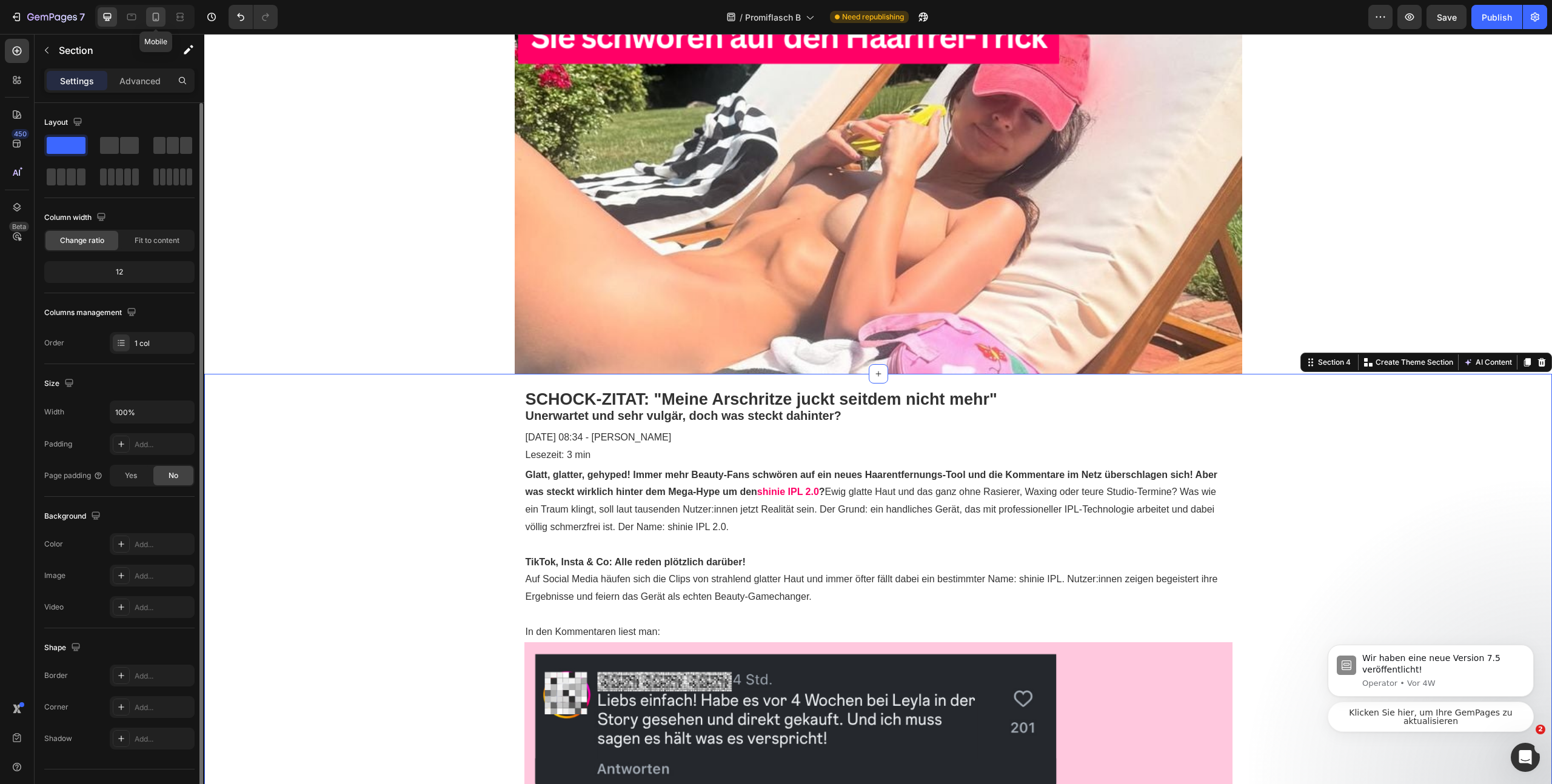
click at [155, 19] on icon at bounding box center [156, 16] width 6 height 8
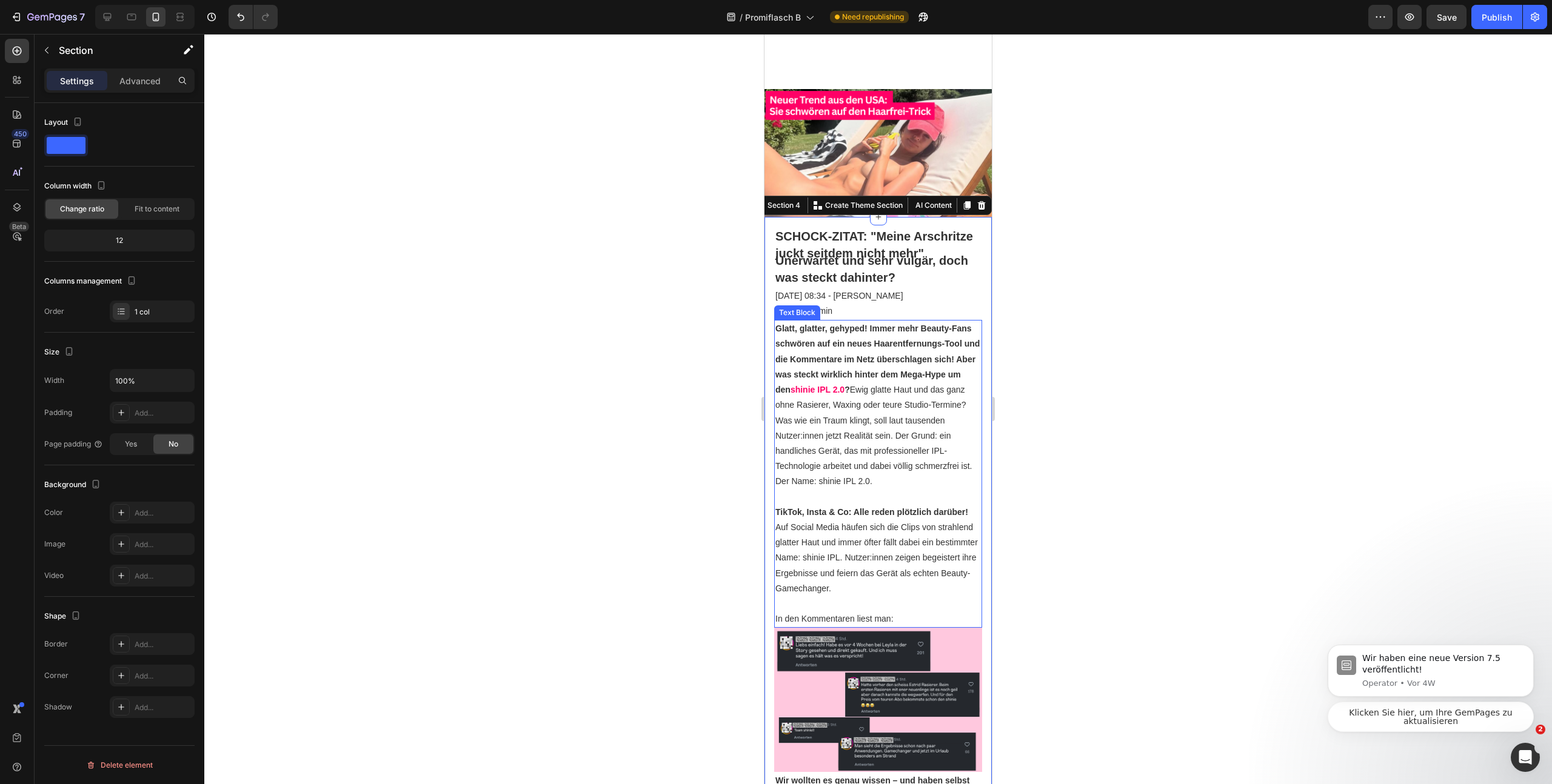
scroll to position [85, 0]
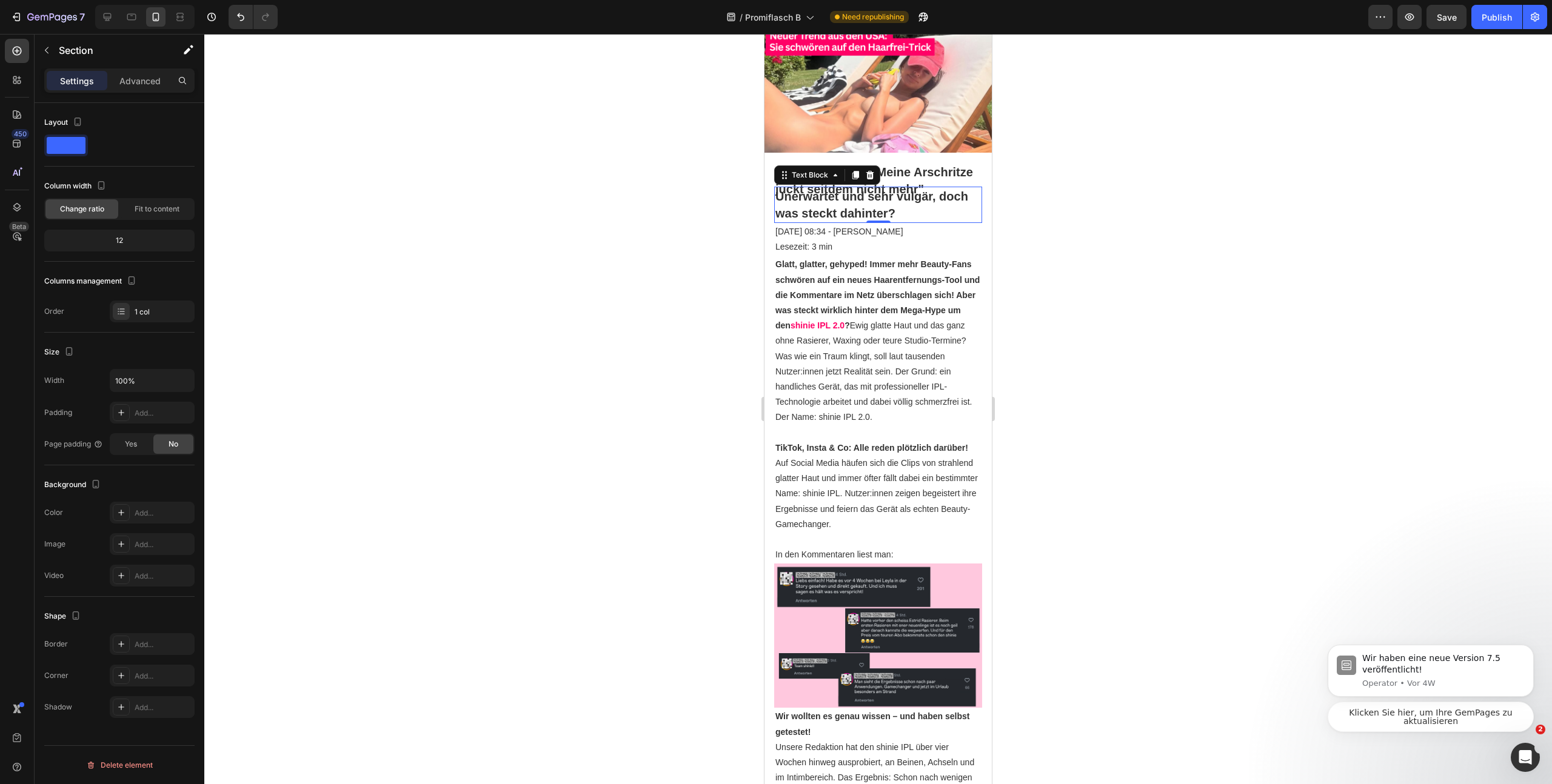
click at [856, 222] on p "Unerwartet und sehr vulgär, doch was steckt dahinter?" at bounding box center [878, 204] width 206 height 34
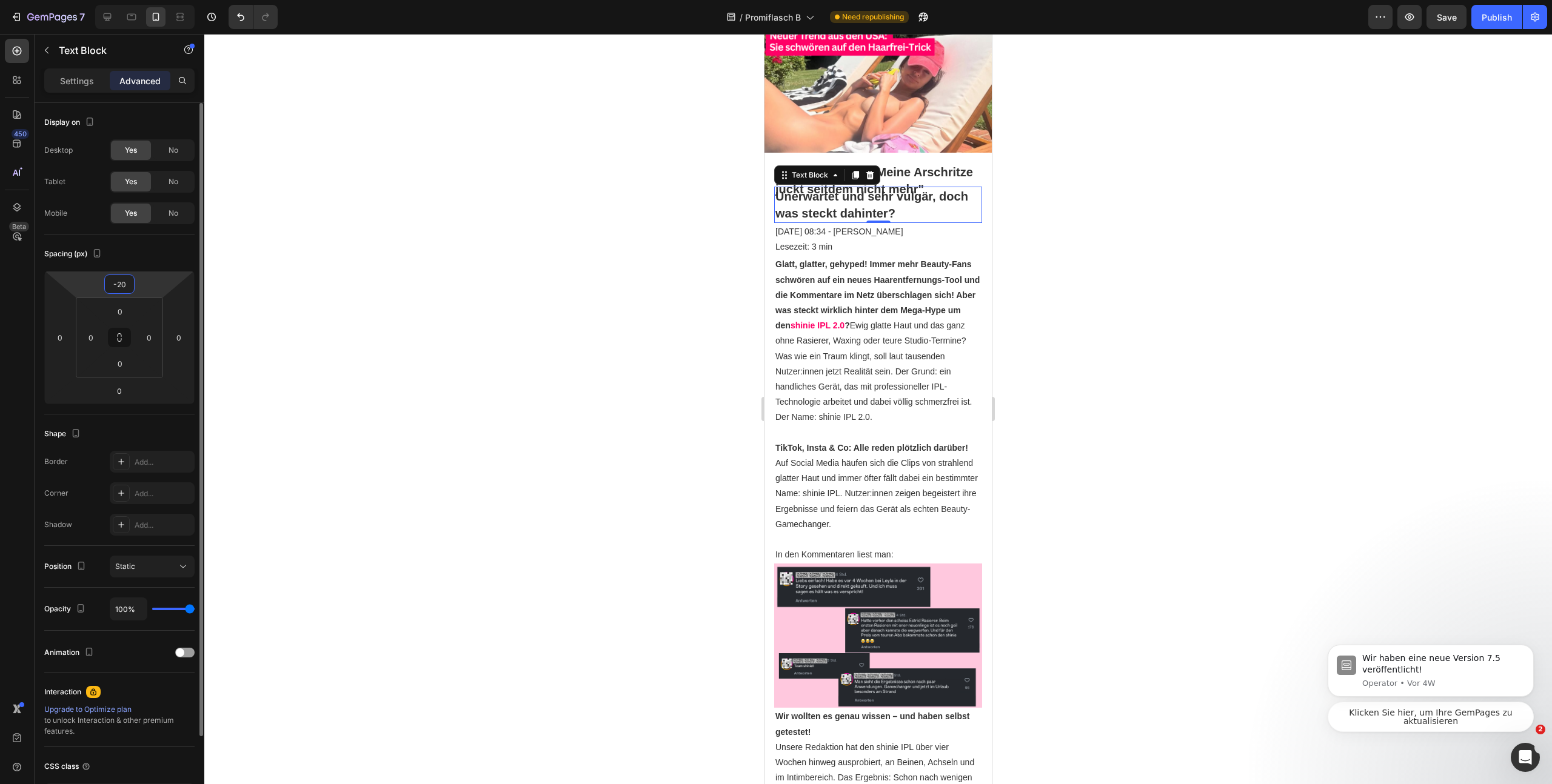
click at [128, 282] on input "-20" at bounding box center [119, 284] width 25 height 18
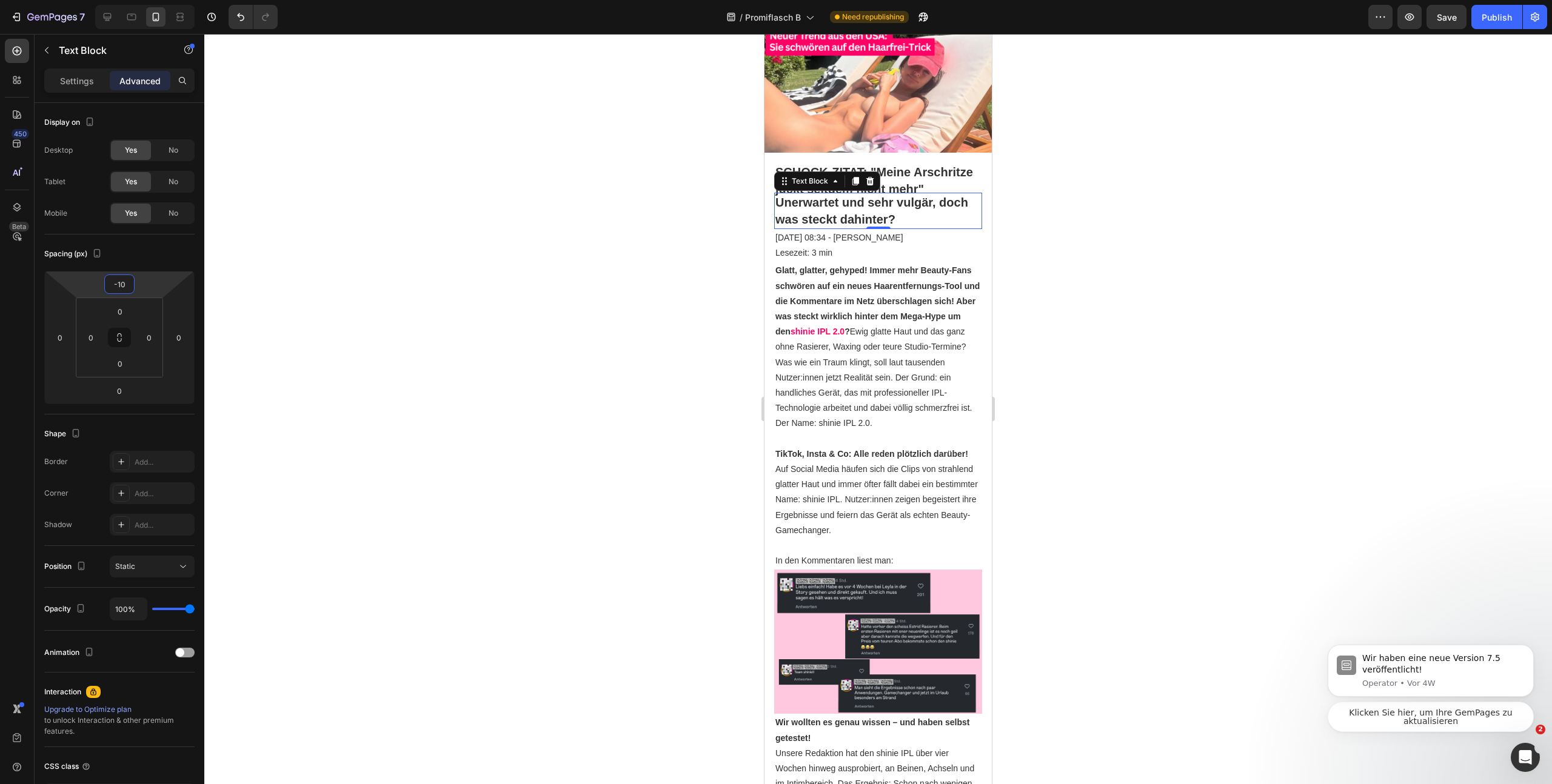
type input "-10"
click at [1215, 389] on div at bounding box center [878, 409] width 1348 height 750
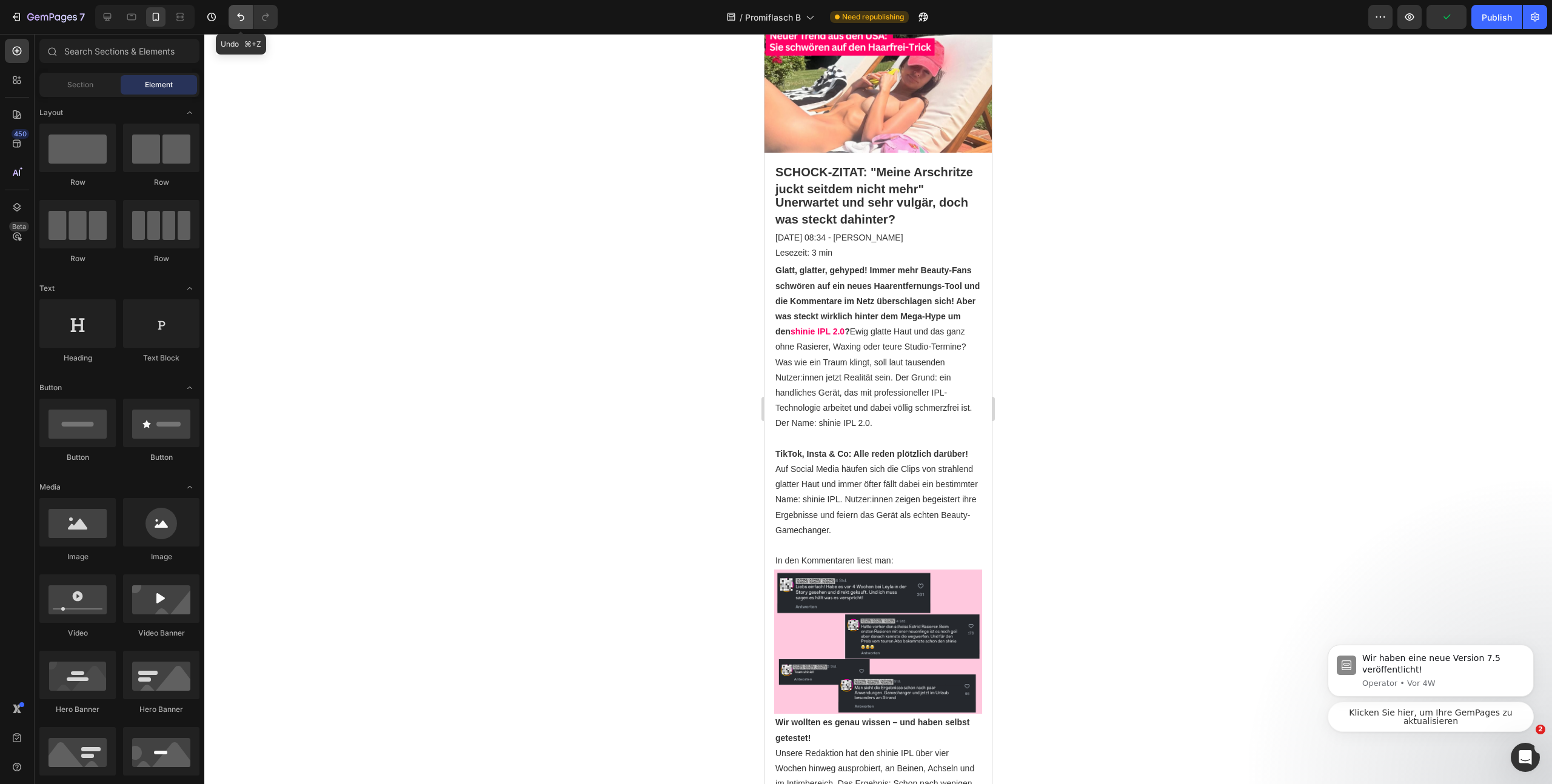
click at [238, 17] on icon "Undo/Redo" at bounding box center [240, 16] width 12 height 12
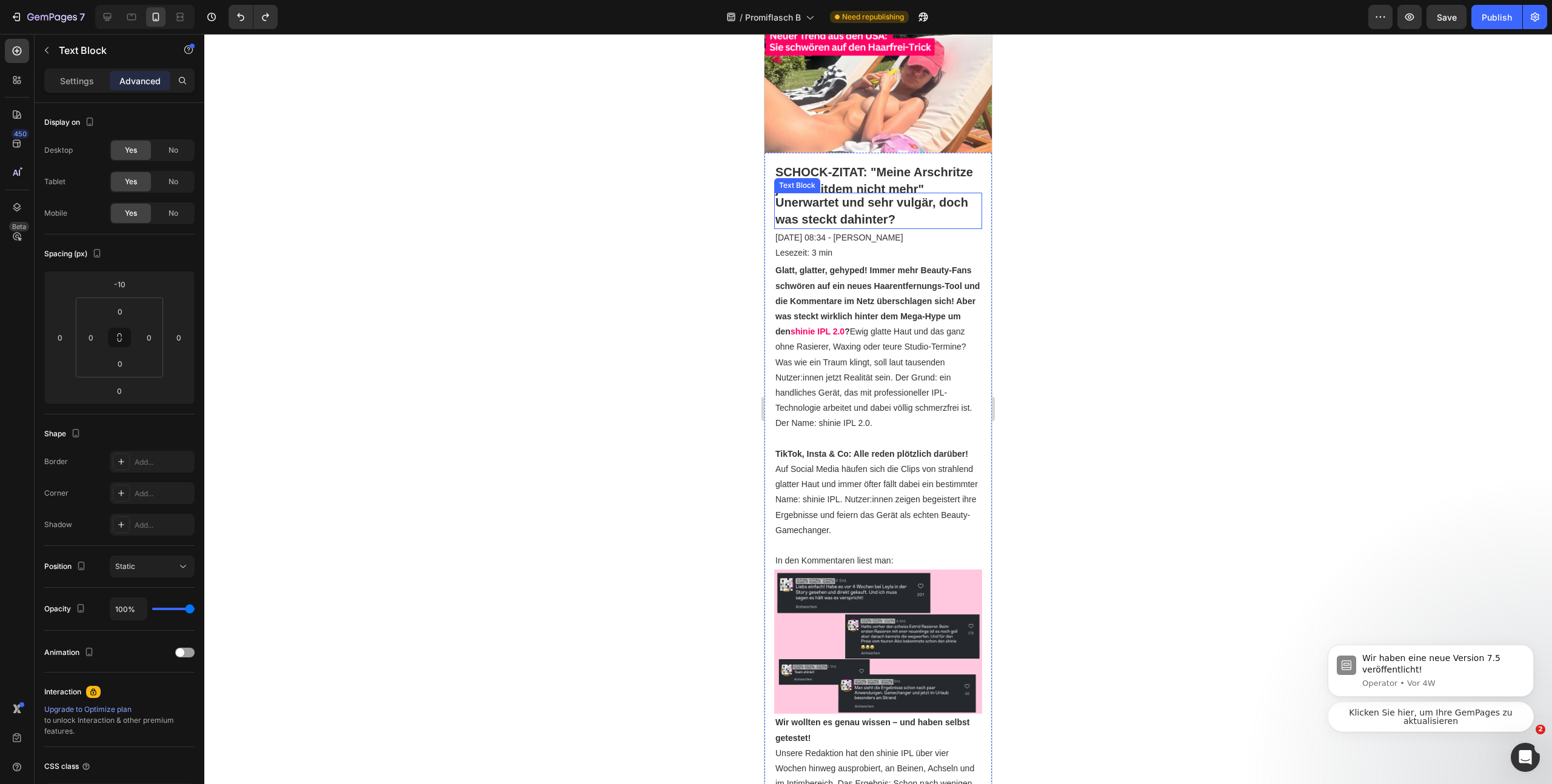
click at [810, 215] on p "Unerwartet und sehr vulgär, doch was steckt dahinter?" at bounding box center [878, 210] width 206 height 34
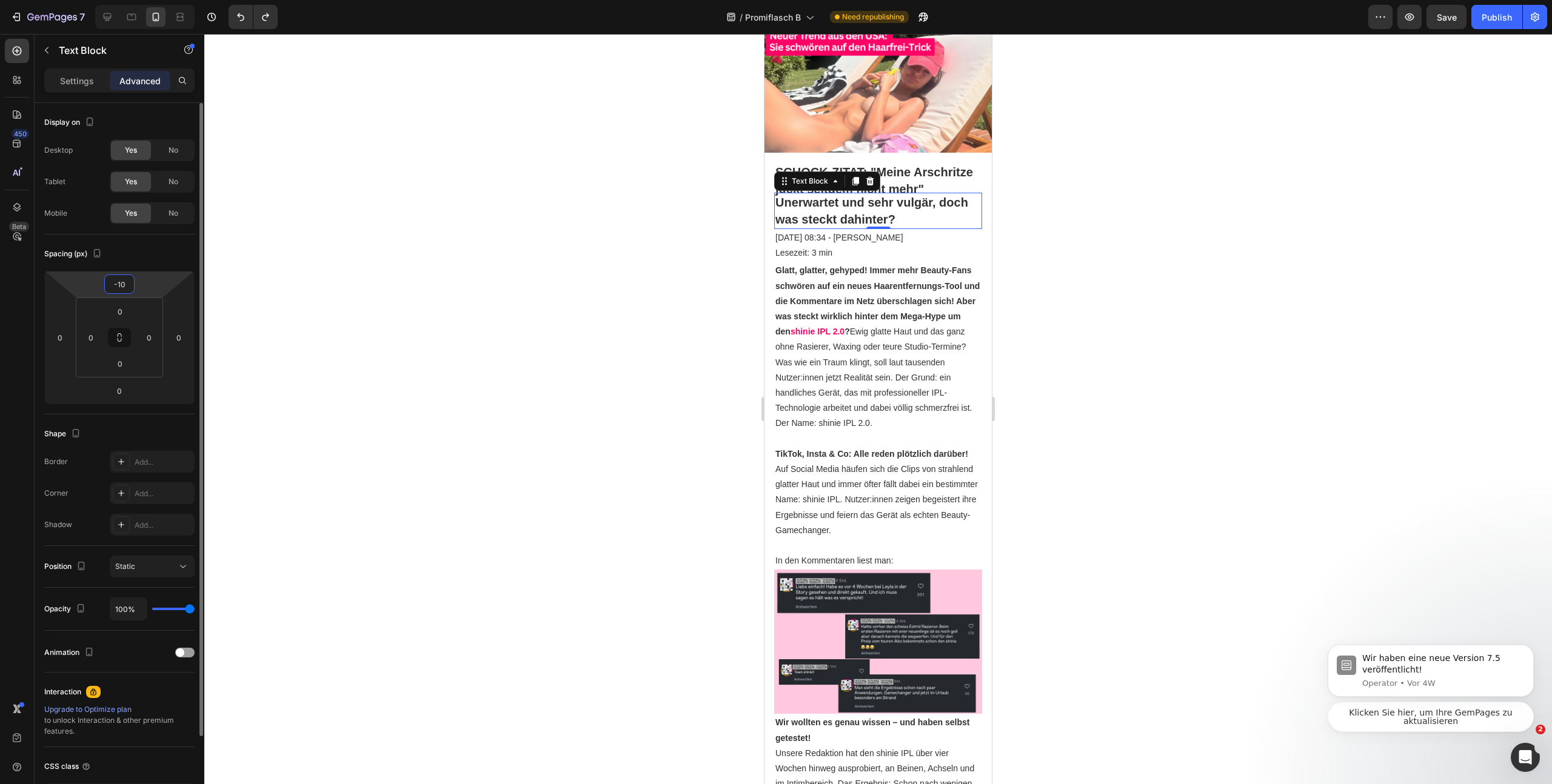
click at [122, 279] on input "-10" at bounding box center [119, 284] width 25 height 18
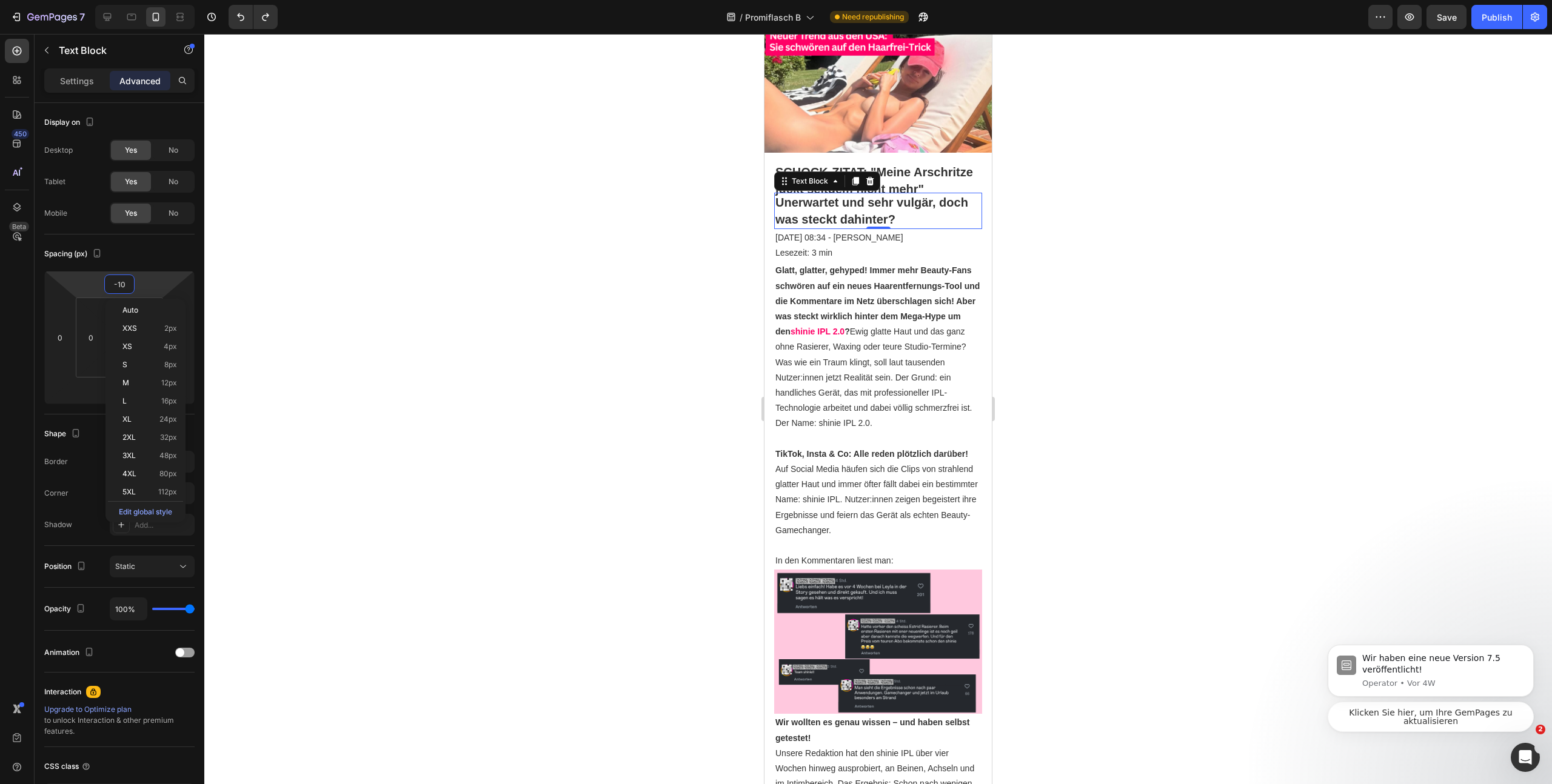
type input "0"
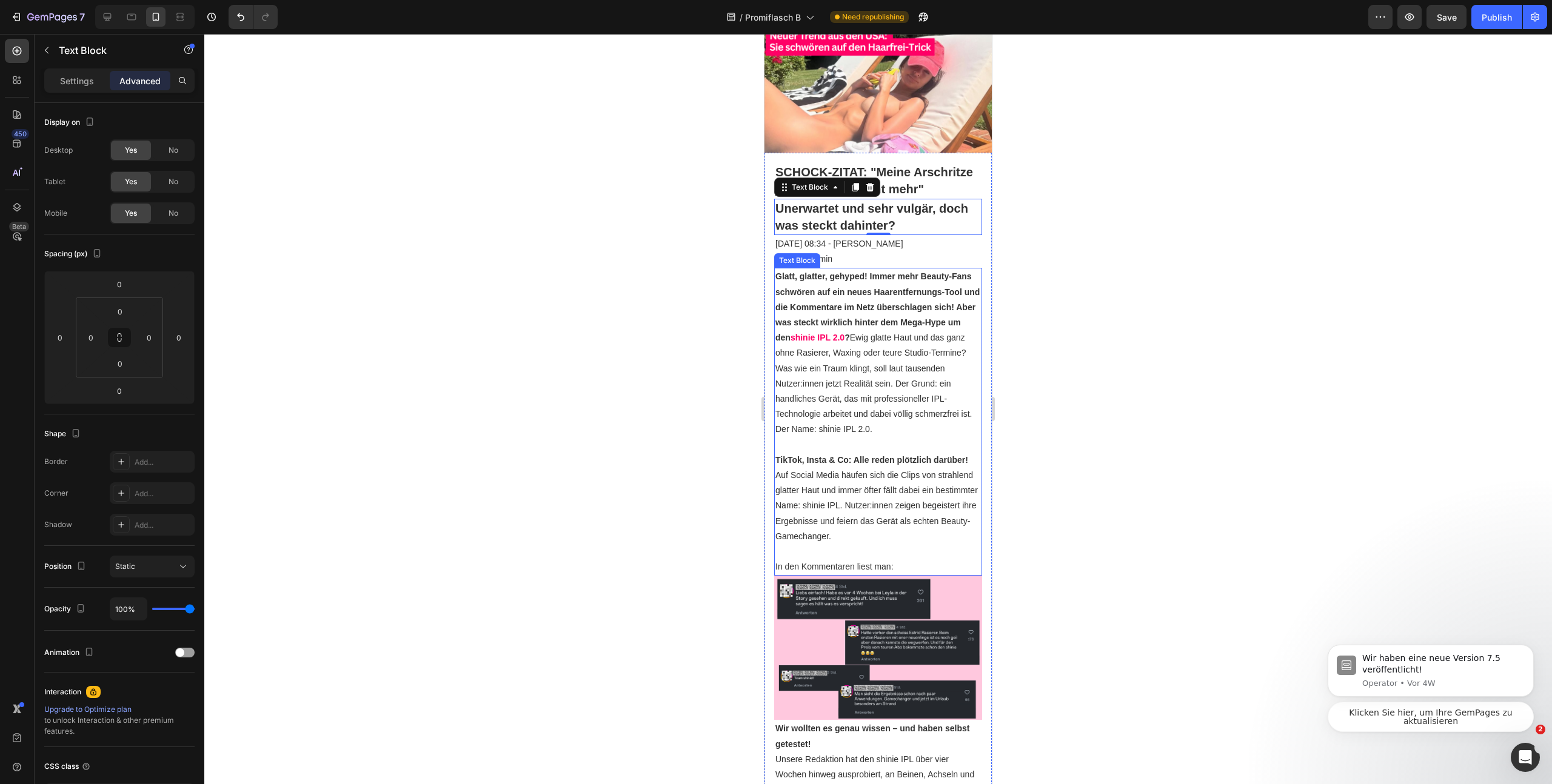
drag, startPoint x: 915, startPoint y: 363, endPoint x: 930, endPoint y: 360, distance: 15.3
click at [916, 363] on p "Glatt, glatter, gehyped! Immer mehr Beauty-Fans schwören auf ein neues Haarentf…" at bounding box center [878, 353] width 206 height 168
click at [847, 225] on p "Unerwartet und sehr vulgär, doch was steckt dahinter?" at bounding box center [878, 217] width 206 height 34
click at [87, 76] on p "Settings" at bounding box center [77, 81] width 34 height 13
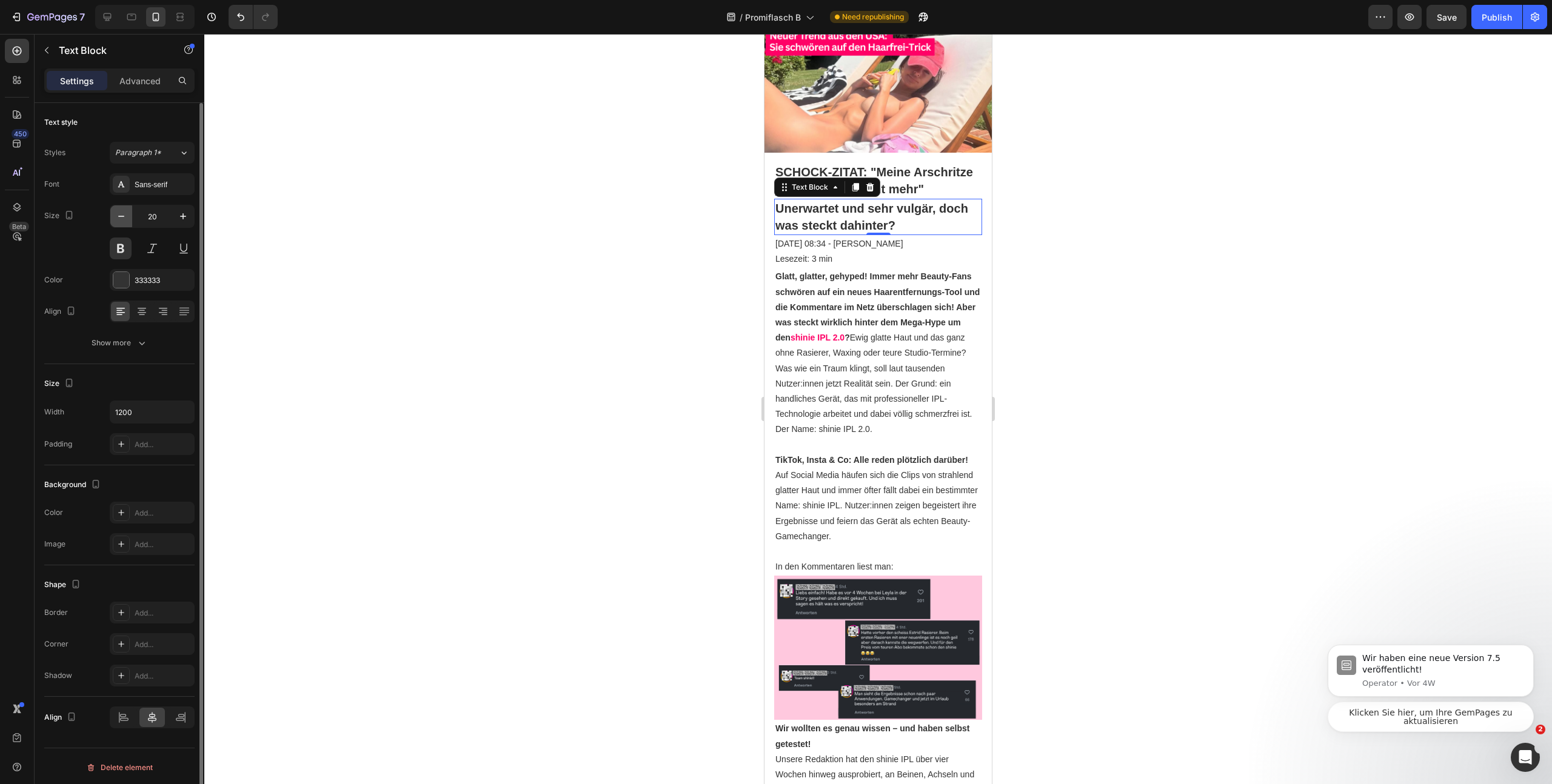
click at [127, 213] on icon "button" at bounding box center [120, 216] width 12 height 12
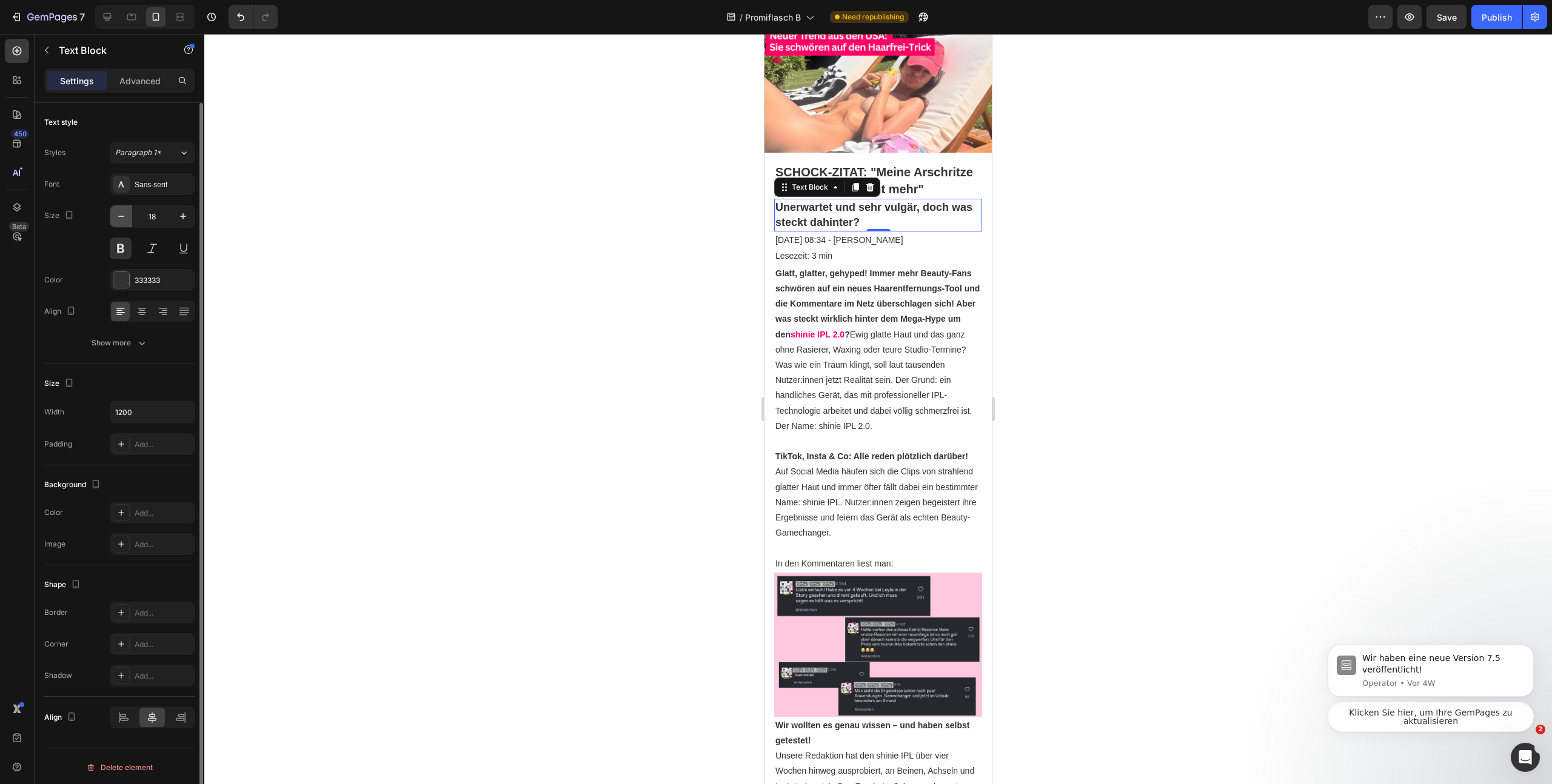
click at [127, 213] on icon "button" at bounding box center [120, 216] width 12 height 12
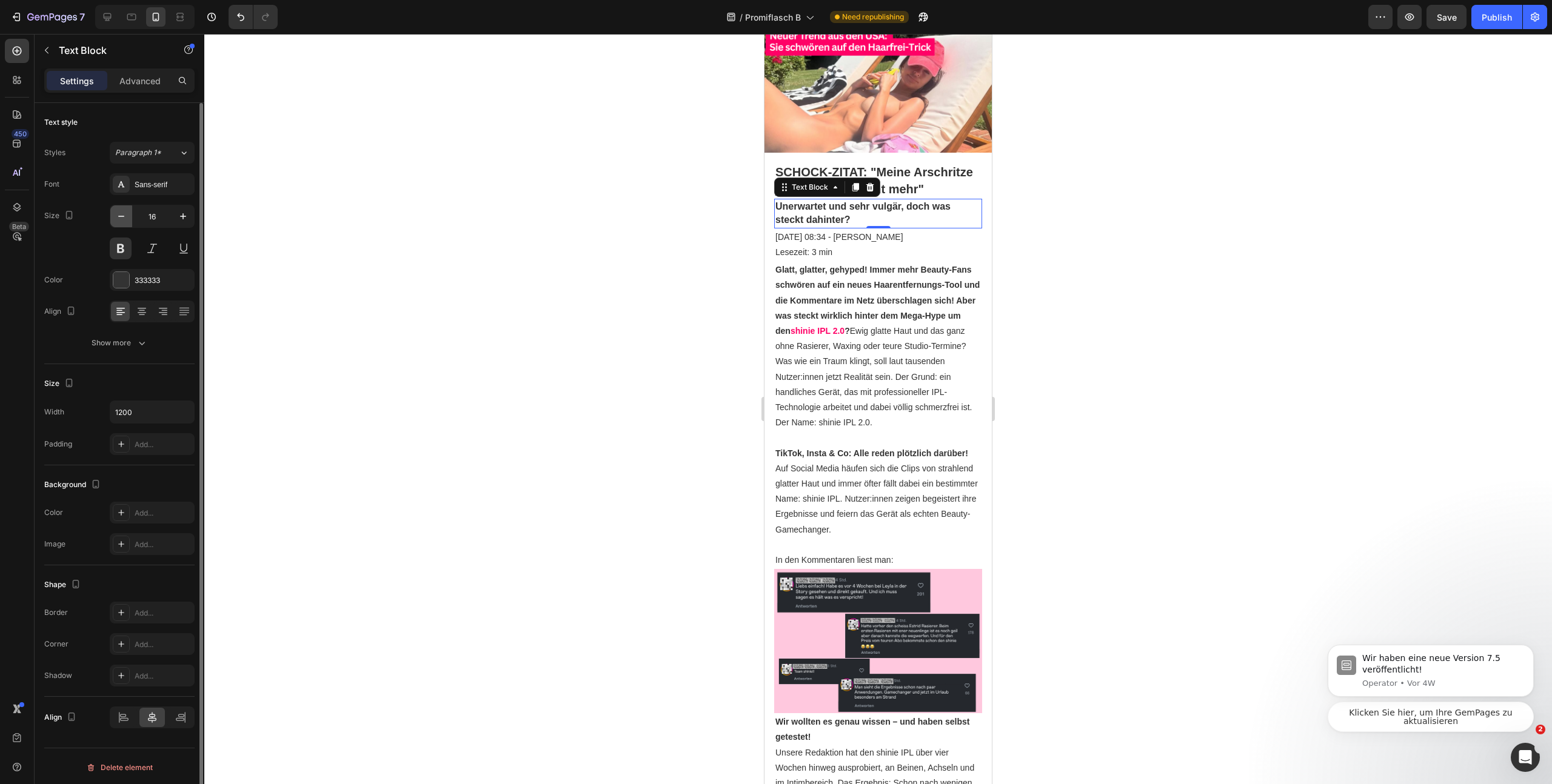
click at [127, 213] on icon "button" at bounding box center [120, 216] width 12 height 12
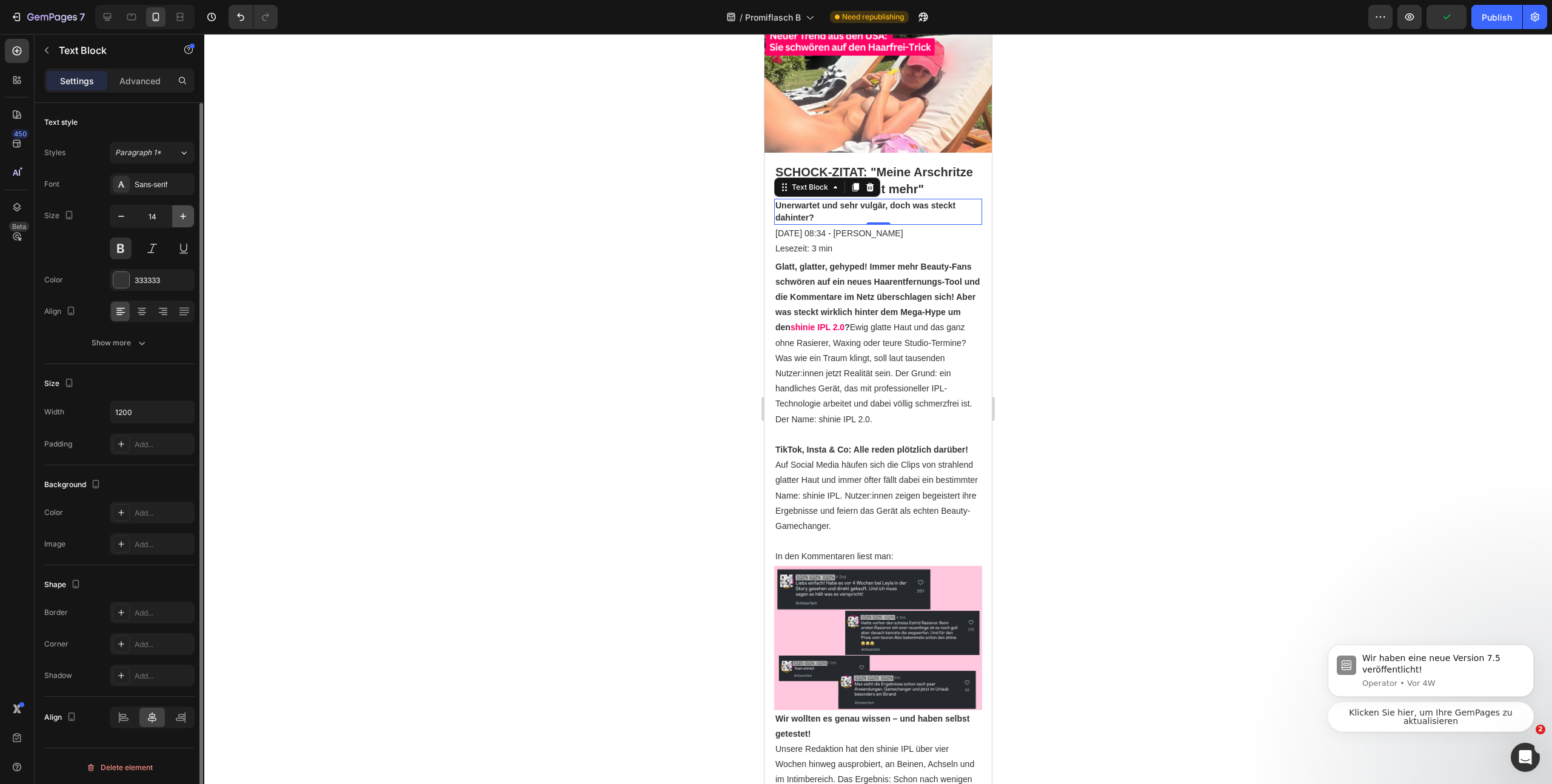
click at [186, 211] on icon "button" at bounding box center [182, 216] width 12 height 12
type input "15"
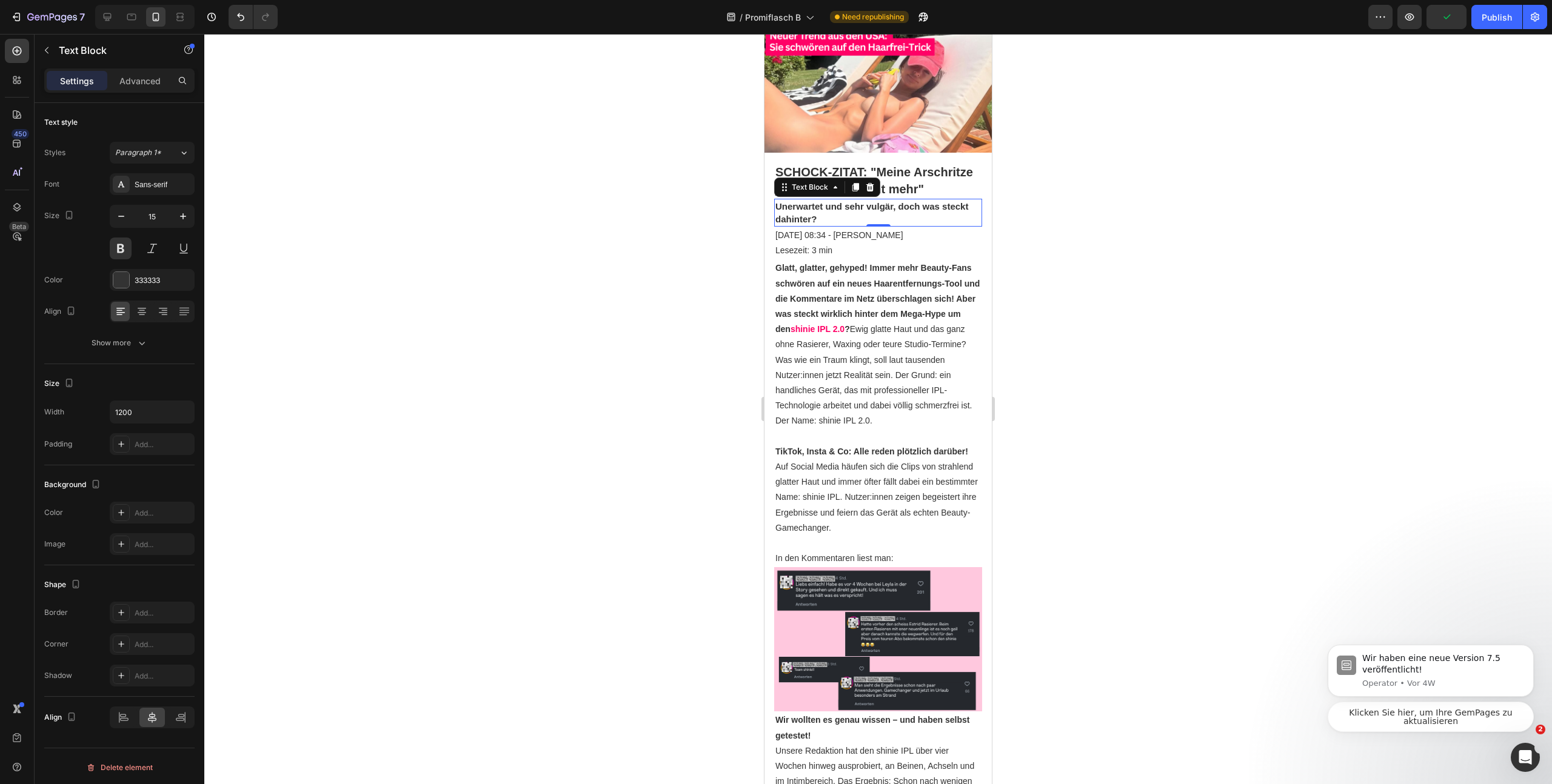
click at [1365, 328] on div at bounding box center [878, 409] width 1348 height 750
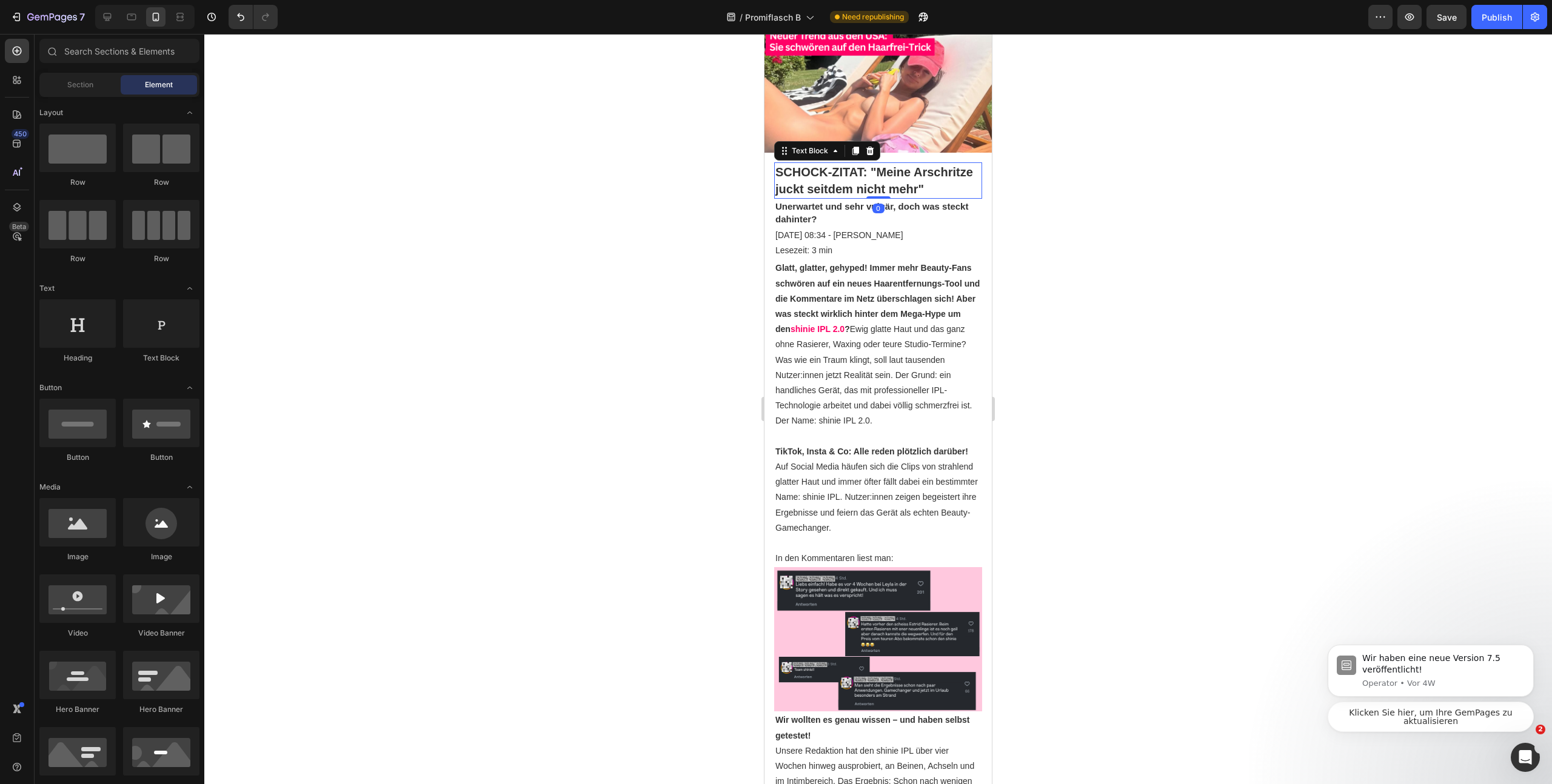
click at [812, 191] on p "SCHOCK-ZITAT: "Meine Arschritze juckt seitdem nicht mehr"" at bounding box center [878, 180] width 206 height 34
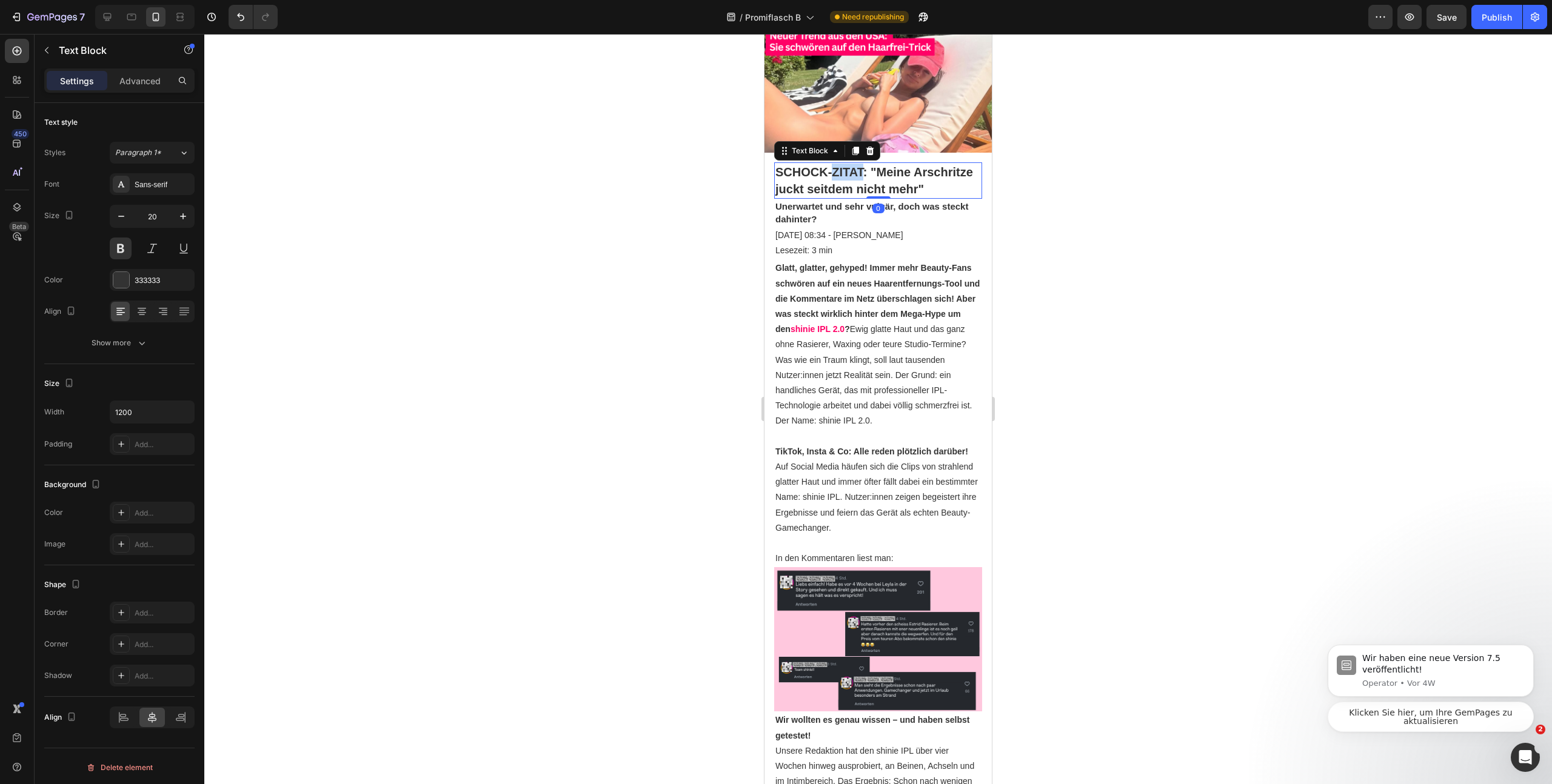
click at [834, 172] on p "SCHOCK-ZITAT: "Meine Arschritze juckt seitdem nicht mehr"" at bounding box center [878, 180] width 206 height 34
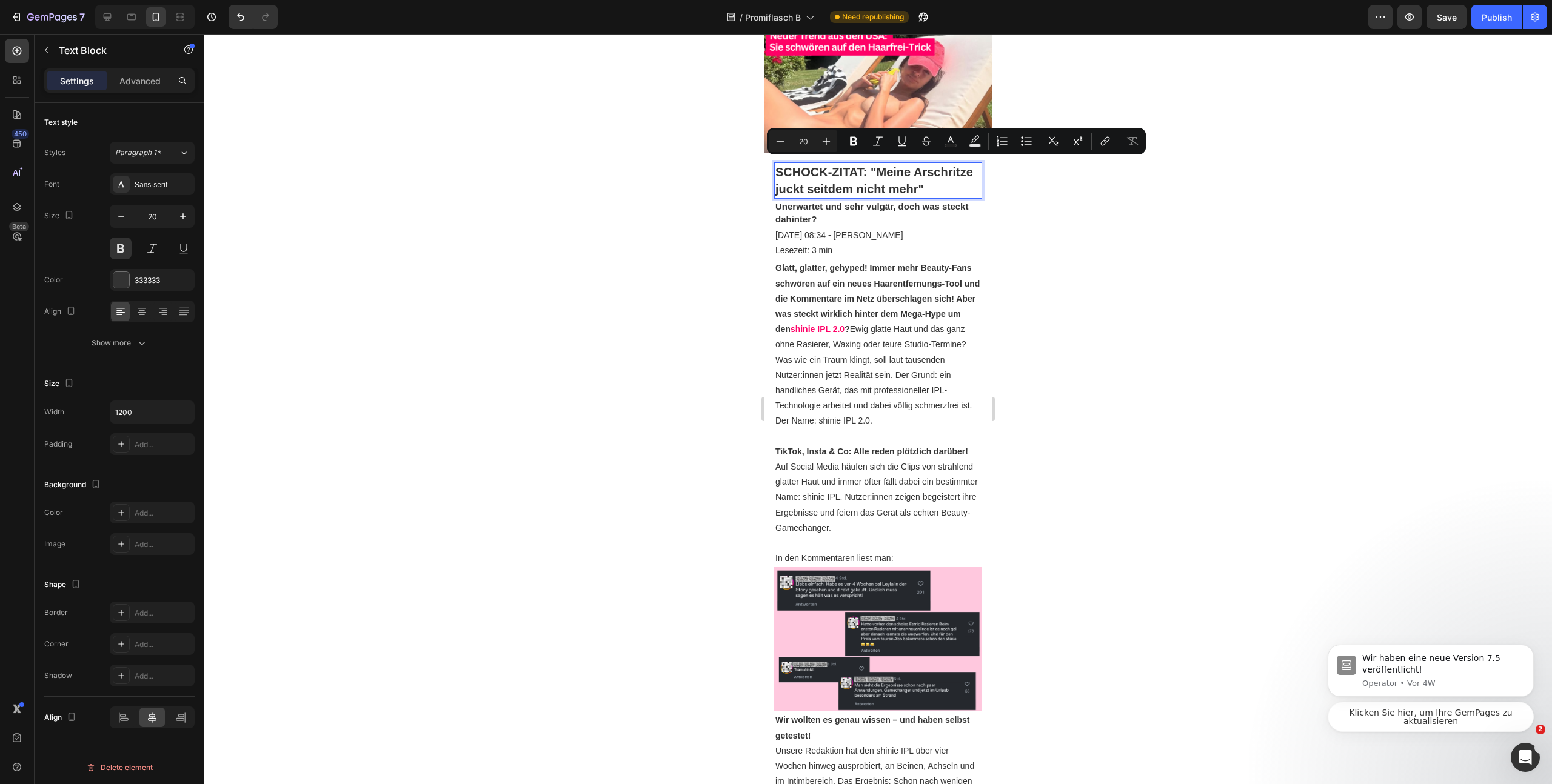
click at [869, 166] on p "SCHOCK-ZITAT: "Meine Arschritze juckt seitdem nicht mehr"" at bounding box center [878, 180] width 206 height 34
drag, startPoint x: 866, startPoint y: 169, endPoint x: 730, endPoint y: 166, distance: 136.0
click at [901, 138] on icon "Editor contextual toolbar" at bounding box center [902, 140] width 12 height 12
click at [1199, 260] on div at bounding box center [878, 409] width 1348 height 750
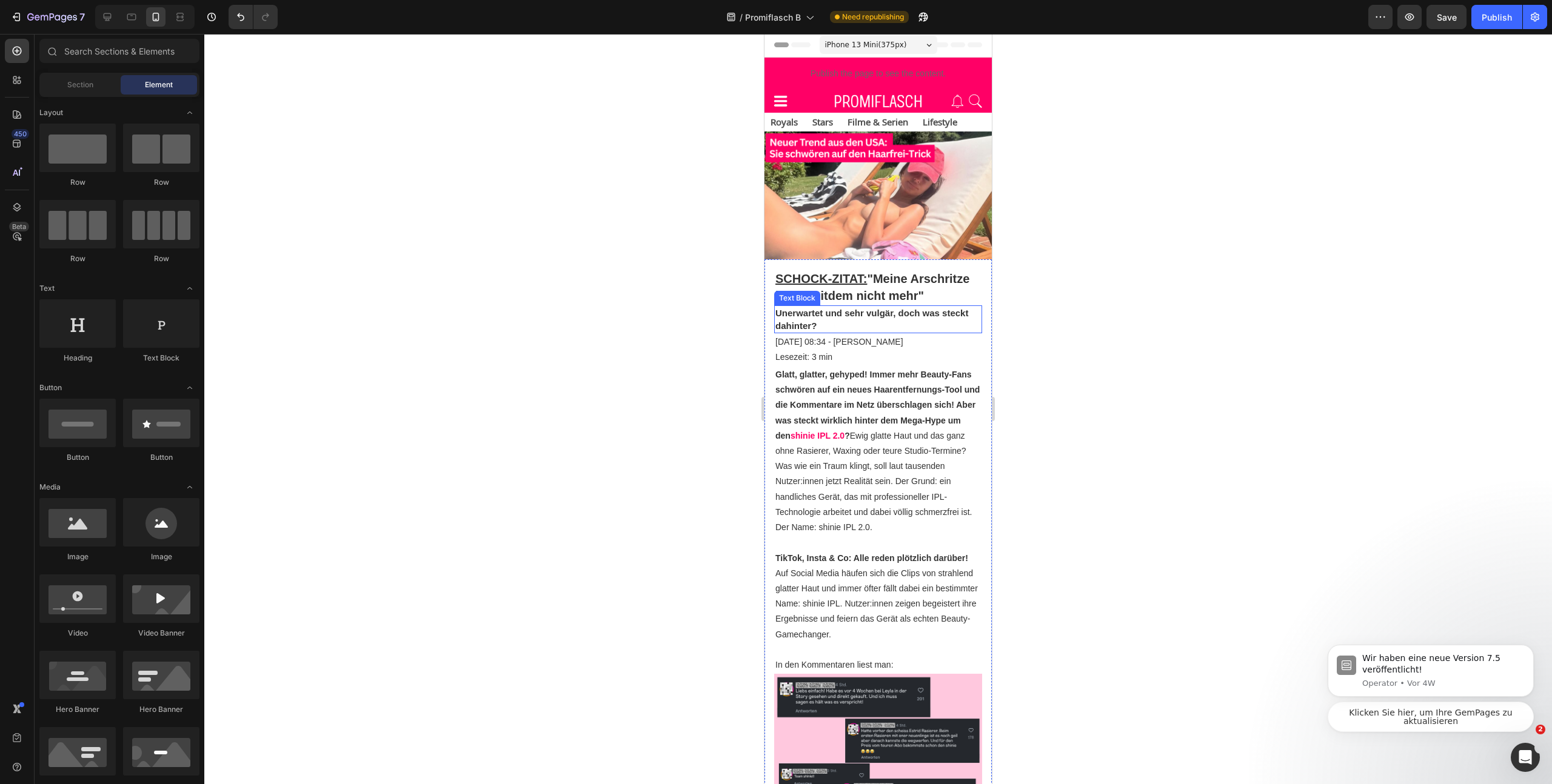
scroll to position [0, 0]
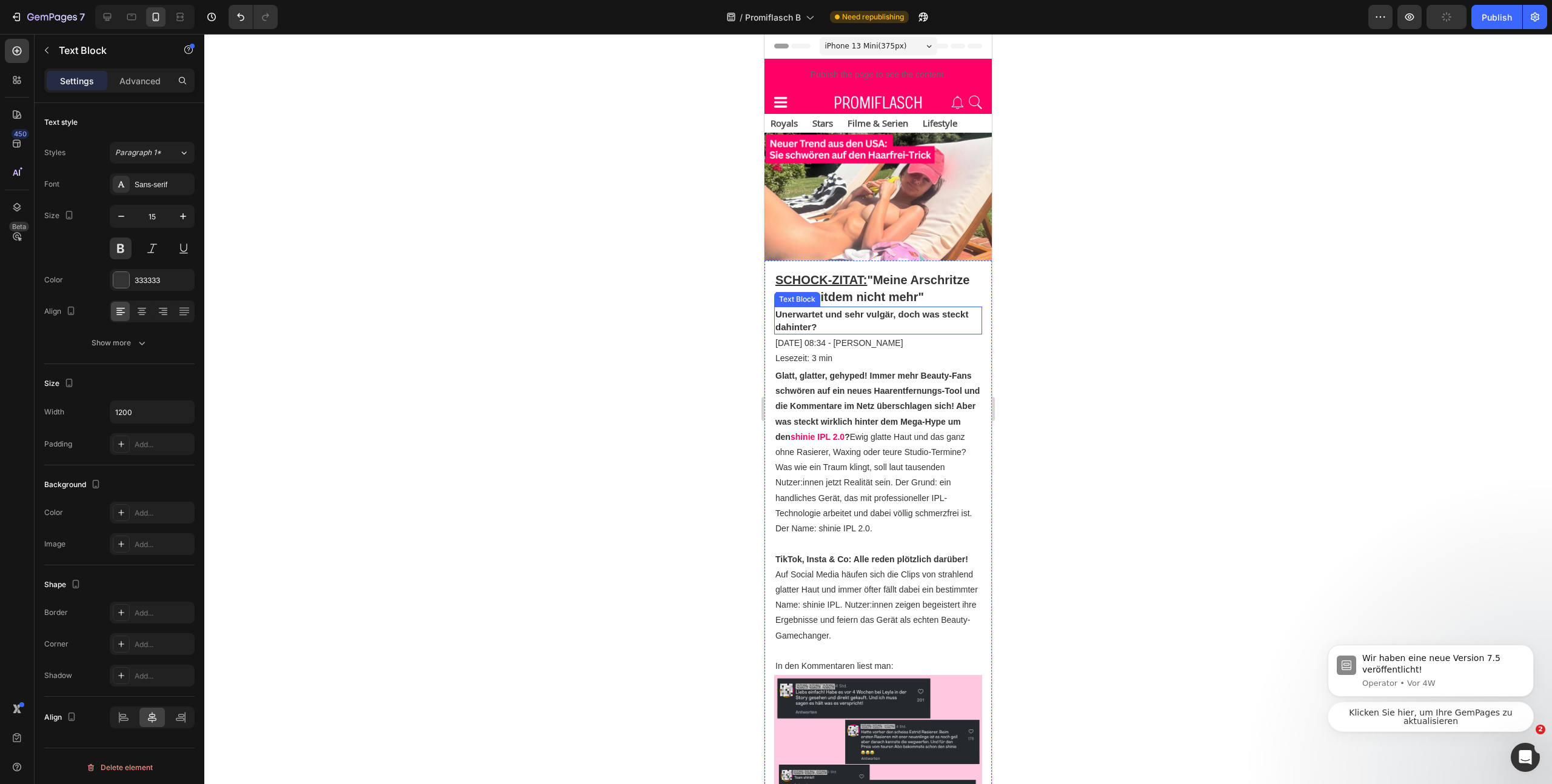
click at [859, 323] on p "Unerwartet und sehr vulgär, doch was steckt dahinter?" at bounding box center [878, 321] width 206 height 25
click at [1255, 334] on div at bounding box center [878, 409] width 1348 height 750
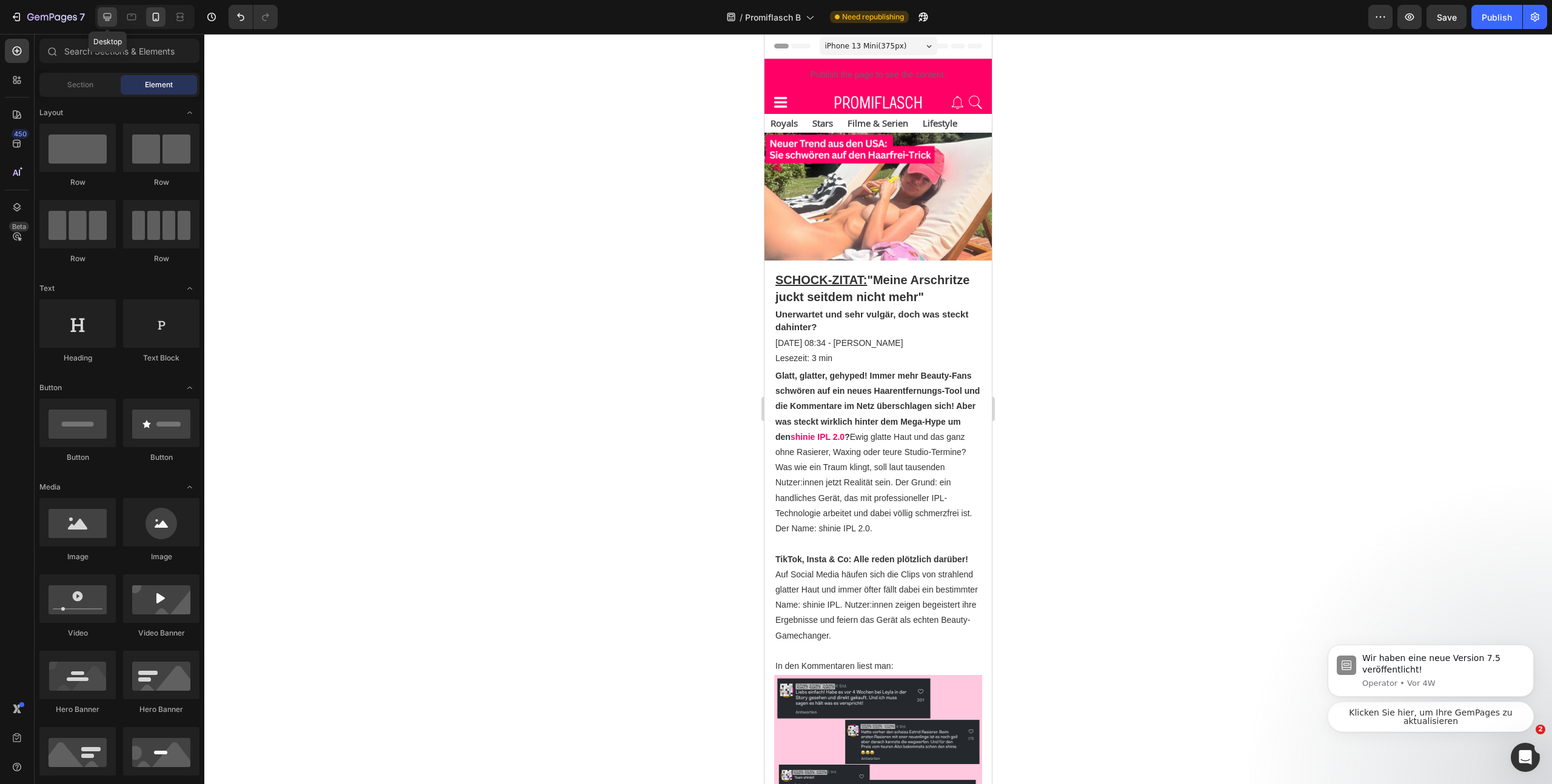
click at [107, 19] on icon at bounding box center [107, 17] width 8 height 8
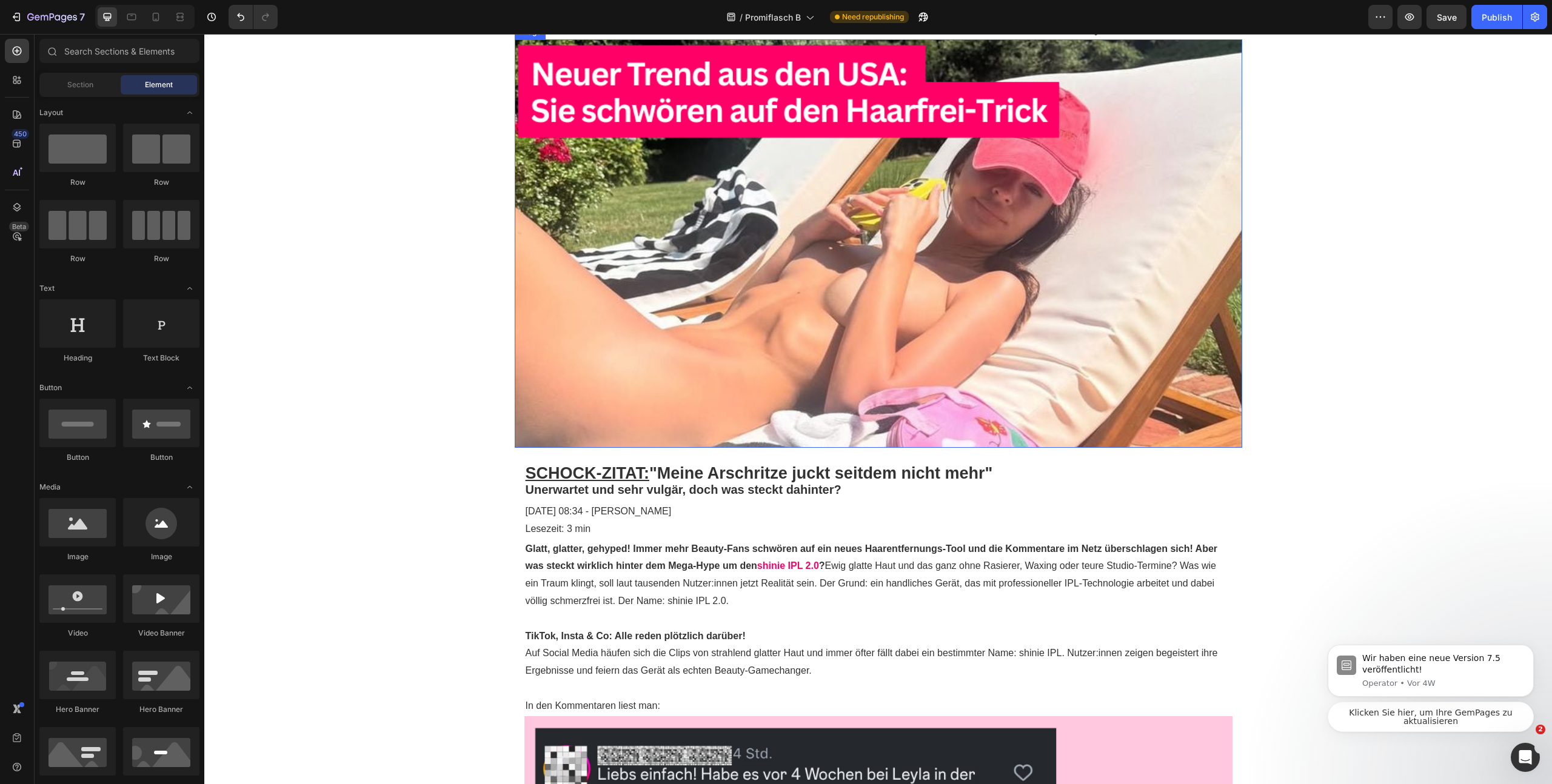
scroll to position [146, 0]
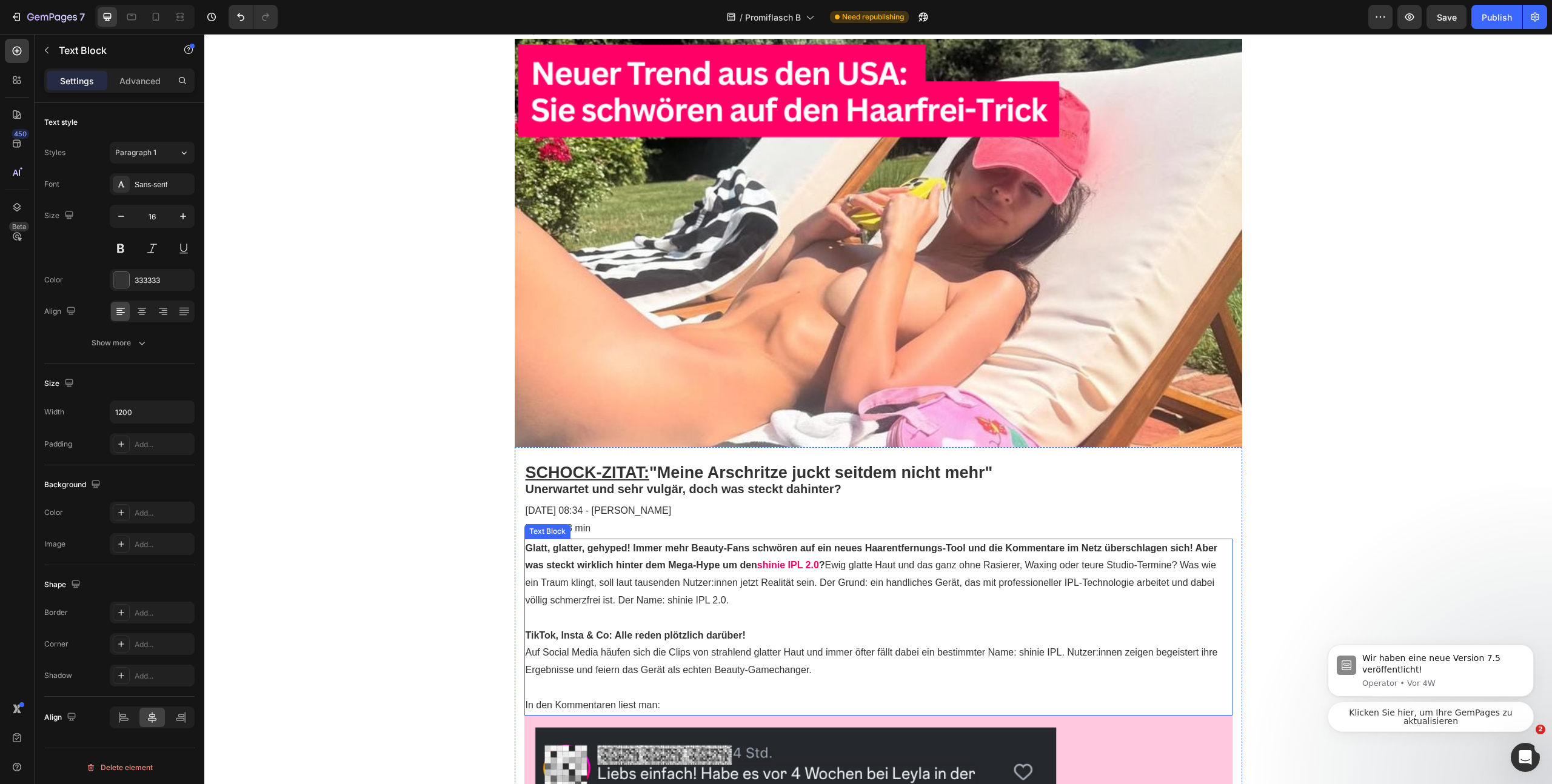
click at [737, 585] on p "Glatt, glatter, gehyped! Immer mehr Beauty-Fans schwören auf ein neues Haarentf…" at bounding box center [878, 575] width 706 height 70
click at [734, 605] on p "Glatt, glatter, gehyped! Immer mehr Beauty-Fans schwören auf ein neues Haarentf…" at bounding box center [878, 575] width 706 height 70
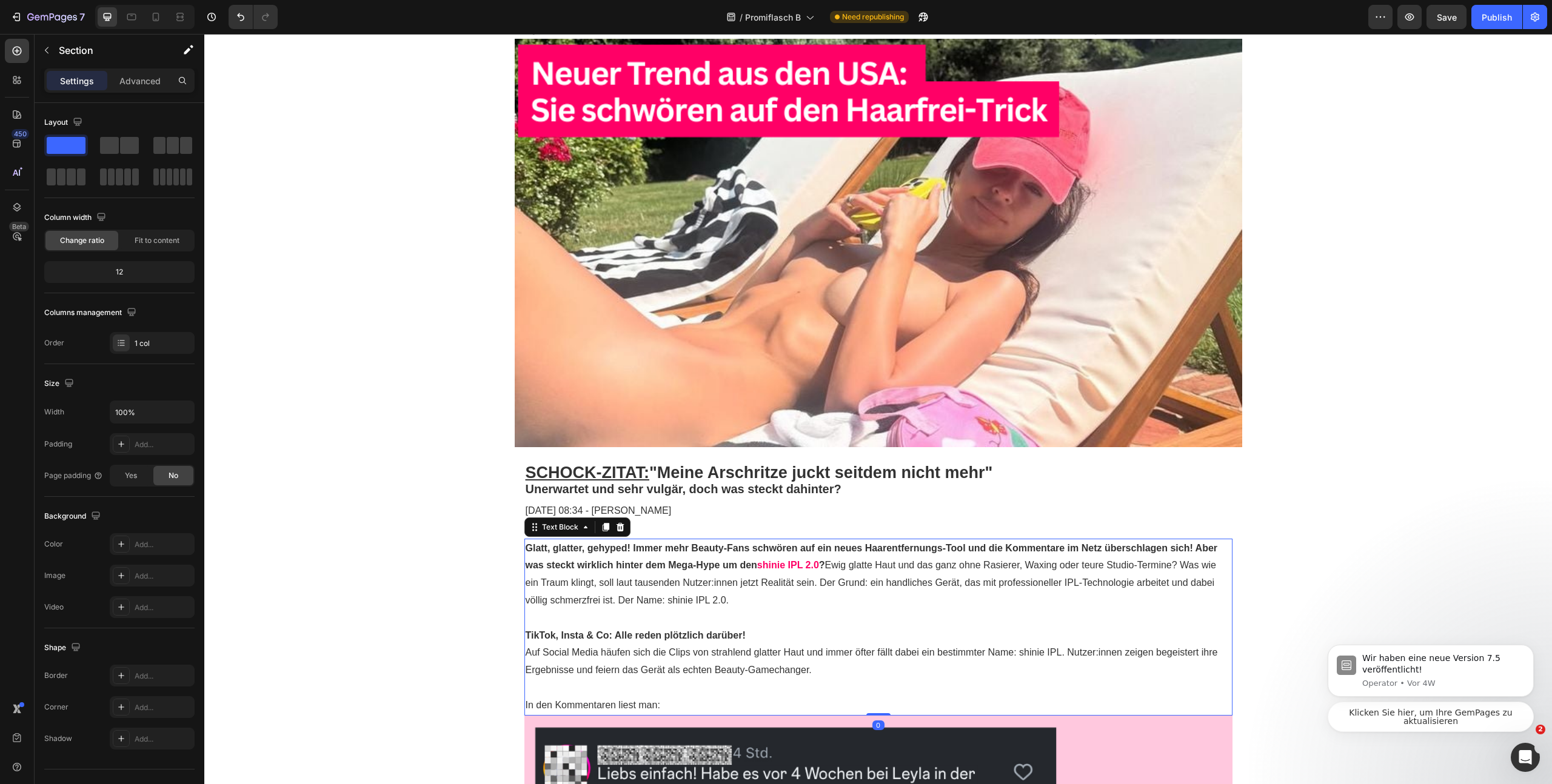
click at [954, 610] on p "Rich Text Editor. Editing area: main" at bounding box center [878, 618] width 706 height 17
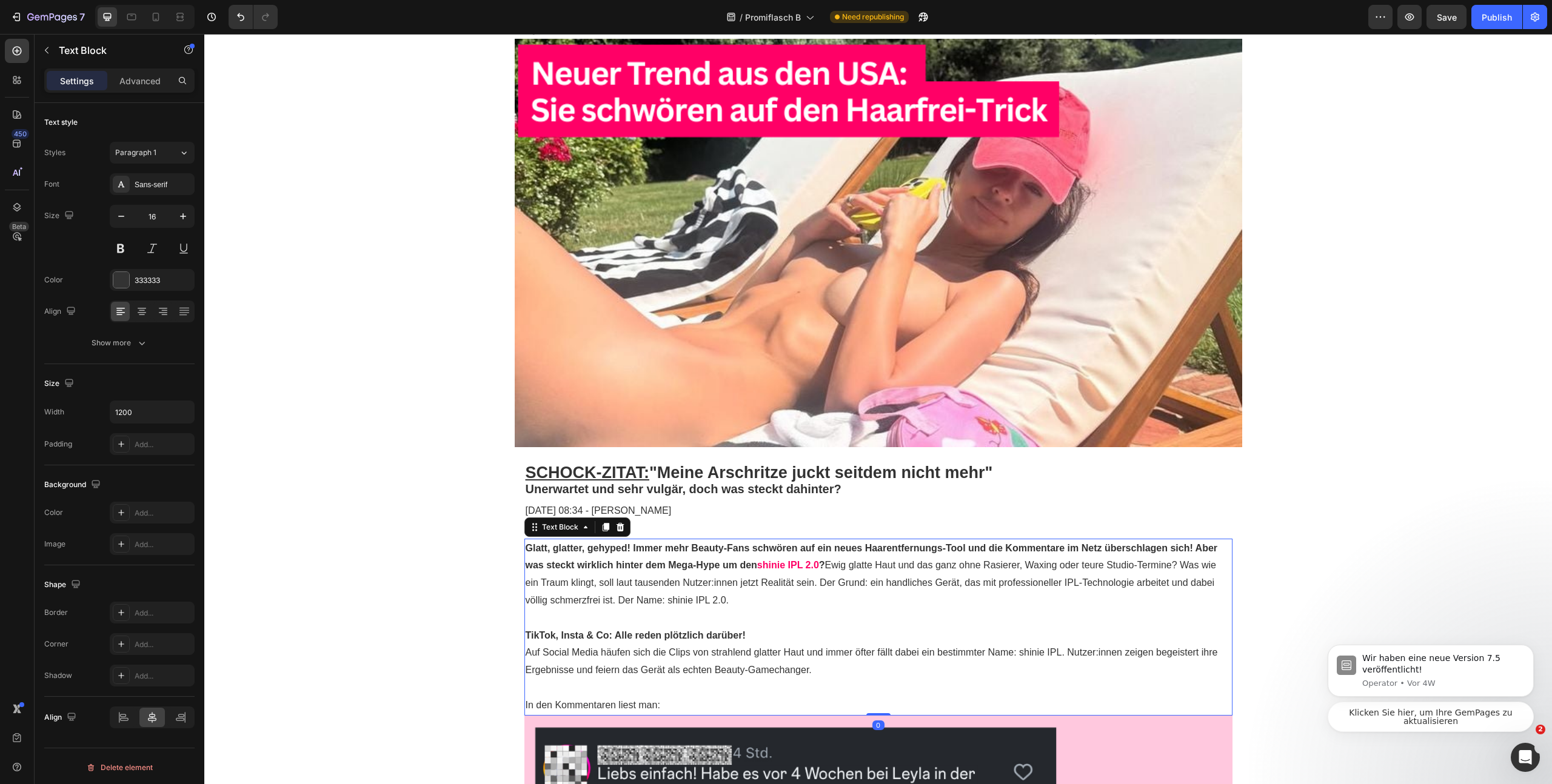
click at [603, 529] on icon at bounding box center [605, 526] width 6 height 8
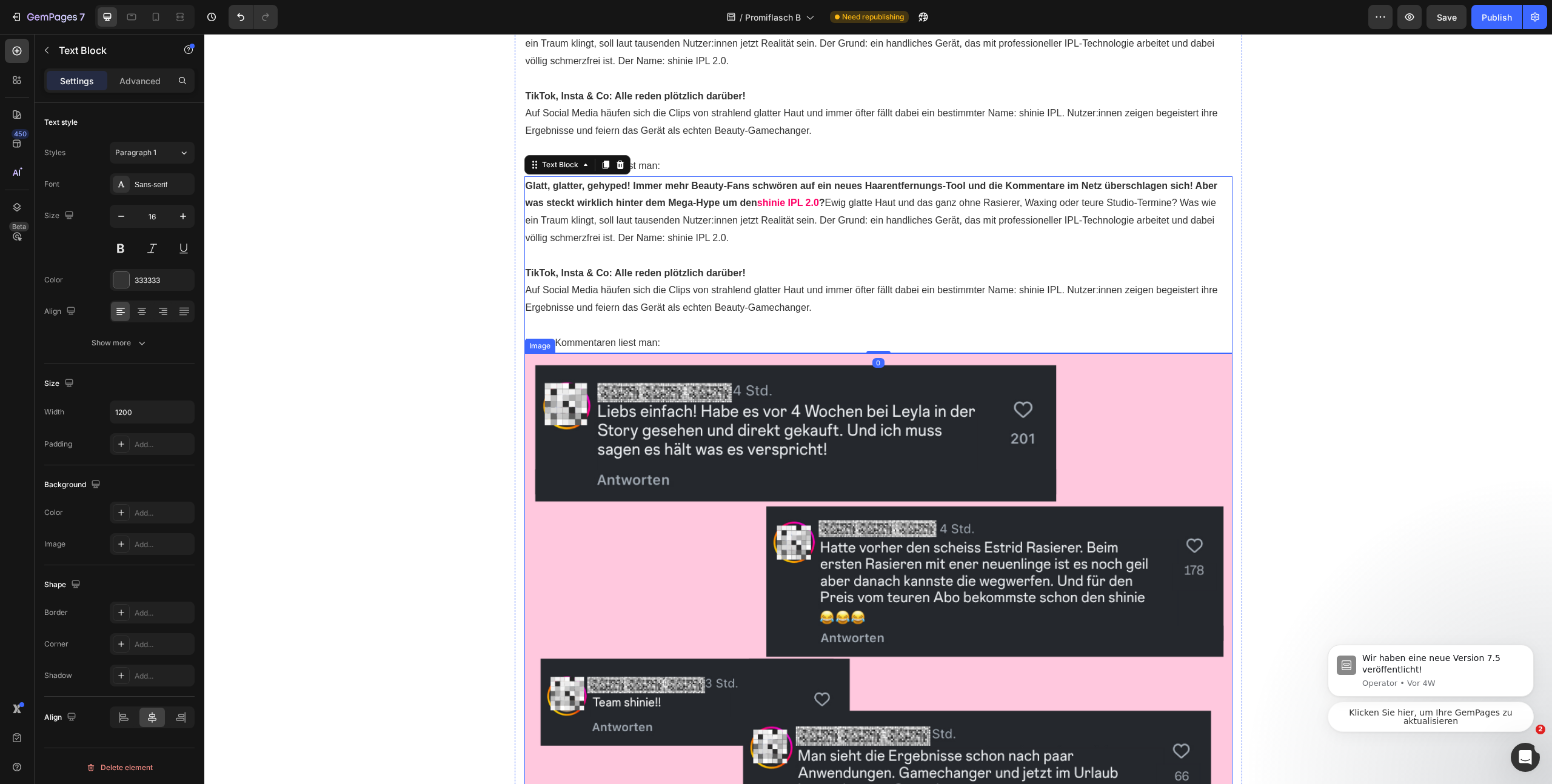
scroll to position [550, 0]
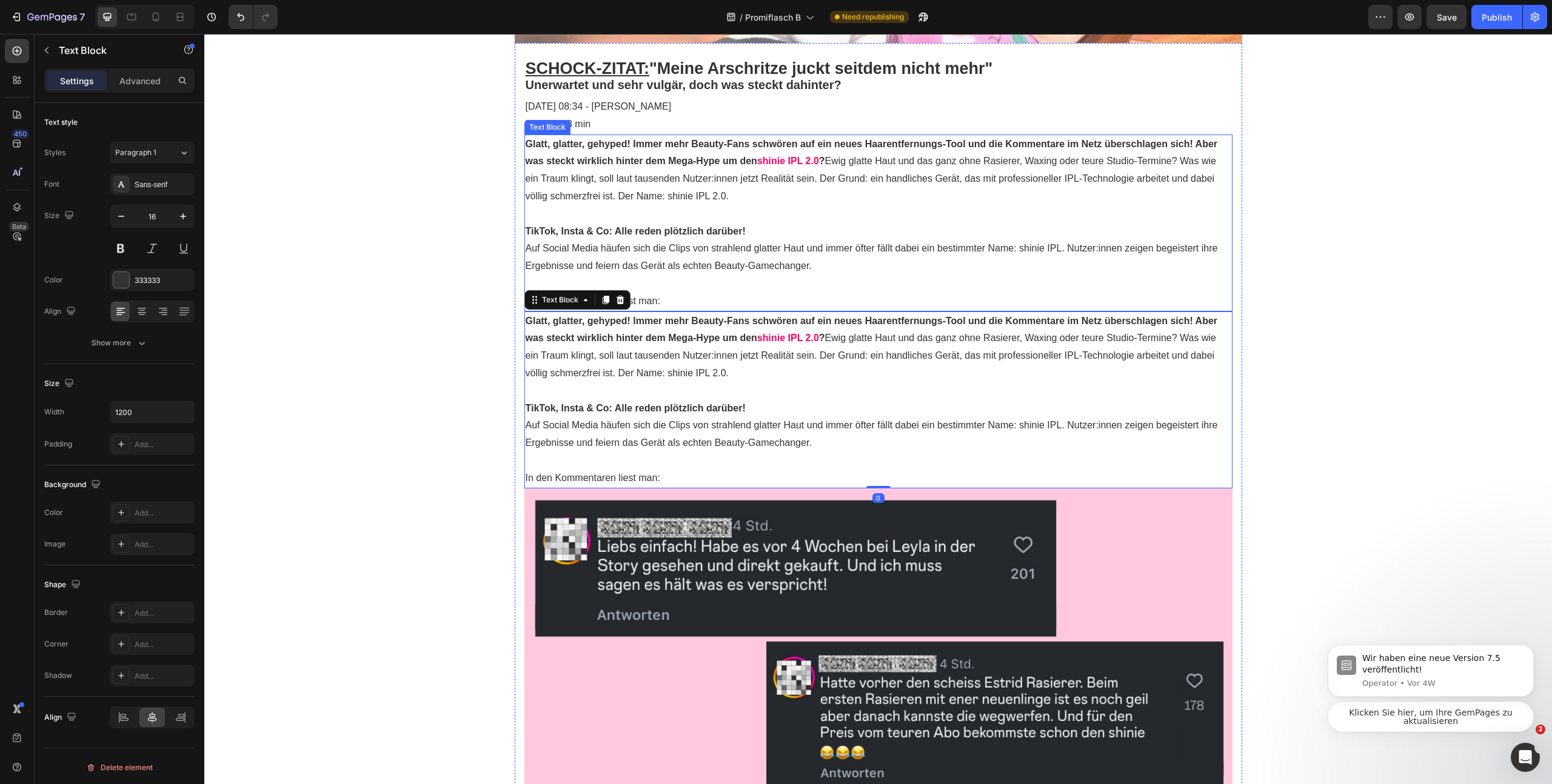
click at [831, 242] on p "Auf Social Media häufen sich die Clips von strahlend glatter Haut und immer öft…" at bounding box center [878, 258] width 706 height 36
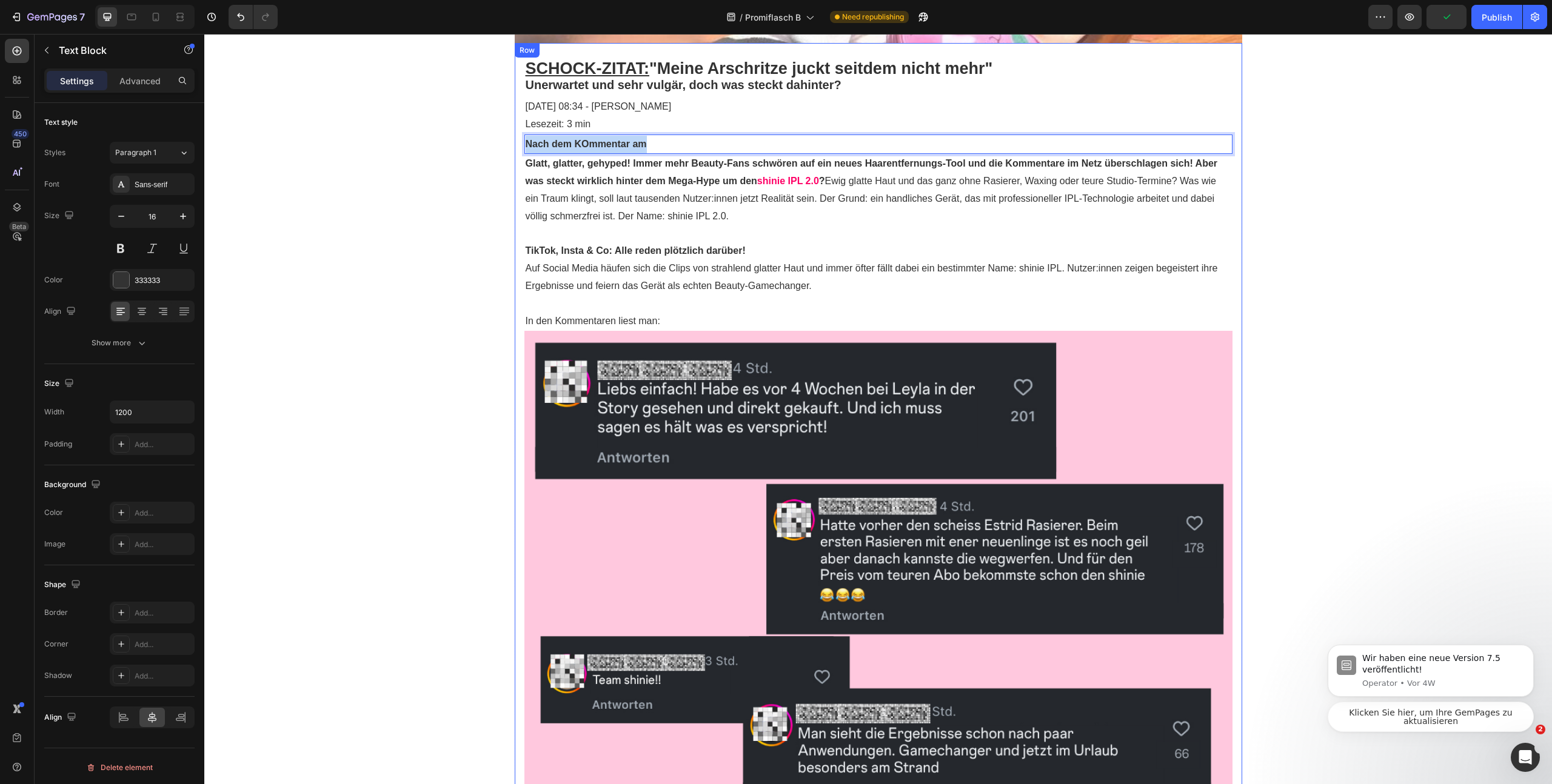
drag, startPoint x: 648, startPoint y: 145, endPoint x: 514, endPoint y: 148, distance: 134.0
click at [515, 148] on div "SCHOCK-ZITAT: "Meine Arschritze juckt seitdem nicht mehr" Text Block Unerwartet…" at bounding box center [878, 625] width 728 height 1165
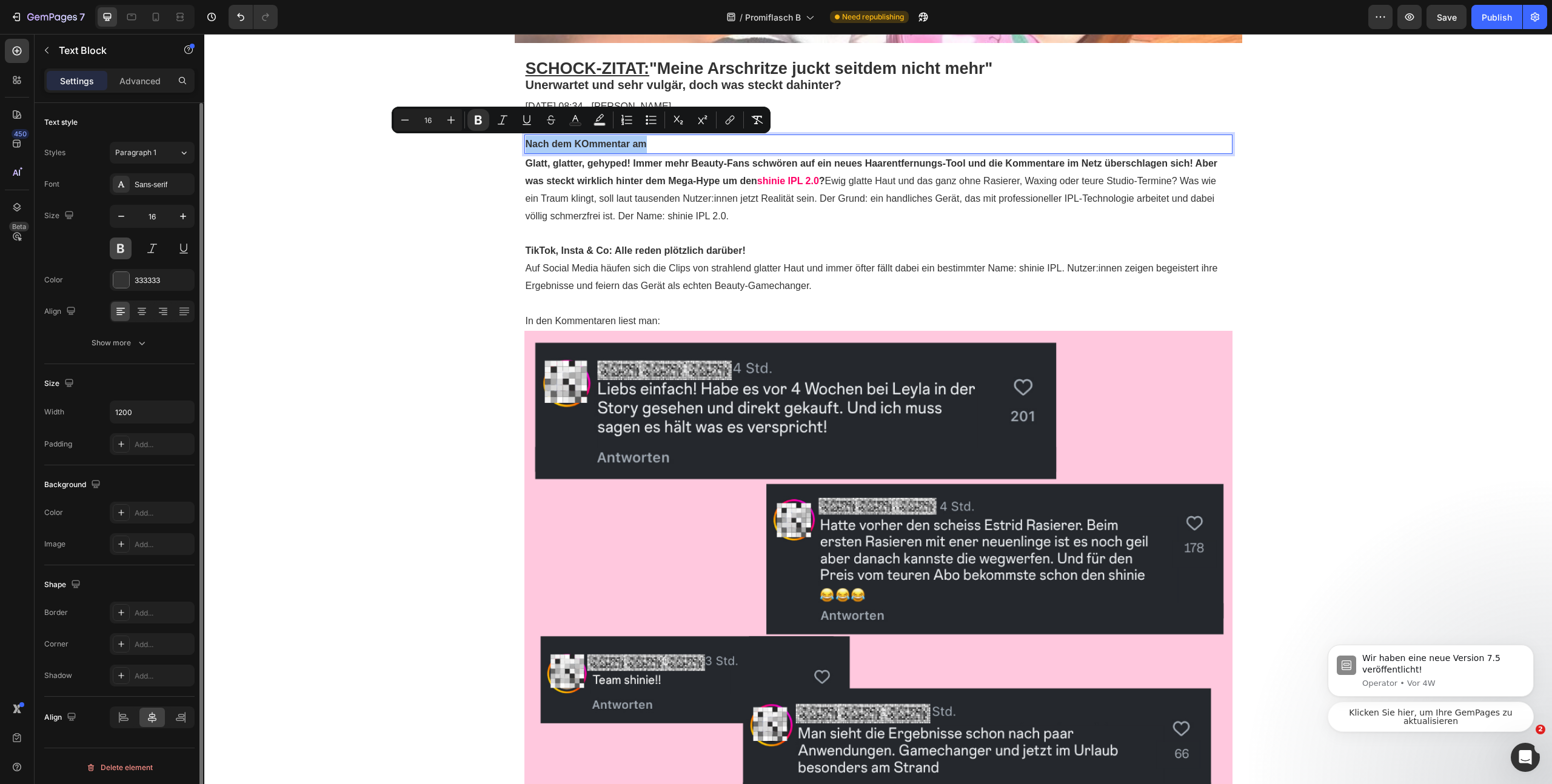
click at [126, 255] on button at bounding box center [120, 249] width 22 height 22
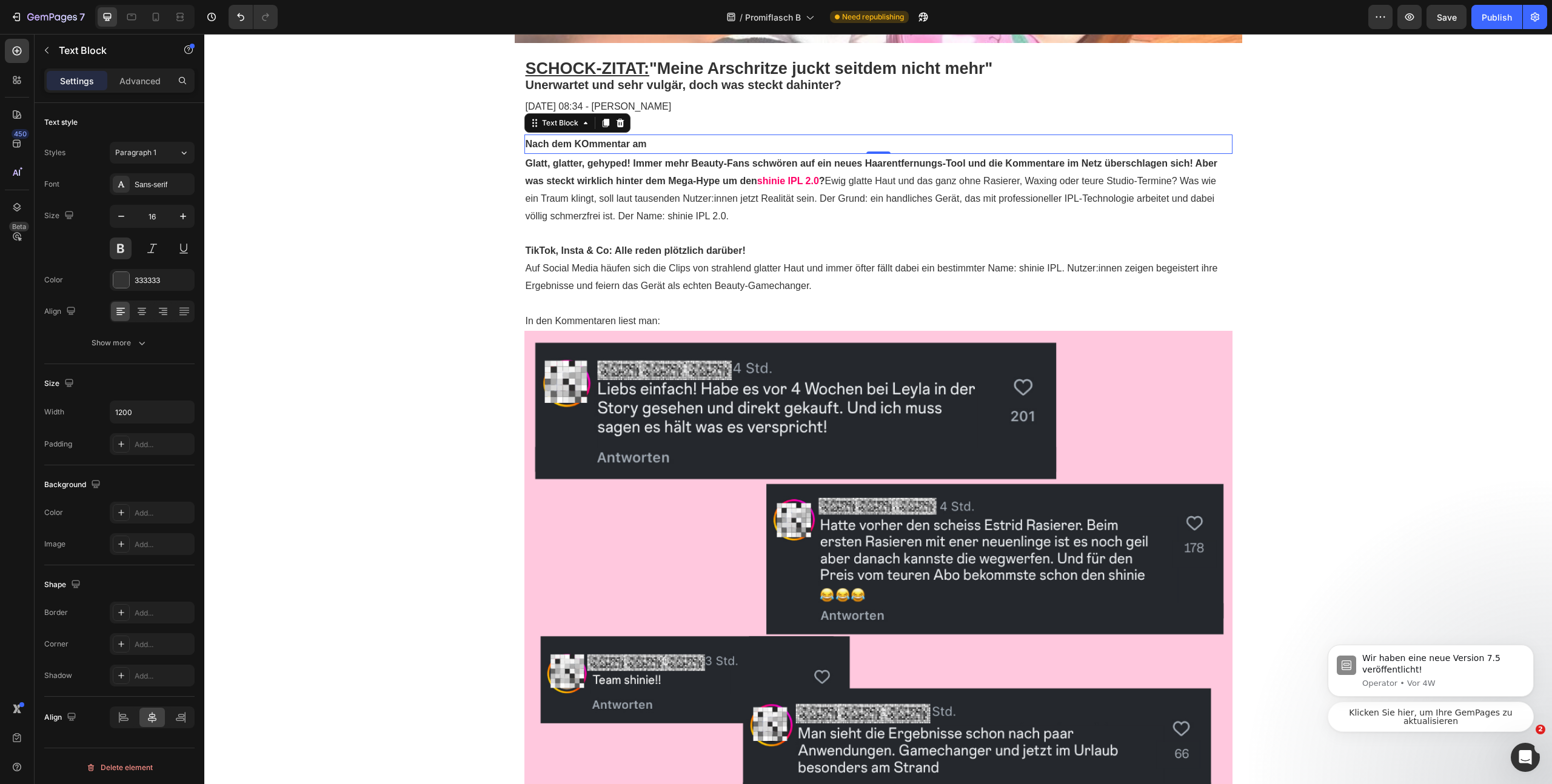
click at [662, 142] on p "Nach dem KOmmentar am" at bounding box center [878, 144] width 706 height 17
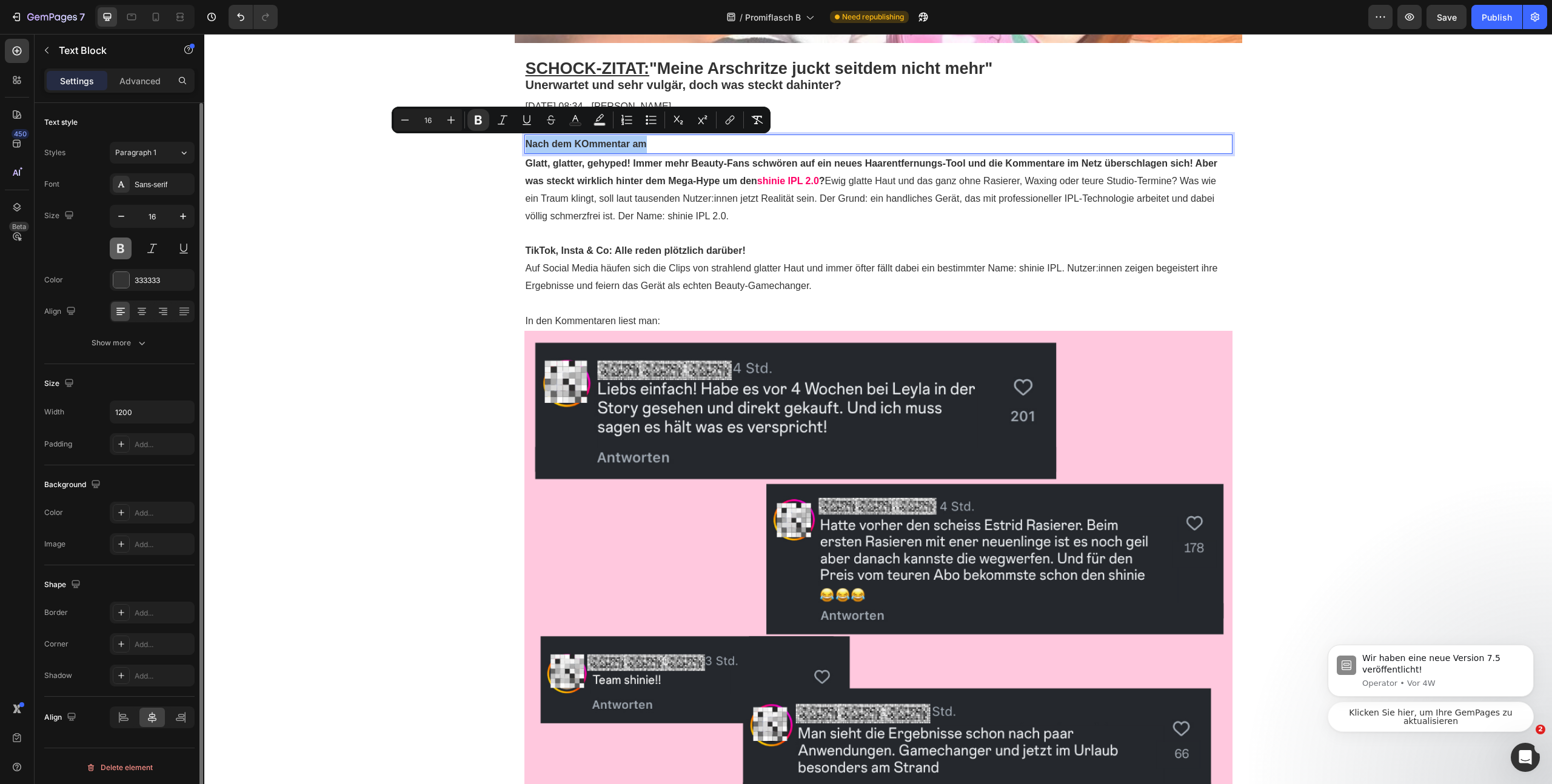
click at [117, 243] on button at bounding box center [120, 249] width 22 height 22
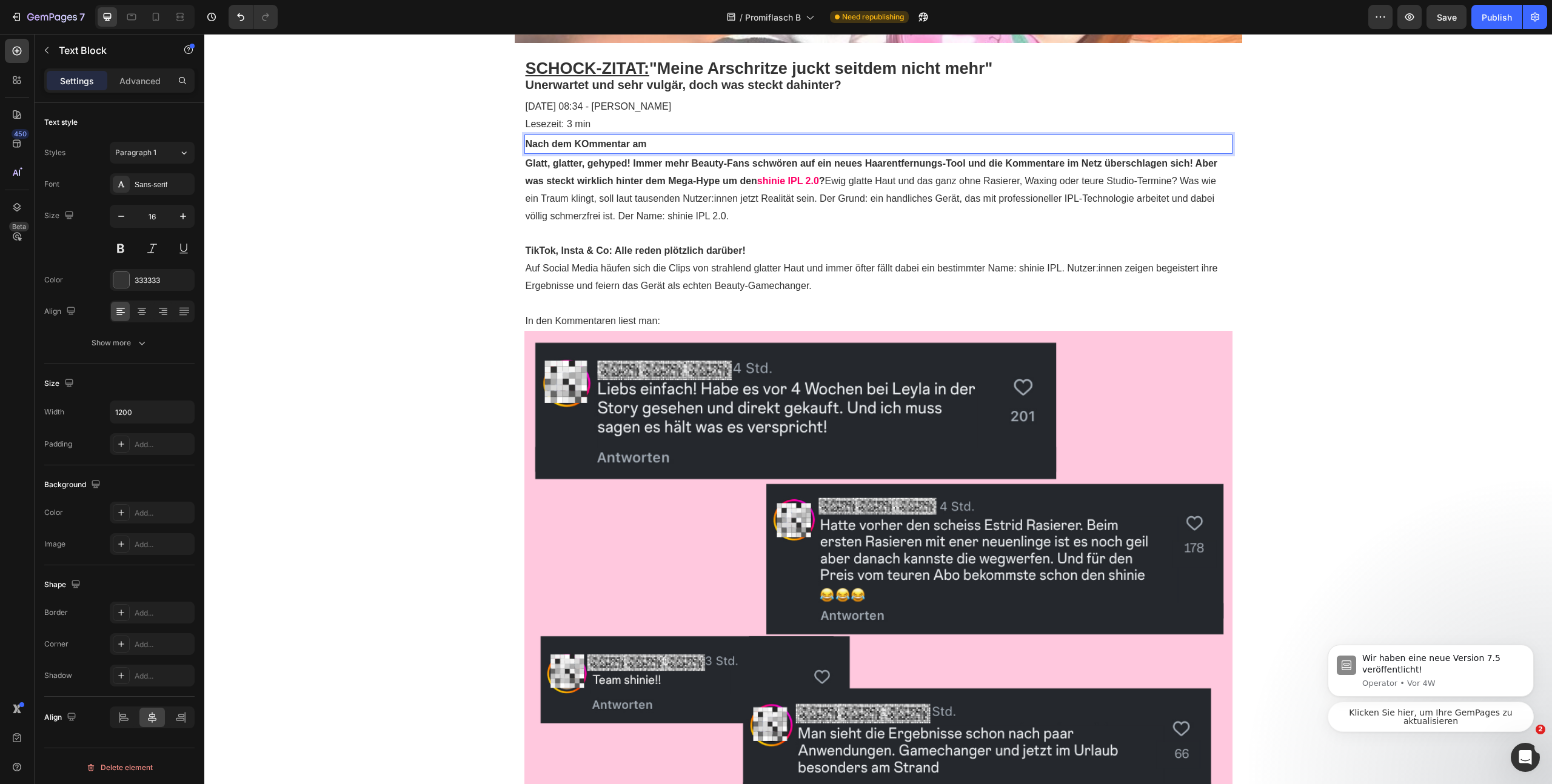
click at [597, 140] on strong "Nach dem KOmmentar am" at bounding box center [586, 143] width 121 height 10
click at [597, 139] on strong "Nach dem KOmmentar am" at bounding box center [586, 143] width 121 height 10
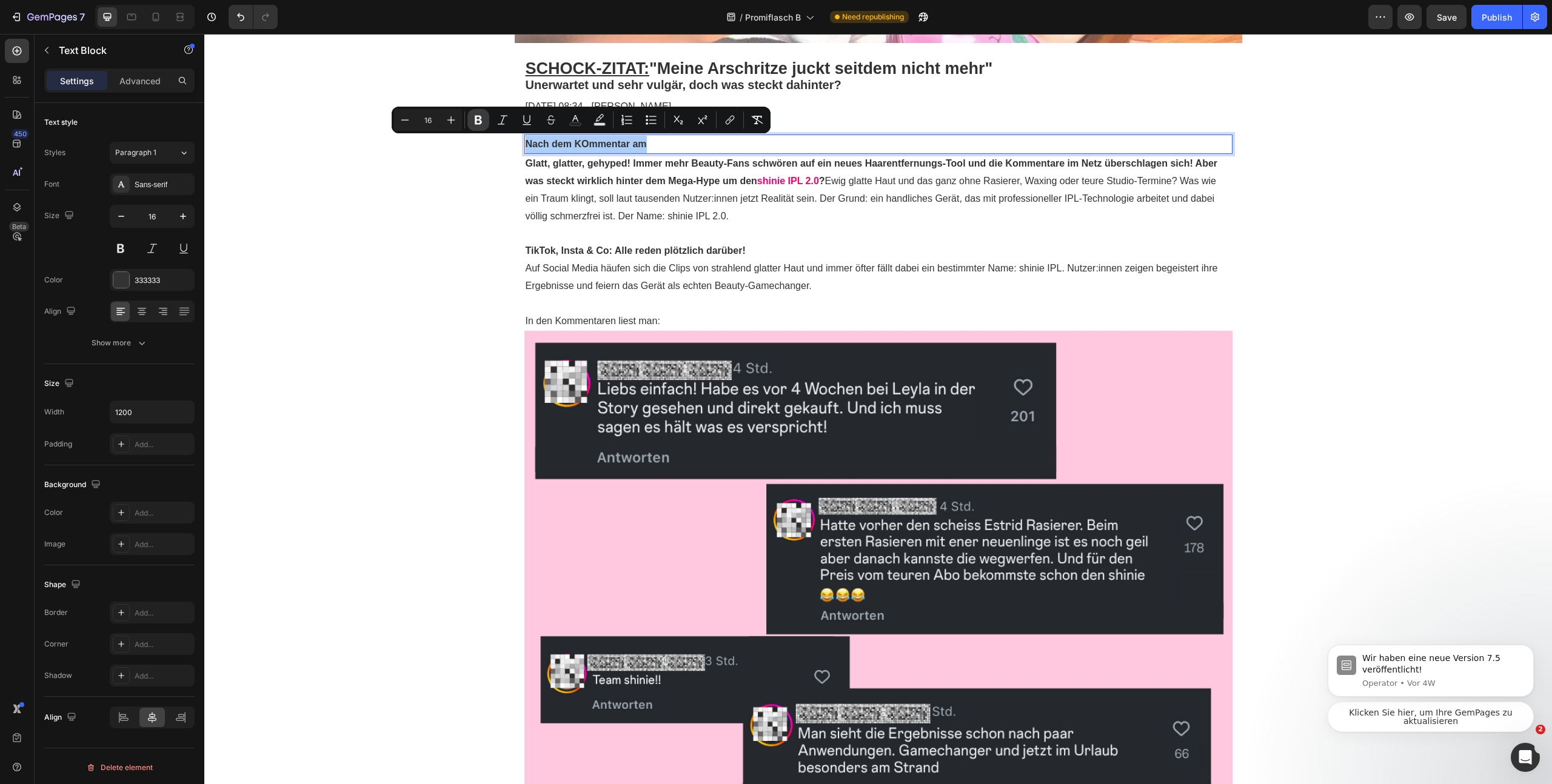
click at [474, 118] on icon "Editor contextual toolbar" at bounding box center [477, 119] width 12 height 12
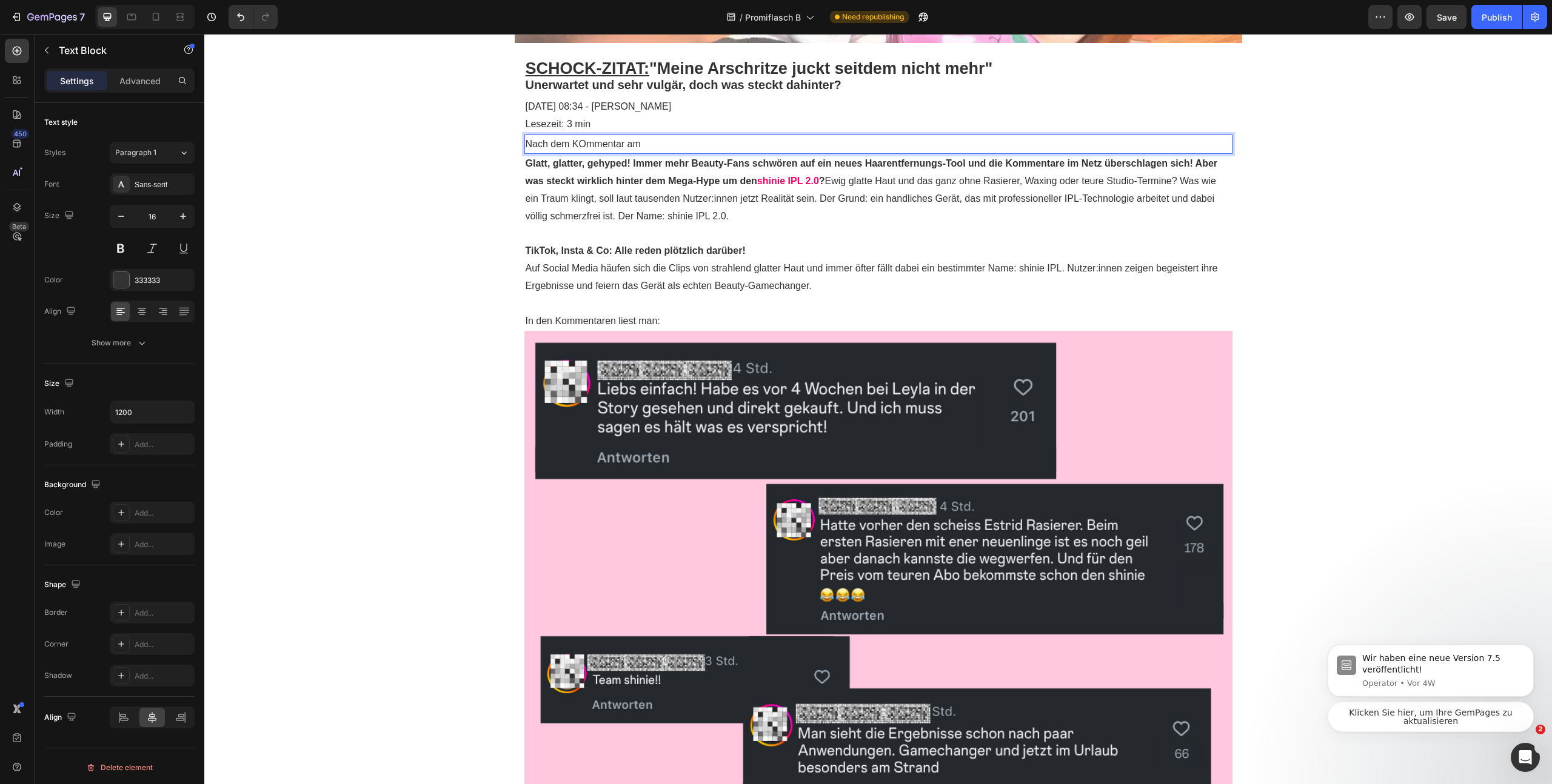
click at [585, 142] on p "Nach dem KOmmentar am" at bounding box center [878, 144] width 706 height 17
click at [625, 142] on p "n hcaN" at bounding box center [878, 144] width 706 height 17
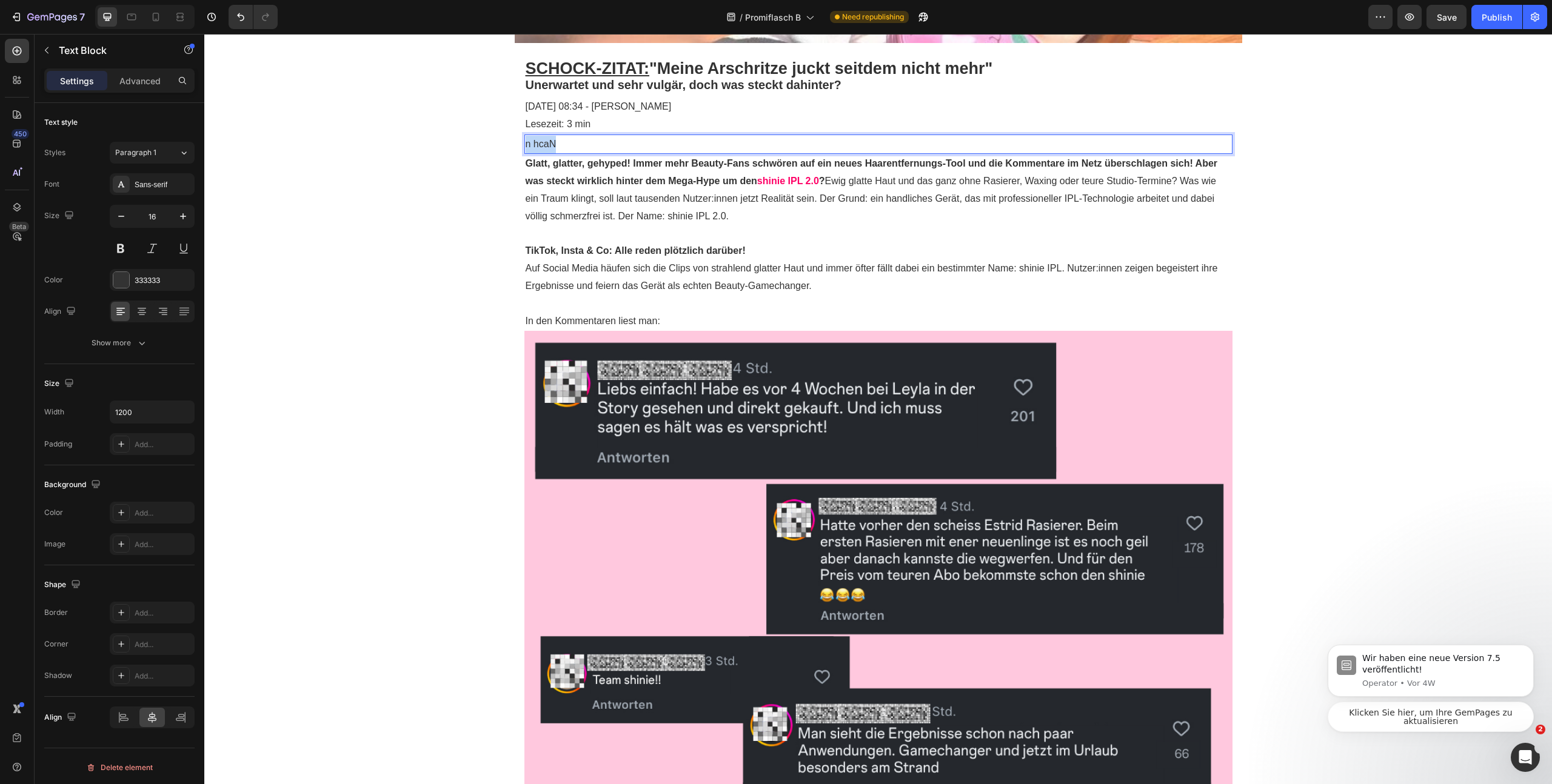
click at [625, 142] on p "n hcaN" at bounding box center [878, 144] width 706 height 17
click at [473, 182] on div "SCHOCK-ZITAT: "Meine Arschritze juckt seitdem nicht mehr" Text Block Unerwartet…" at bounding box center [878, 625] width 1348 height 1165
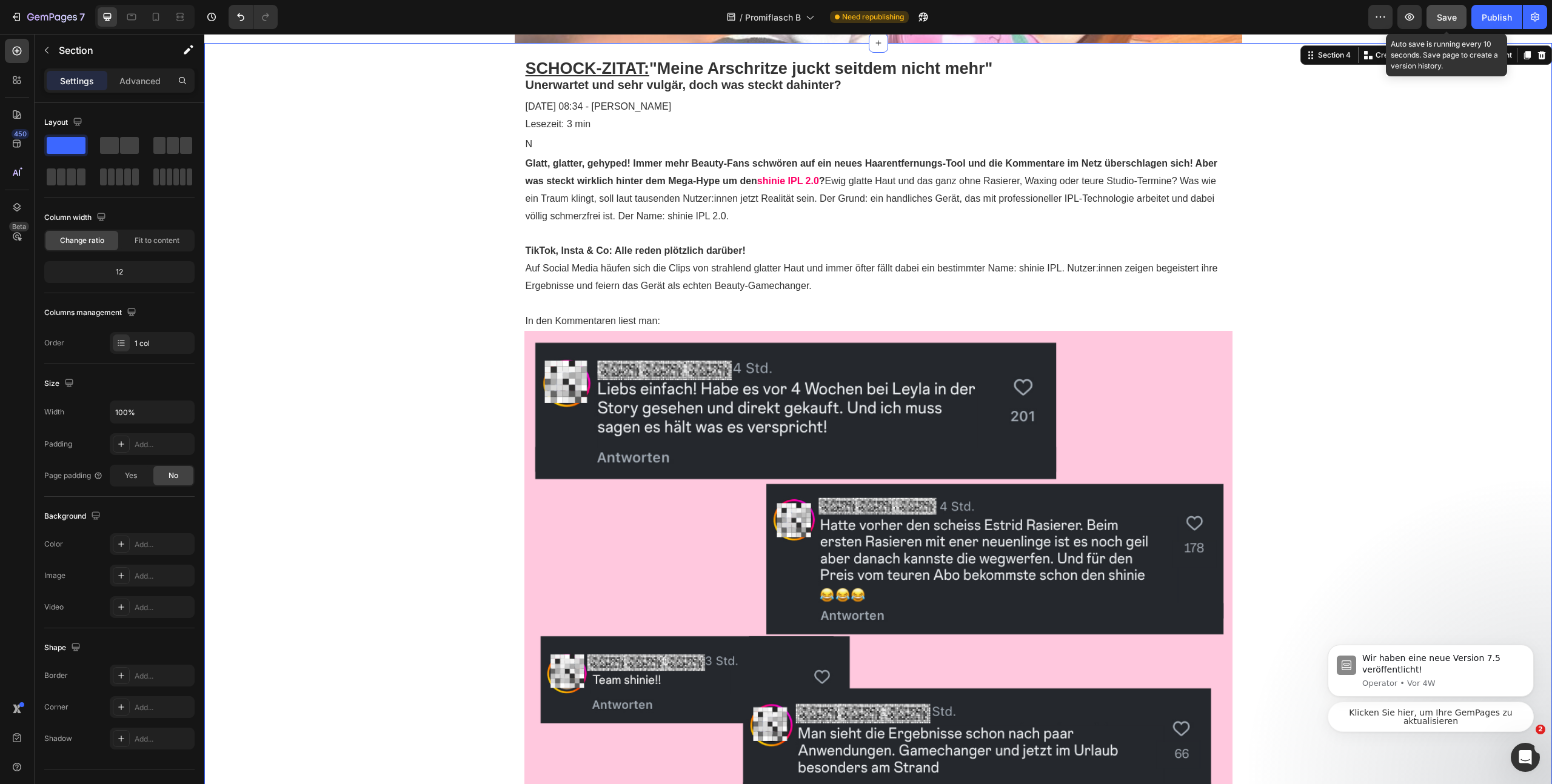
click at [1459, 12] on button "Save" at bounding box center [1446, 16] width 40 height 25
